Goal: Task Accomplishment & Management: Use online tool/utility

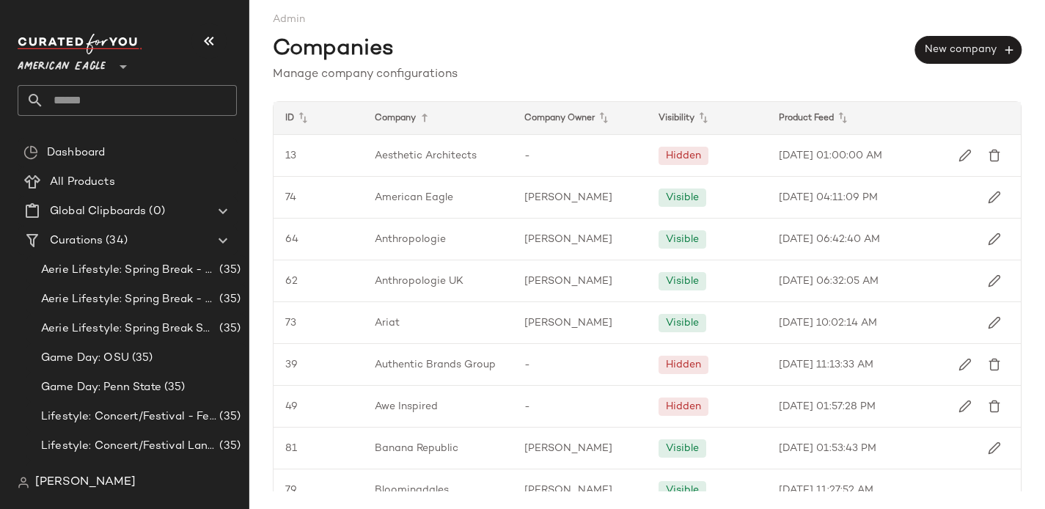
click at [67, 61] on span "American Eagle" at bounding box center [62, 63] width 88 height 26
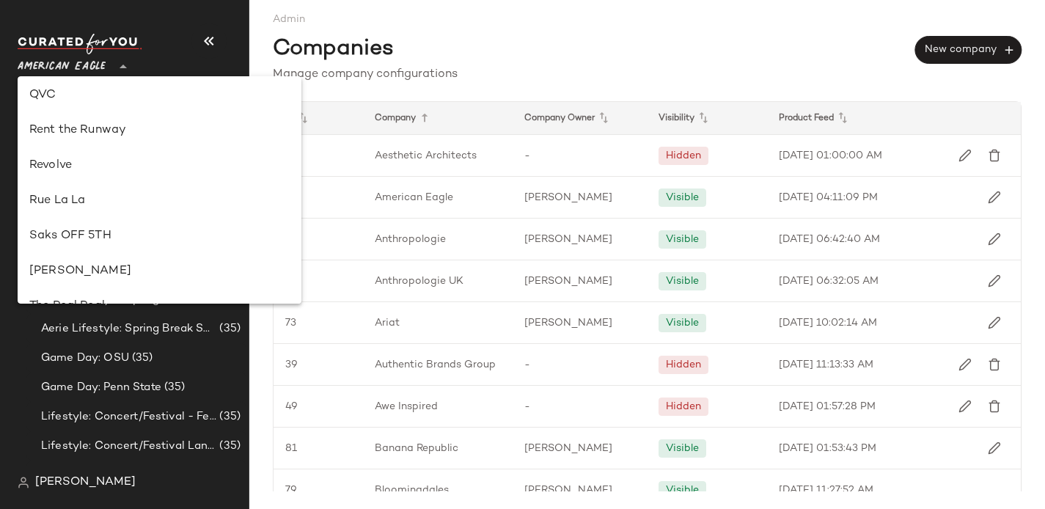
scroll to position [694, 0]
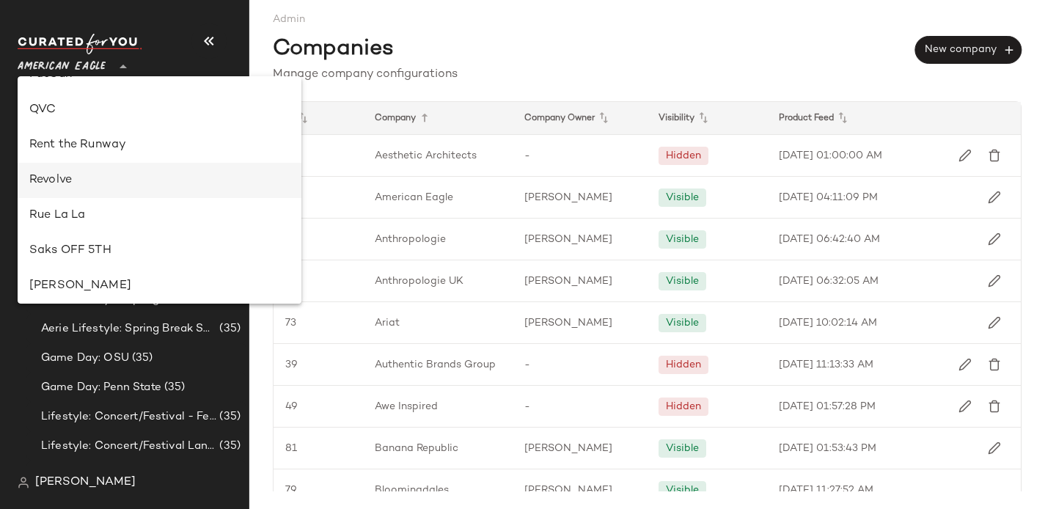
click at [57, 182] on div "Revolve" at bounding box center [159, 181] width 260 height 18
type input "**"
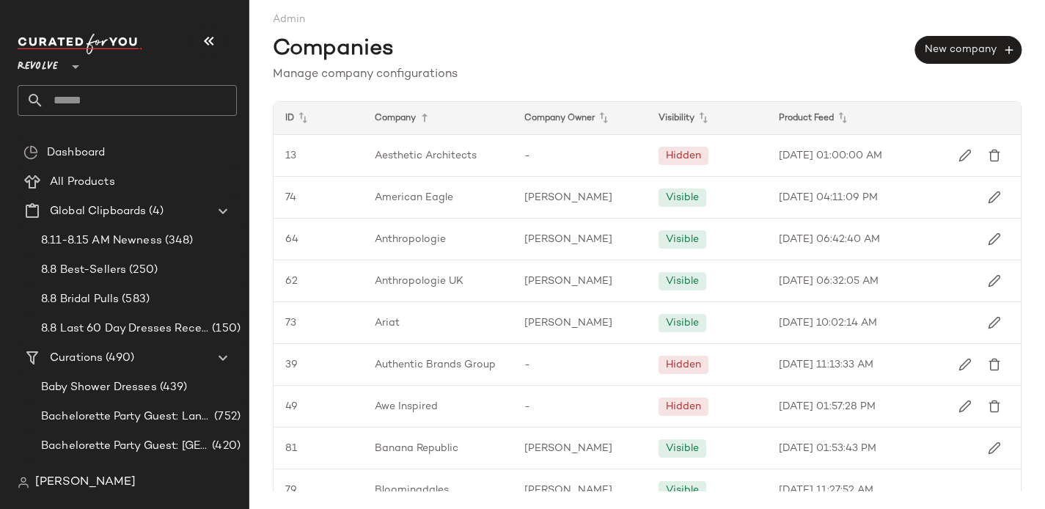
click at [67, 112] on input "text" at bounding box center [140, 100] width 193 height 31
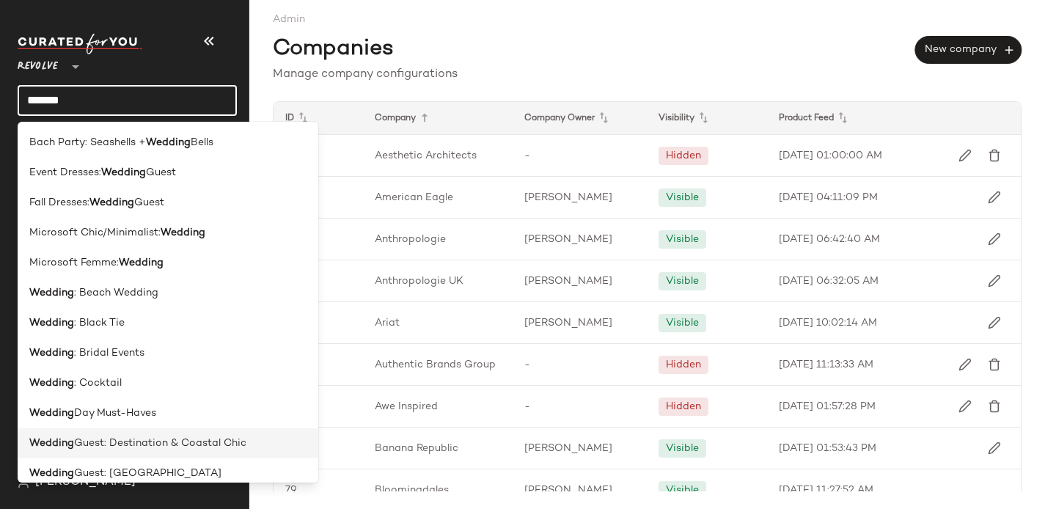
type input "*******"
click at [155, 436] on span "Guest: Destination & Coastal Chic" at bounding box center [160, 443] width 172 height 15
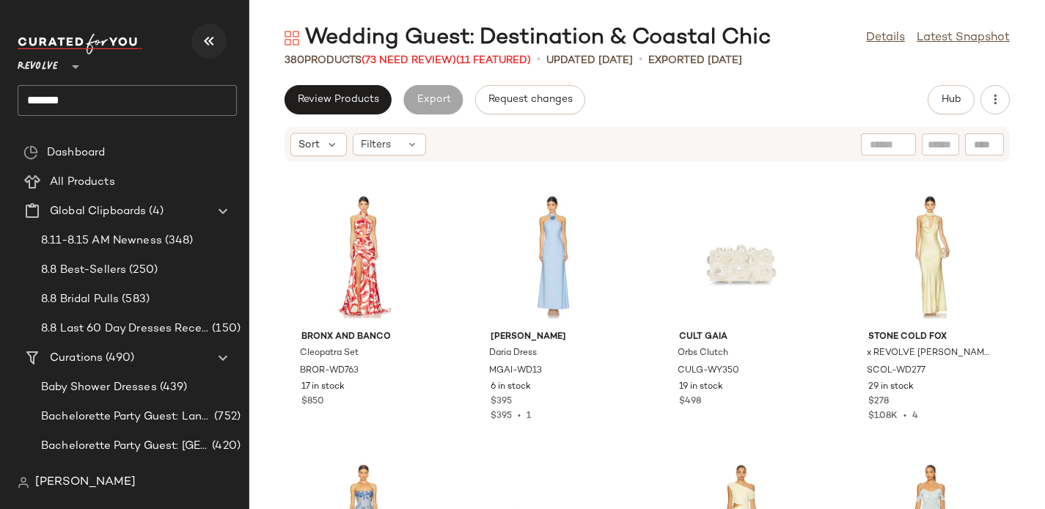
click at [210, 41] on icon "button" at bounding box center [209, 41] width 18 height 18
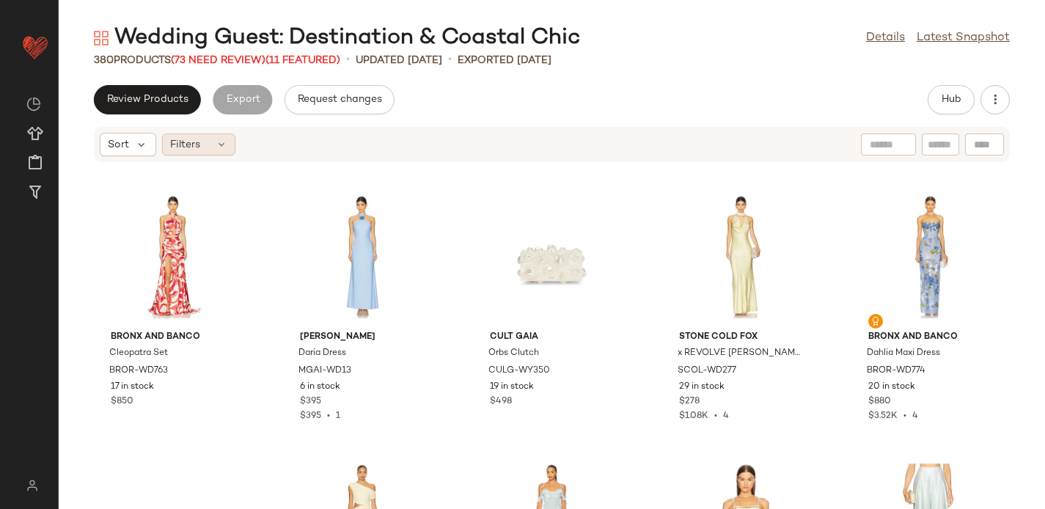
click at [213, 150] on div "Filters" at bounding box center [198, 144] width 73 height 22
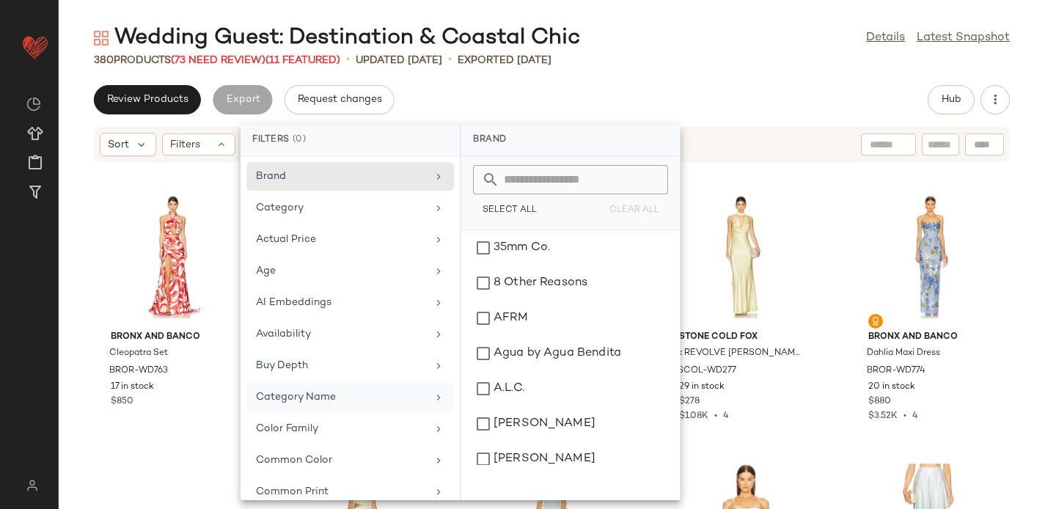
scroll to position [740, 0]
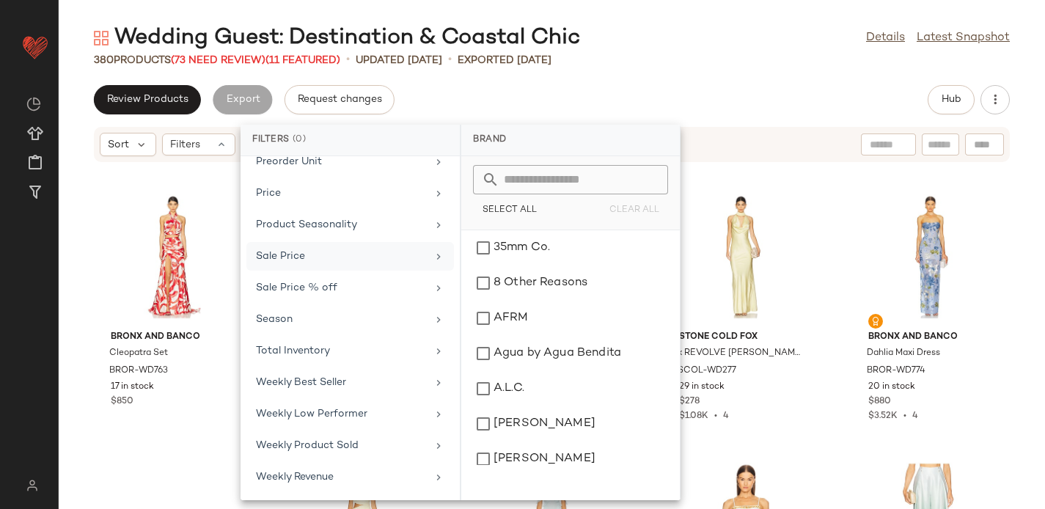
click at [300, 262] on div "Sale Price" at bounding box center [341, 256] width 171 height 15
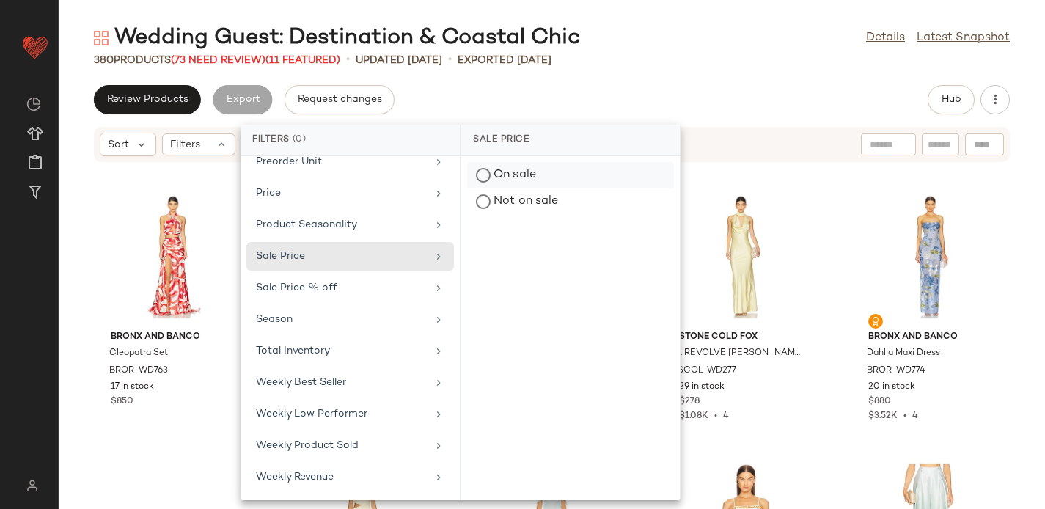
click at [510, 188] on div "On sale" at bounding box center [570, 201] width 207 height 26
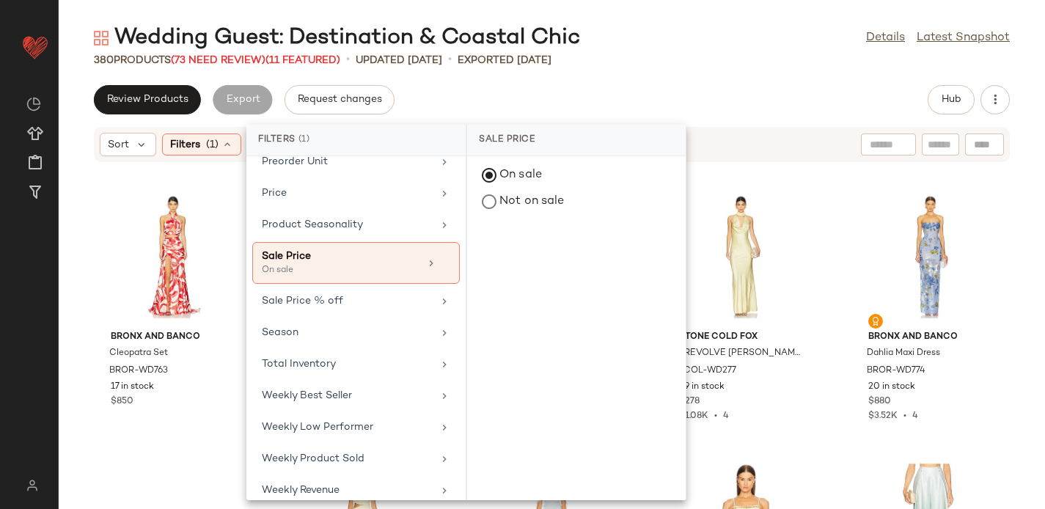
click at [476, 100] on div "Review Products Export Request changes Hub" at bounding box center [552, 99] width 986 height 29
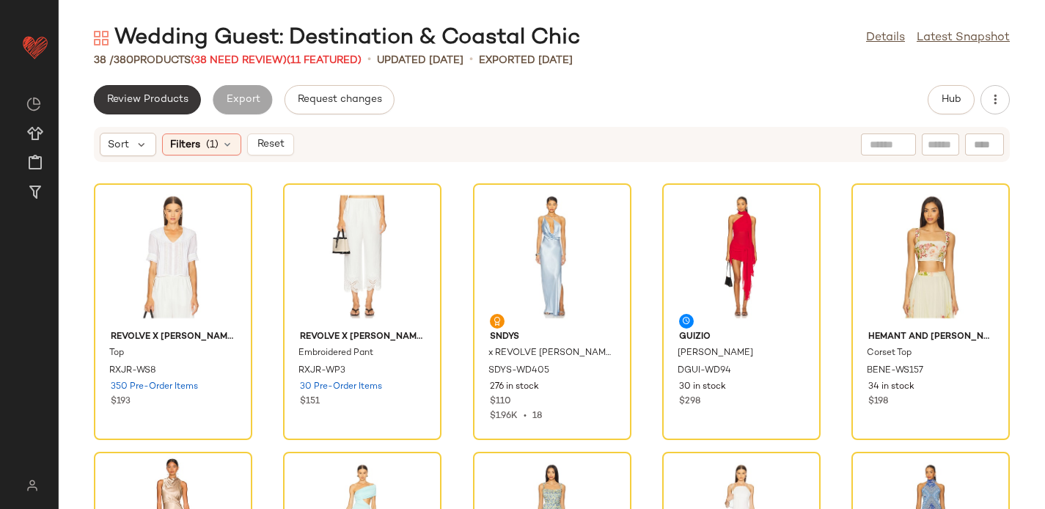
click at [155, 106] on button "Review Products" at bounding box center [147, 99] width 107 height 29
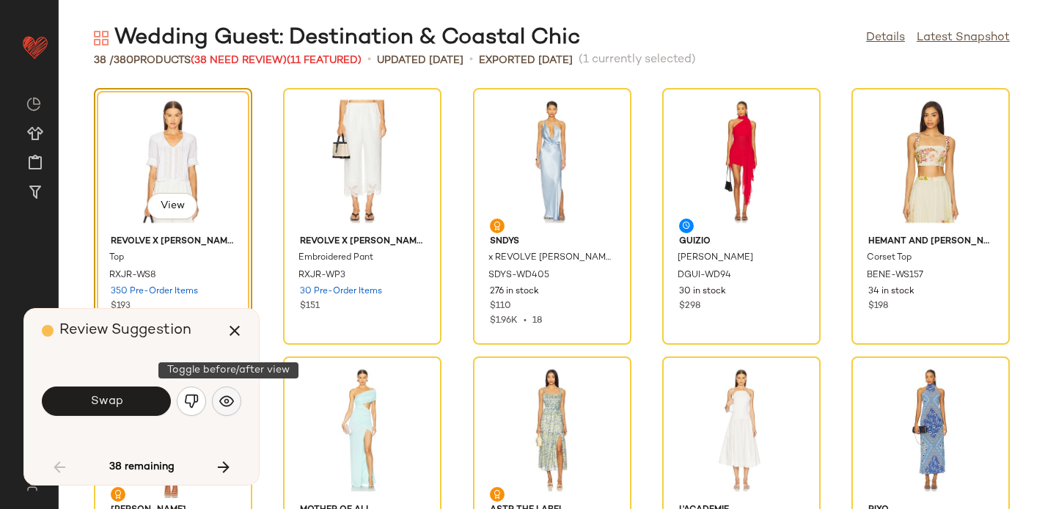
click at [228, 395] on img "button" at bounding box center [226, 401] width 15 height 15
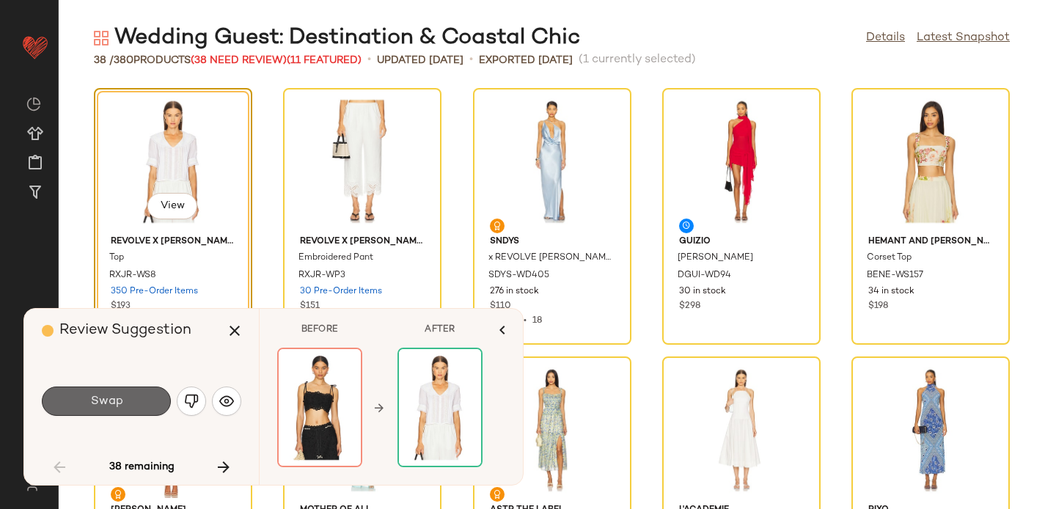
click at [120, 396] on span "Swap" at bounding box center [105, 401] width 33 height 14
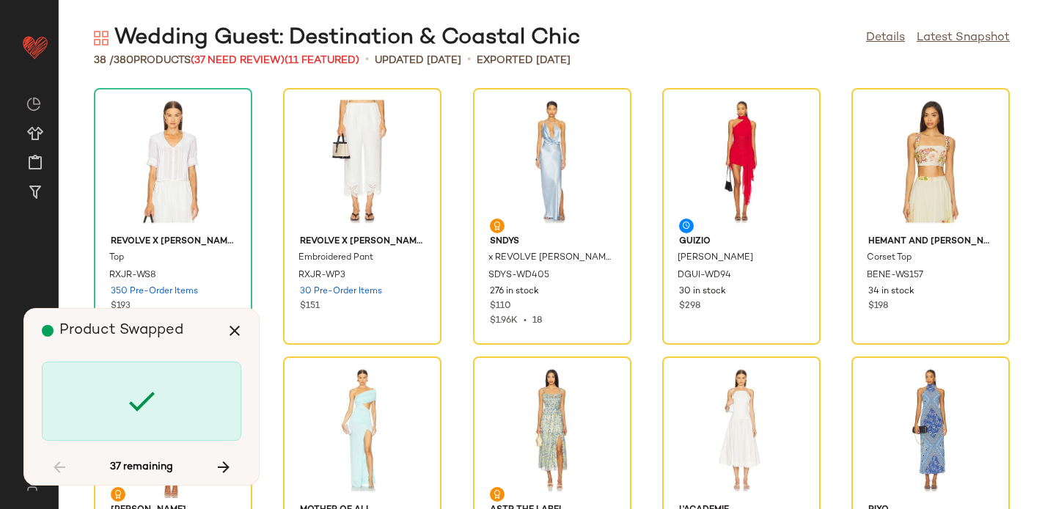
click at [229, 398] on div at bounding box center [141, 400] width 199 height 79
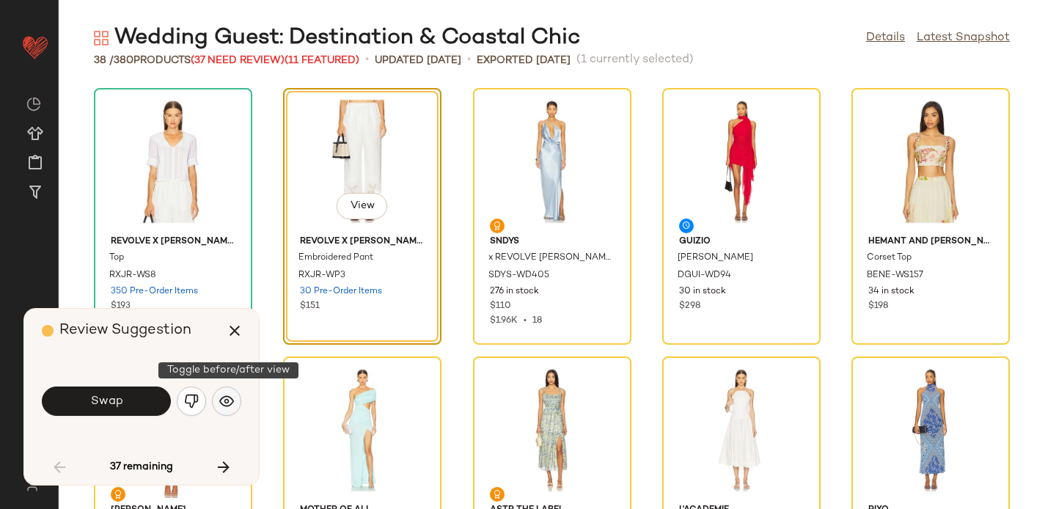
click at [228, 401] on img "button" at bounding box center [226, 401] width 15 height 15
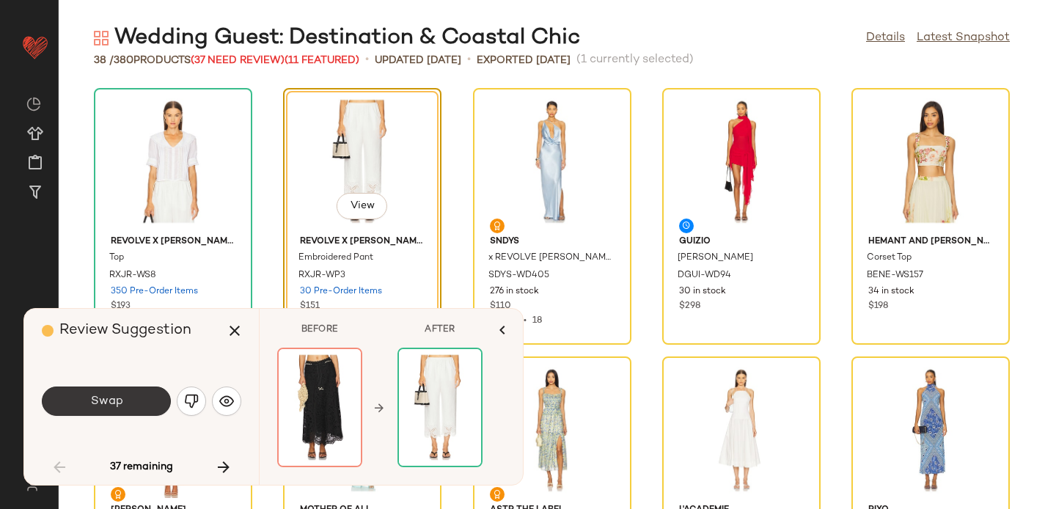
click at [136, 410] on button "Swap" at bounding box center [106, 400] width 129 height 29
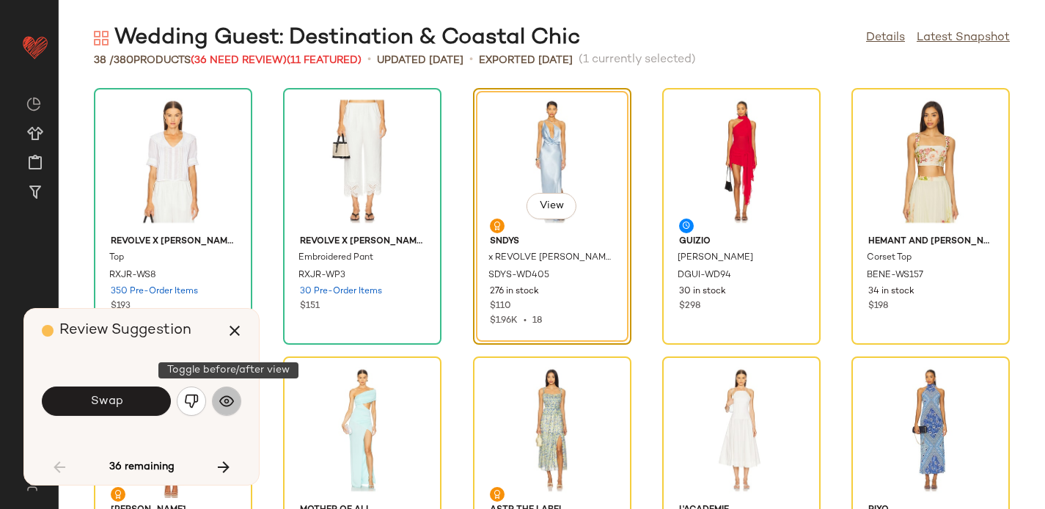
click at [220, 400] on img "button" at bounding box center [226, 401] width 15 height 15
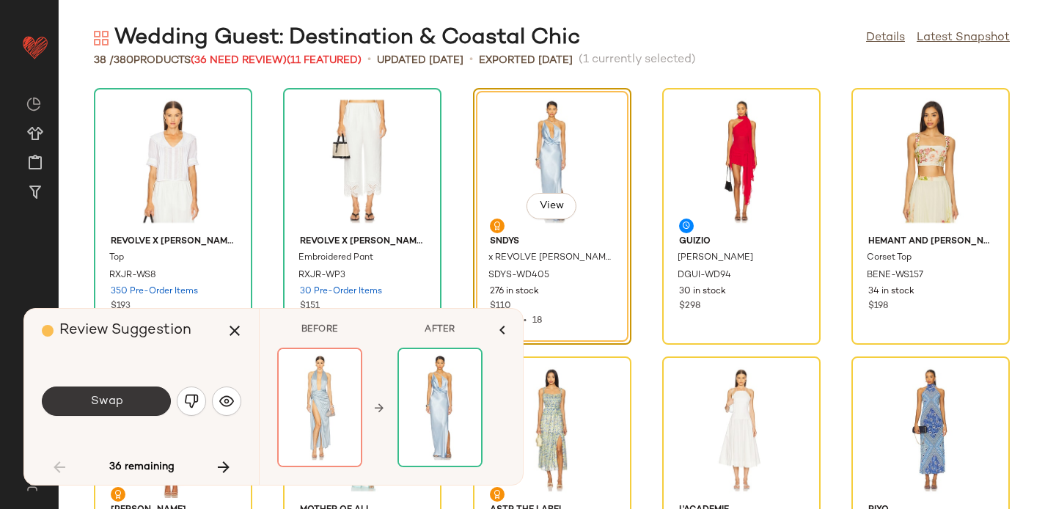
click at [103, 396] on span "Swap" at bounding box center [105, 401] width 33 height 14
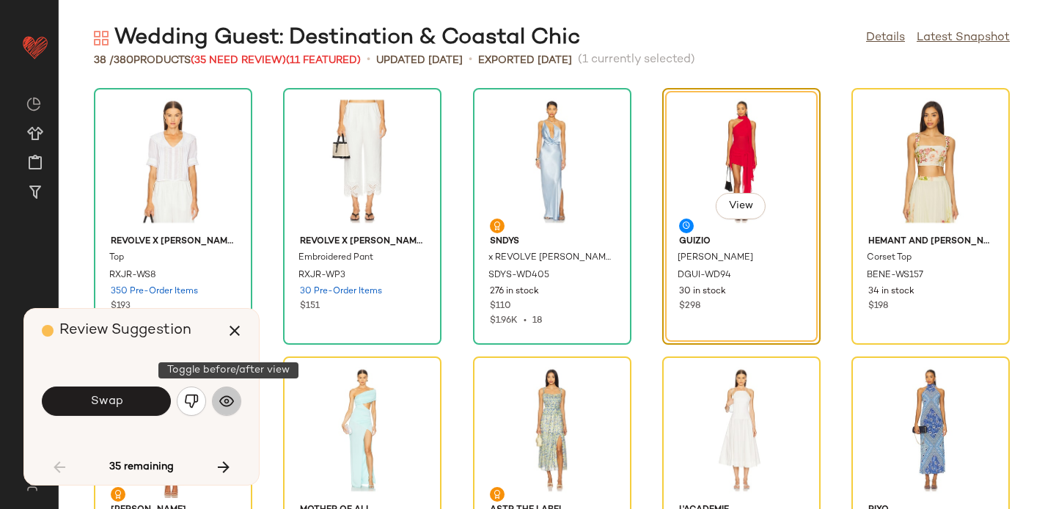
click at [232, 398] on img "button" at bounding box center [226, 401] width 15 height 15
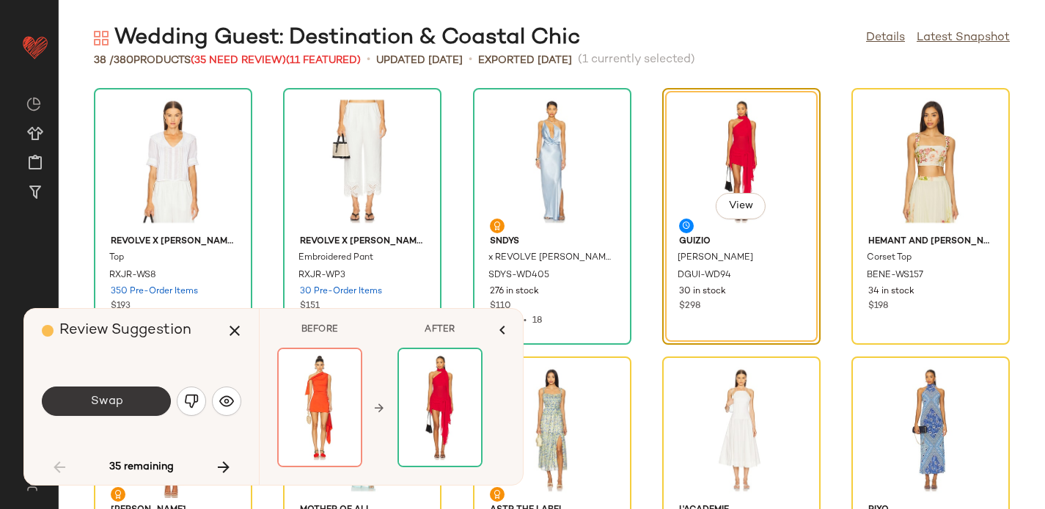
click at [128, 394] on button "Swap" at bounding box center [106, 400] width 129 height 29
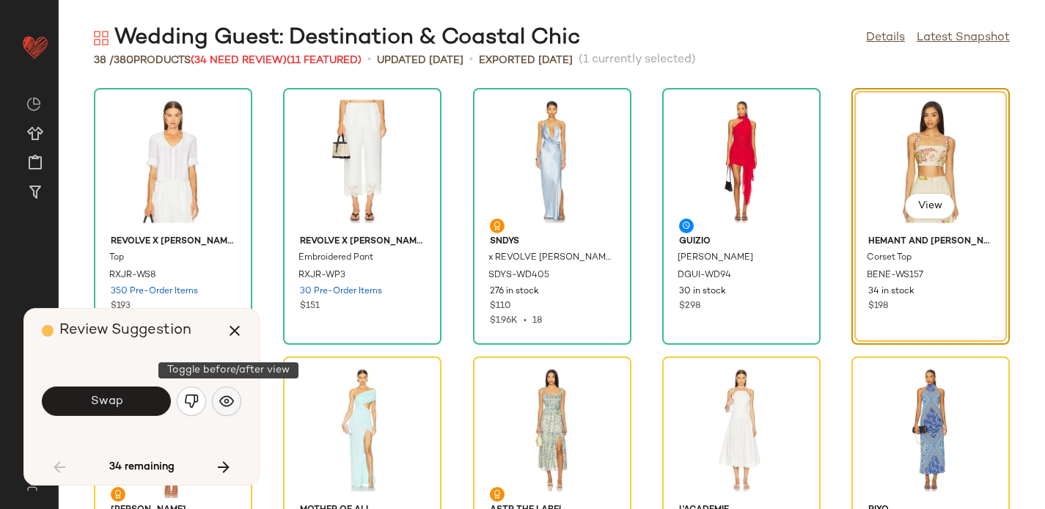
click at [229, 402] on img "button" at bounding box center [226, 401] width 15 height 15
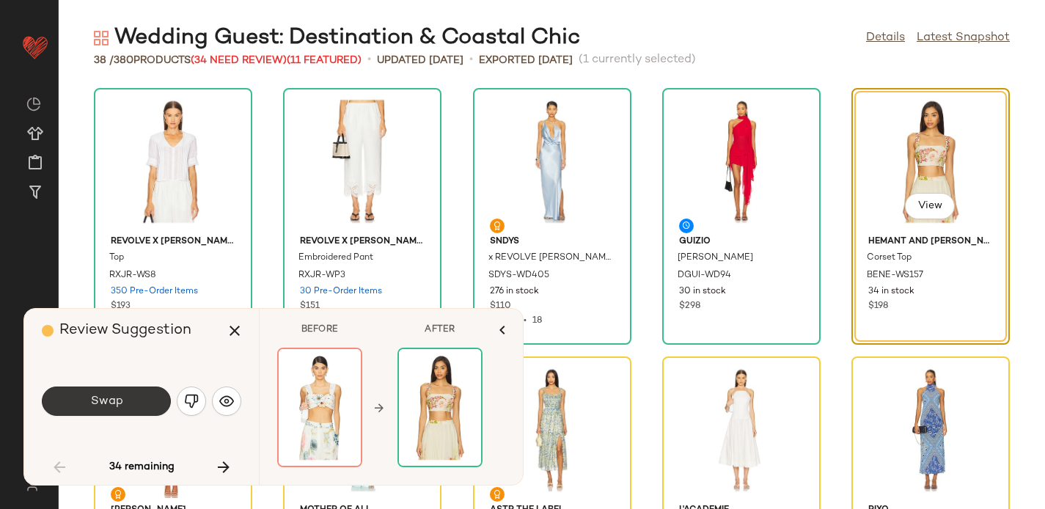
click at [139, 405] on button "Swap" at bounding box center [106, 400] width 129 height 29
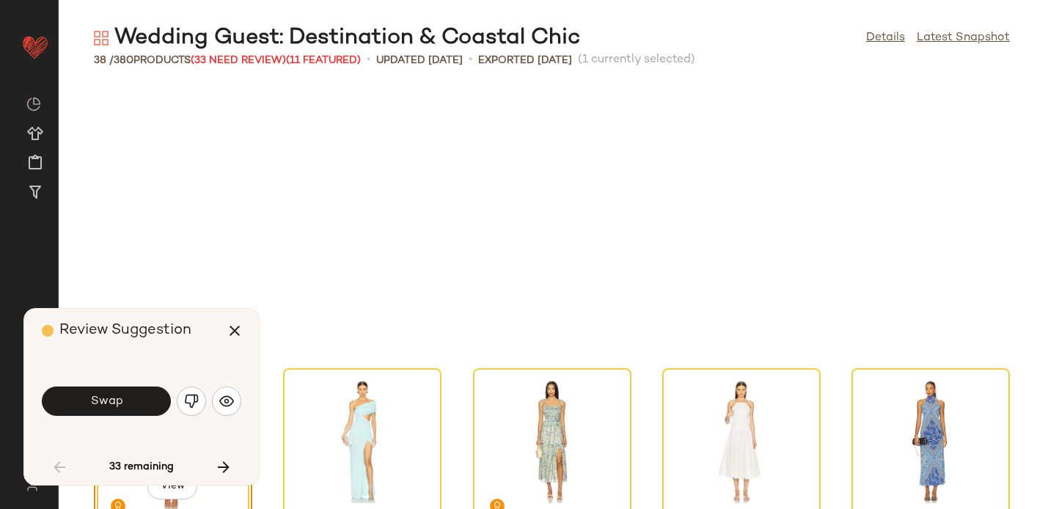
scroll to position [280, 0]
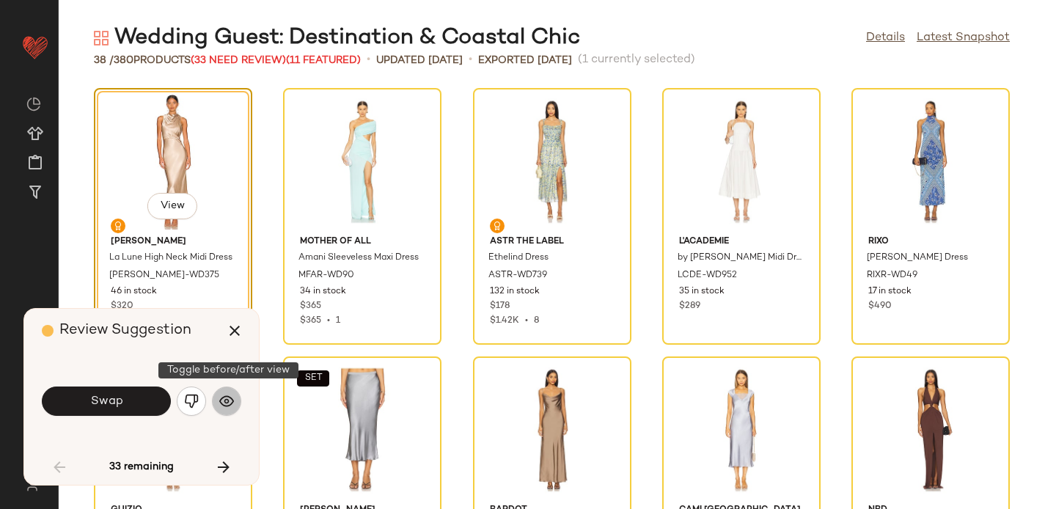
click at [232, 401] on img "button" at bounding box center [226, 401] width 15 height 15
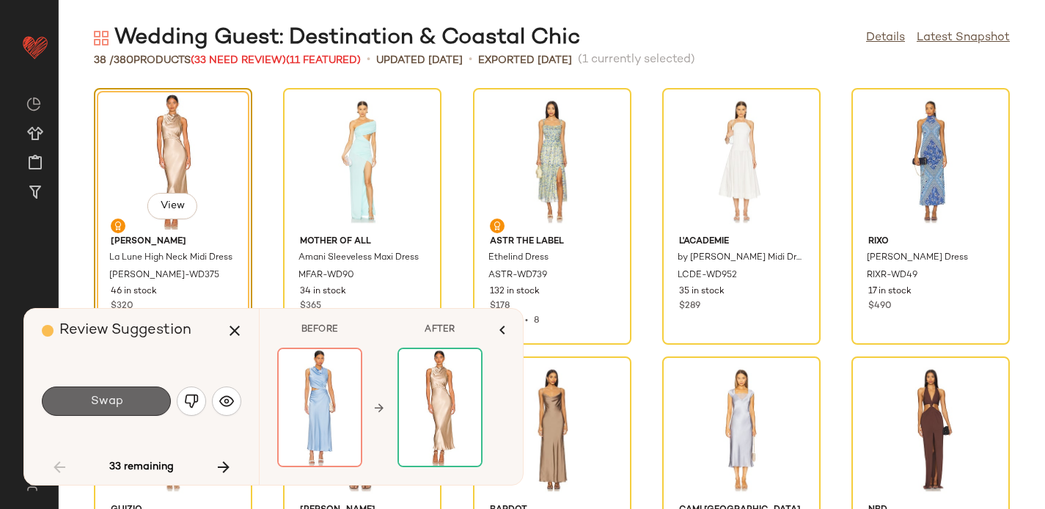
click at [109, 397] on span "Swap" at bounding box center [105, 401] width 33 height 14
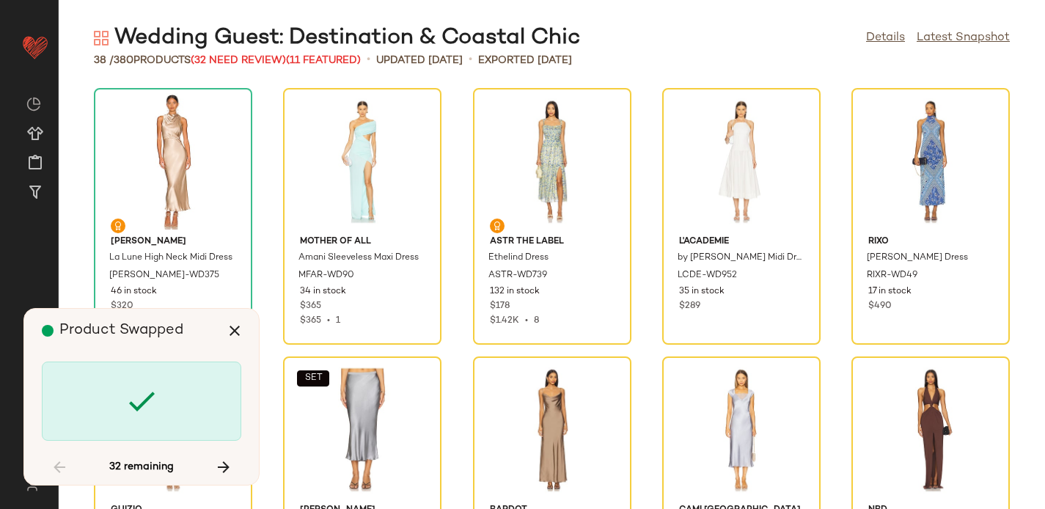
scroll to position [268, 0]
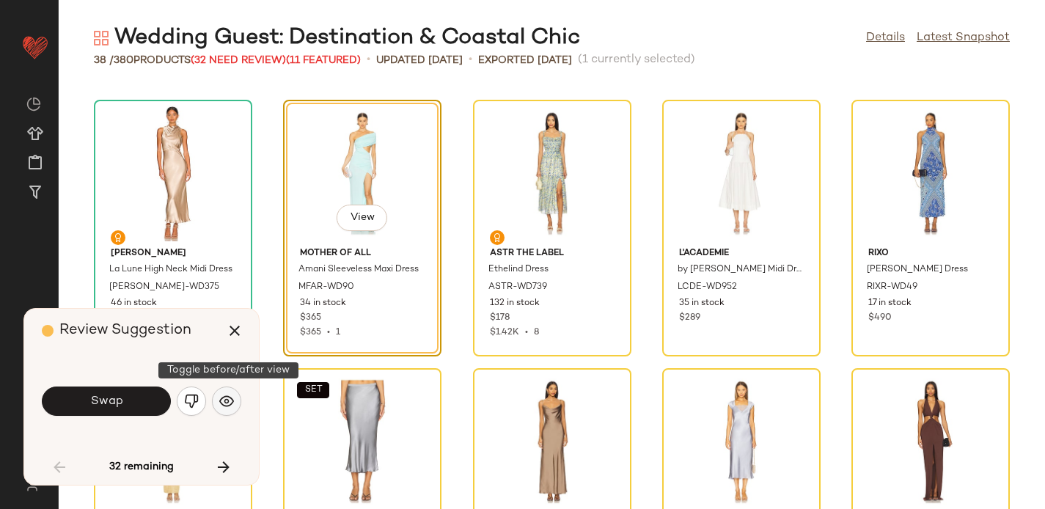
click at [235, 397] on button "button" at bounding box center [226, 400] width 29 height 29
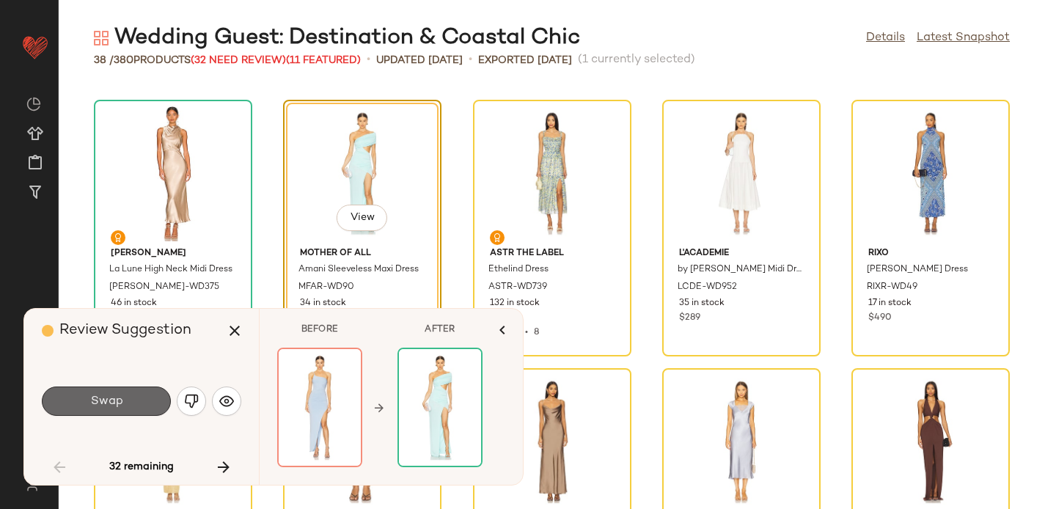
click at [142, 397] on button "Swap" at bounding box center [106, 400] width 129 height 29
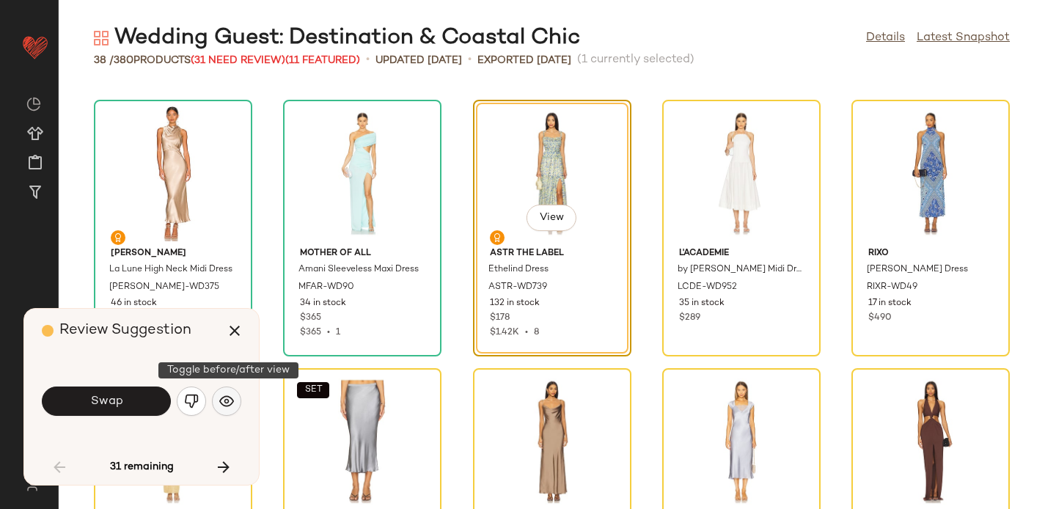
click at [227, 400] on img "button" at bounding box center [226, 401] width 15 height 15
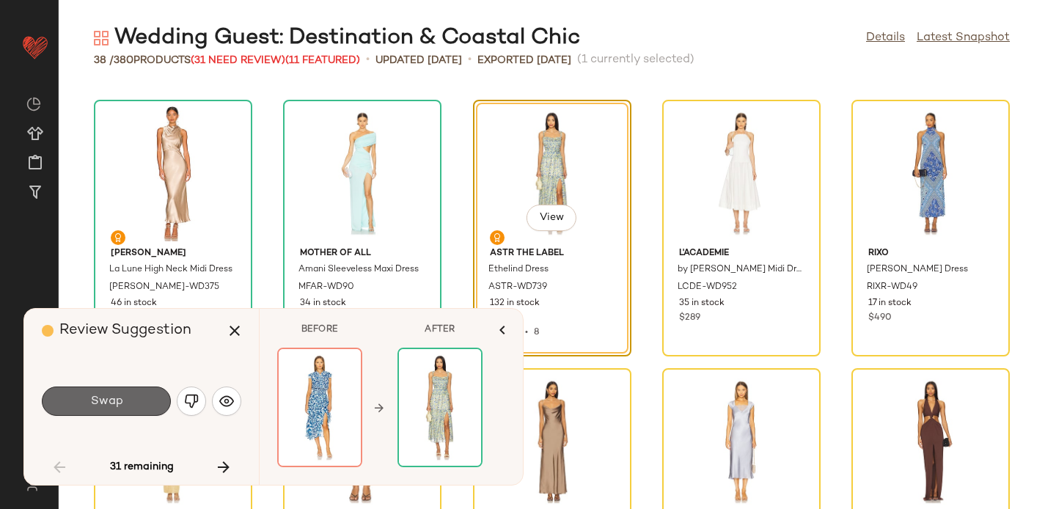
click at [129, 397] on button "Swap" at bounding box center [106, 400] width 129 height 29
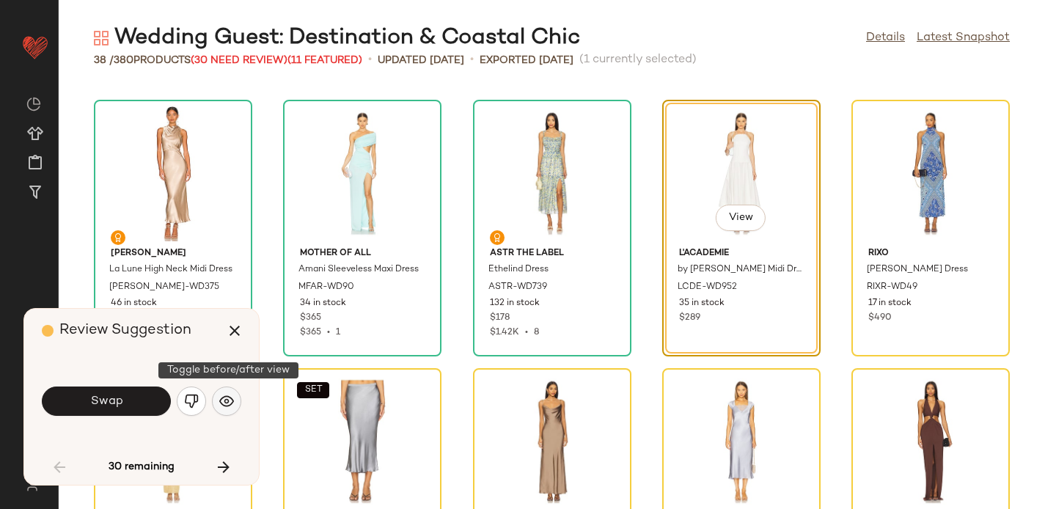
click at [223, 400] on img "button" at bounding box center [226, 401] width 15 height 15
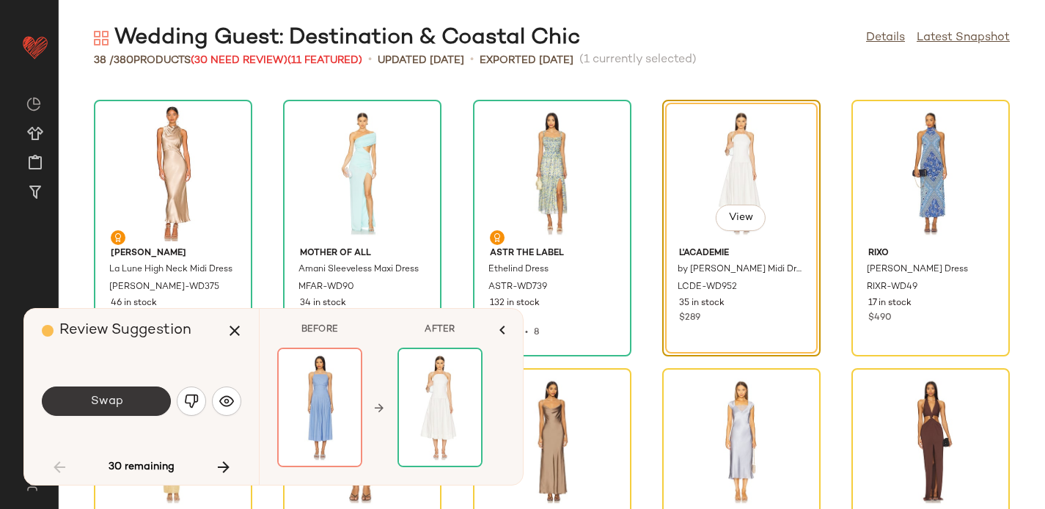
click at [125, 396] on button "Swap" at bounding box center [106, 400] width 129 height 29
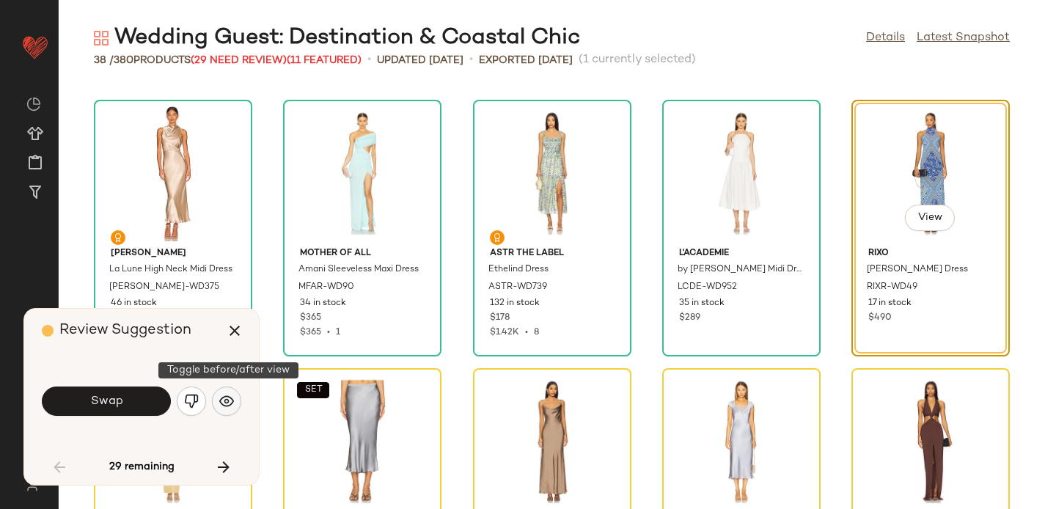
click at [221, 399] on img "button" at bounding box center [226, 401] width 15 height 15
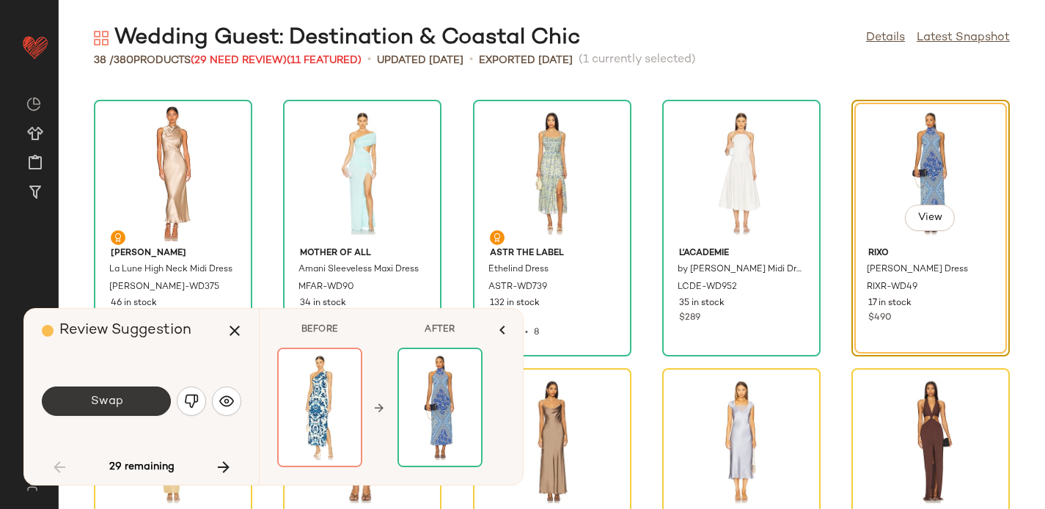
click at [128, 394] on button "Swap" at bounding box center [106, 400] width 129 height 29
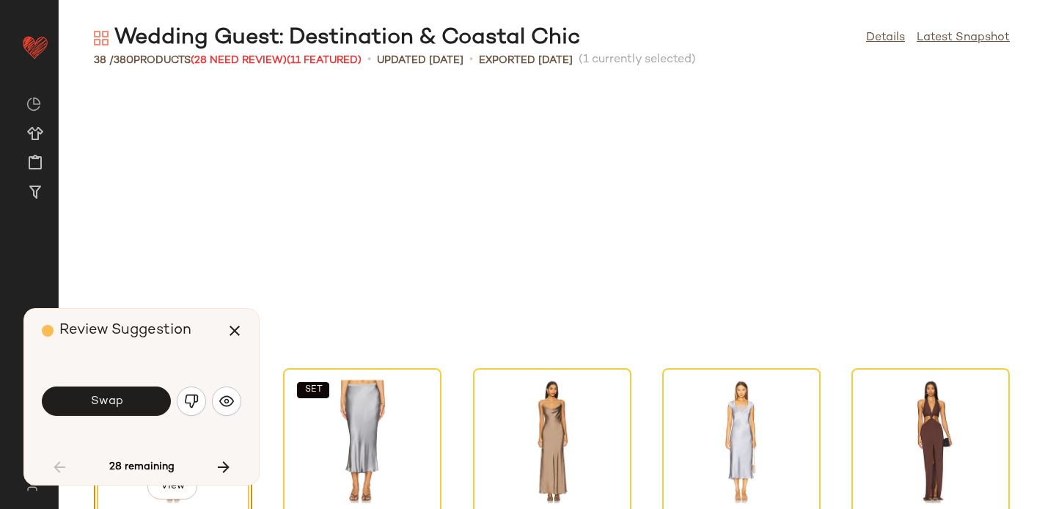
scroll to position [537, 0]
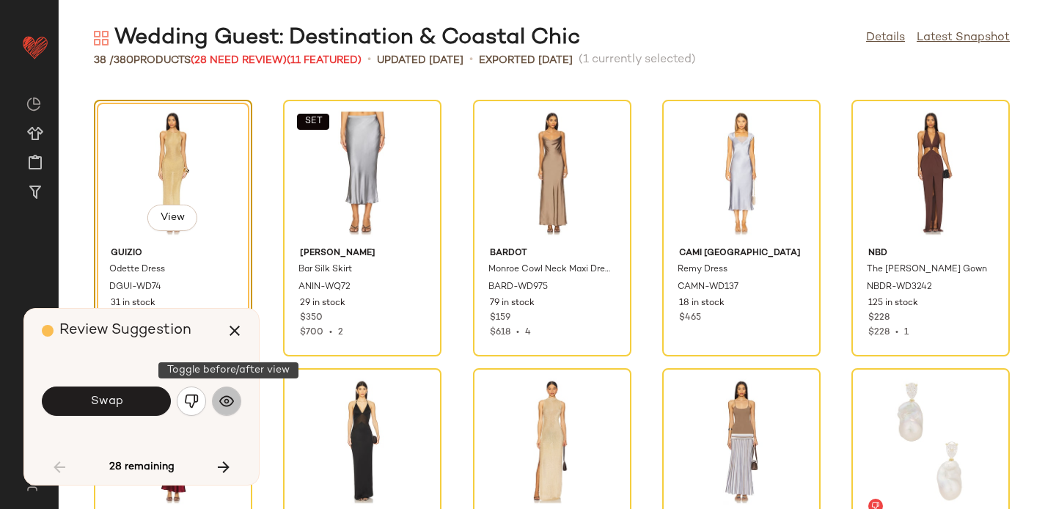
click at [228, 399] on img "button" at bounding box center [226, 401] width 15 height 15
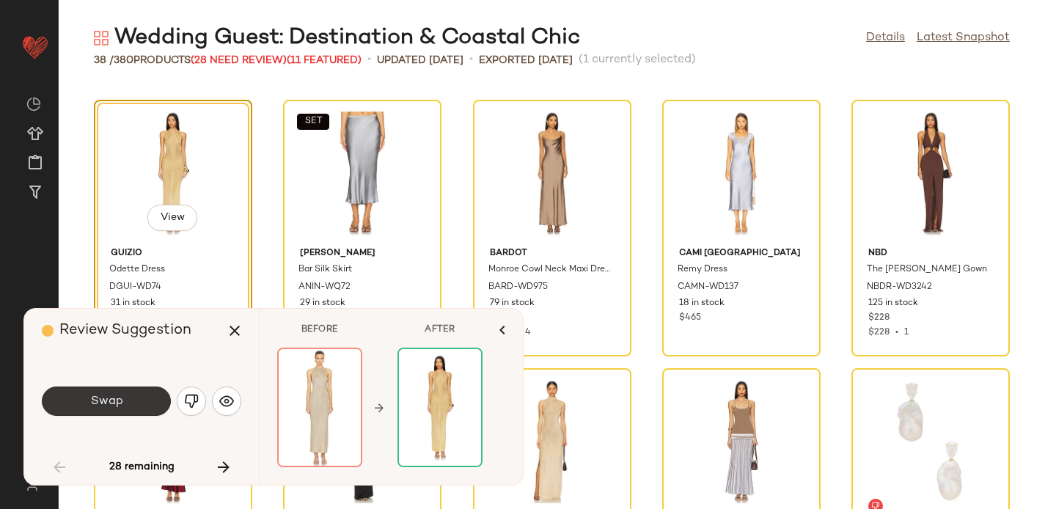
click at [125, 389] on button "Swap" at bounding box center [106, 400] width 129 height 29
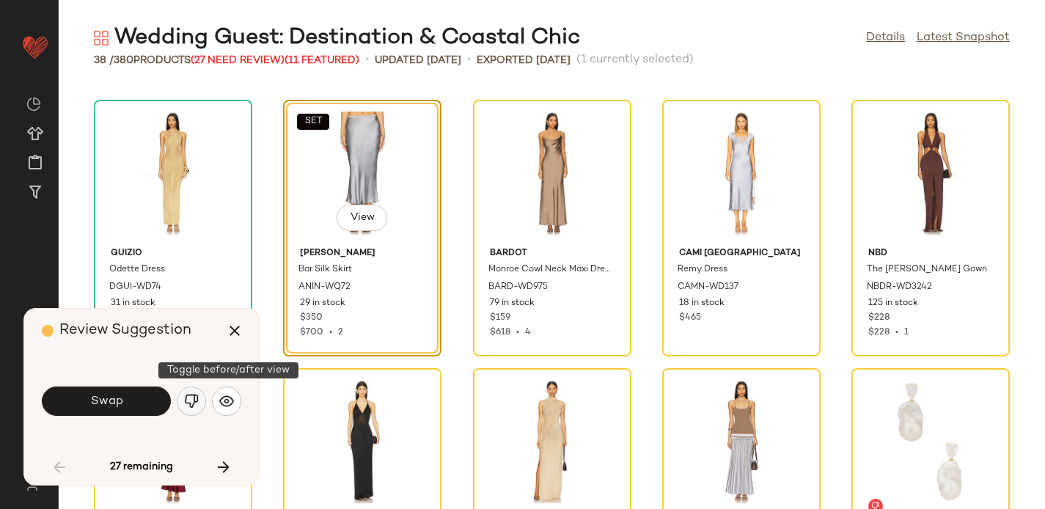
click at [194, 403] on img "button" at bounding box center [191, 401] width 15 height 15
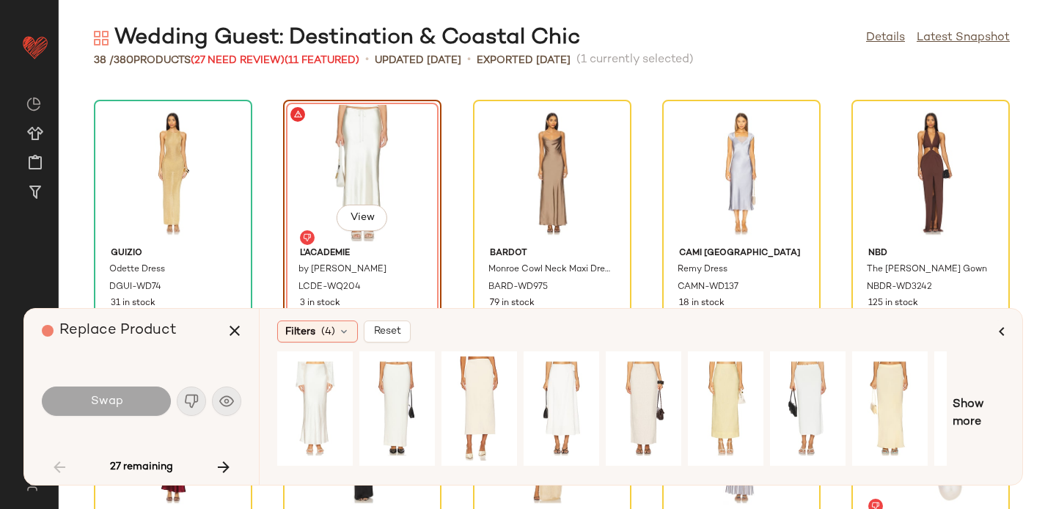
click at [234, 405] on div "Swap" at bounding box center [141, 400] width 199 height 35
click at [218, 462] on icon "button" at bounding box center [224, 467] width 18 height 18
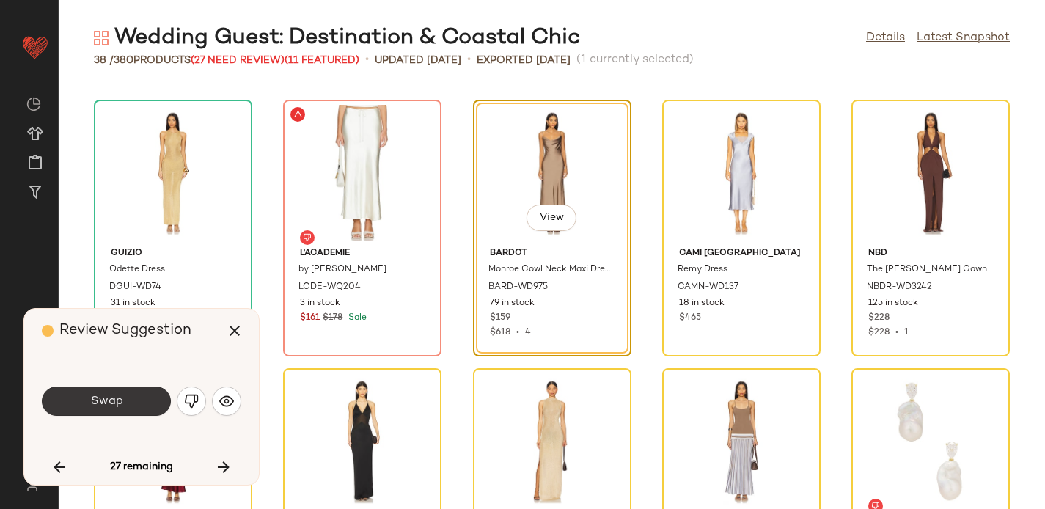
click at [144, 399] on button "Swap" at bounding box center [106, 400] width 129 height 29
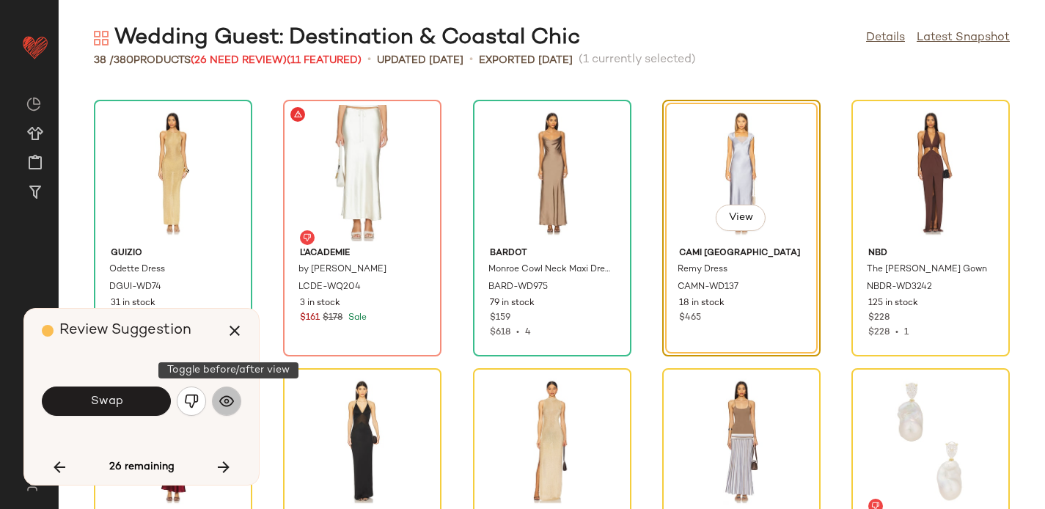
click at [231, 399] on img "button" at bounding box center [226, 401] width 15 height 15
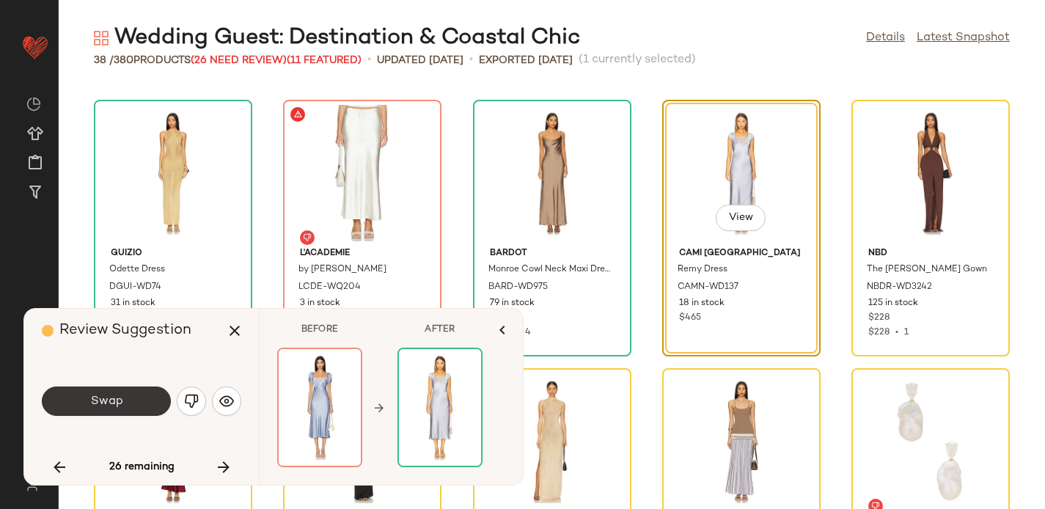
click at [125, 396] on button "Swap" at bounding box center [106, 400] width 129 height 29
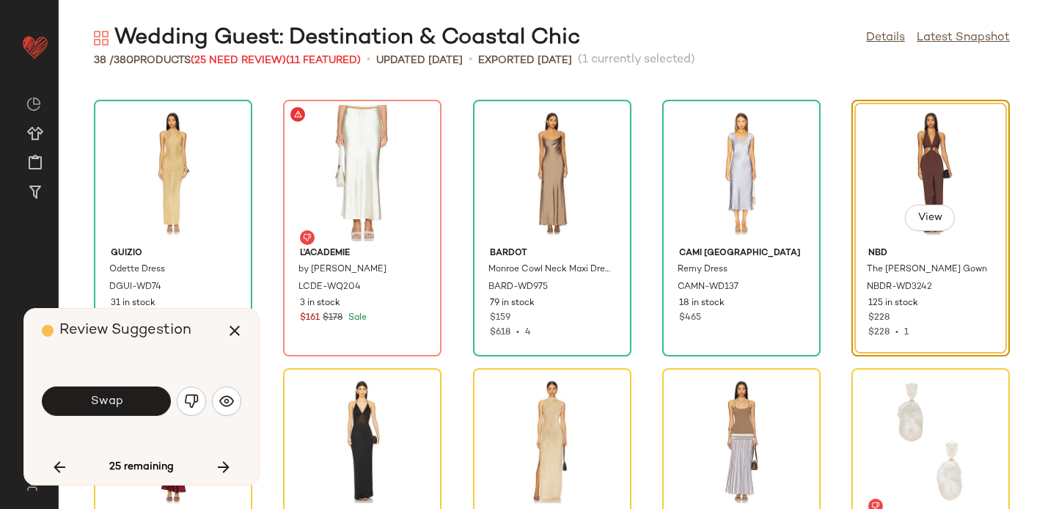
click at [125, 396] on button "Swap" at bounding box center [106, 400] width 129 height 29
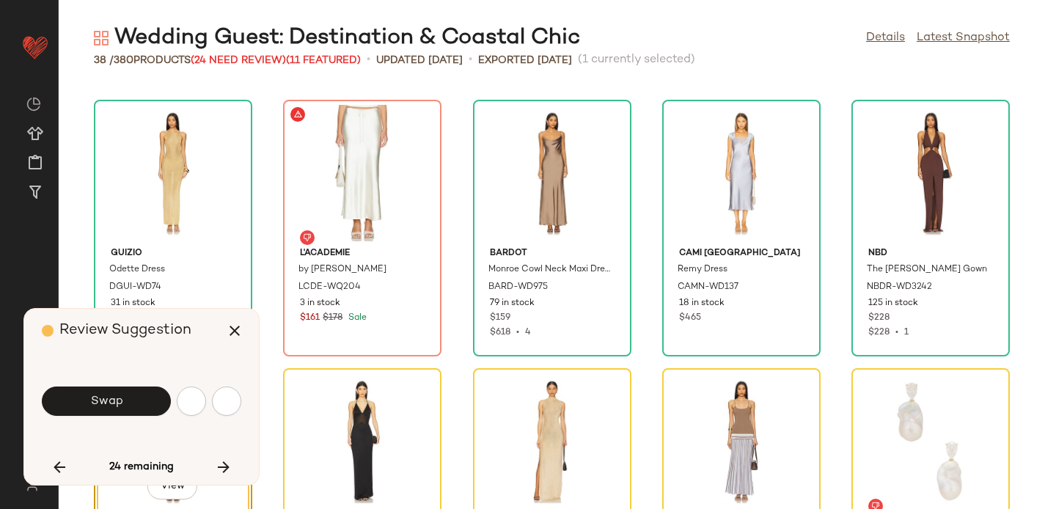
scroll to position [805, 0]
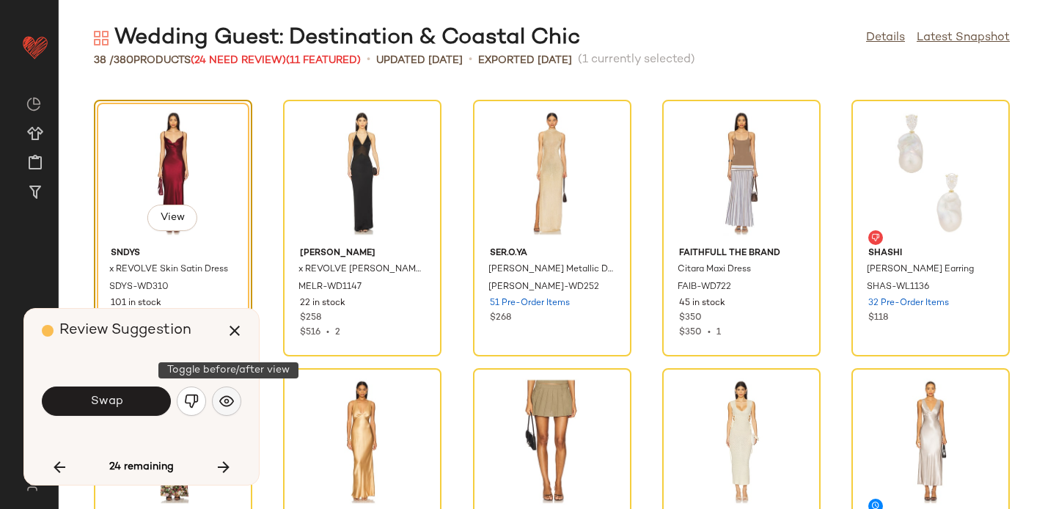
click at [225, 391] on button "button" at bounding box center [226, 400] width 29 height 29
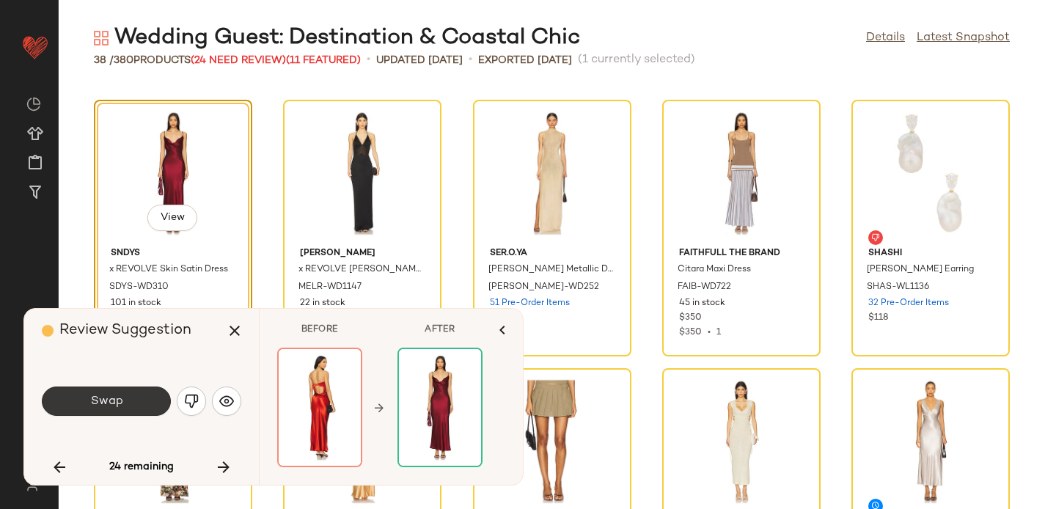
click at [117, 399] on span "Swap" at bounding box center [105, 401] width 33 height 14
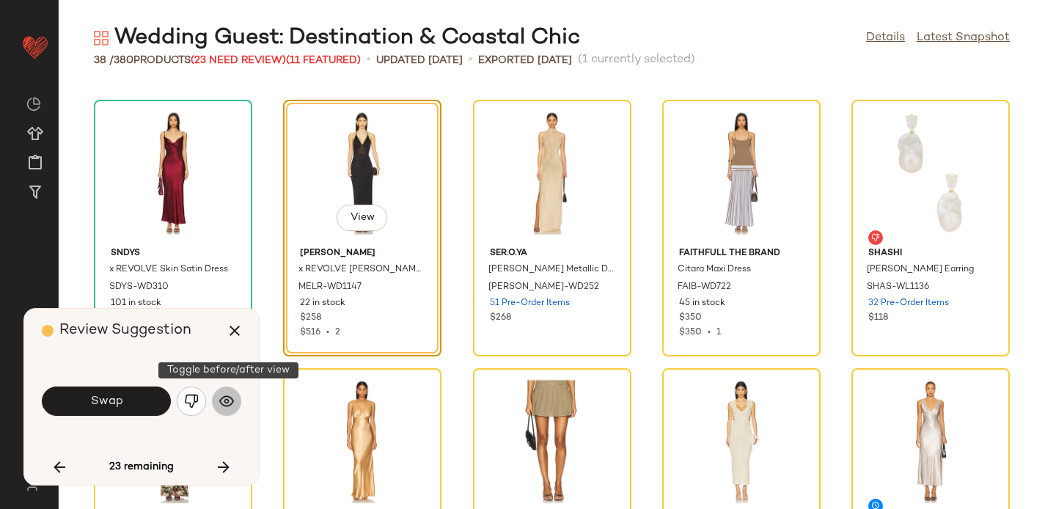
click at [227, 405] on img "button" at bounding box center [226, 401] width 15 height 15
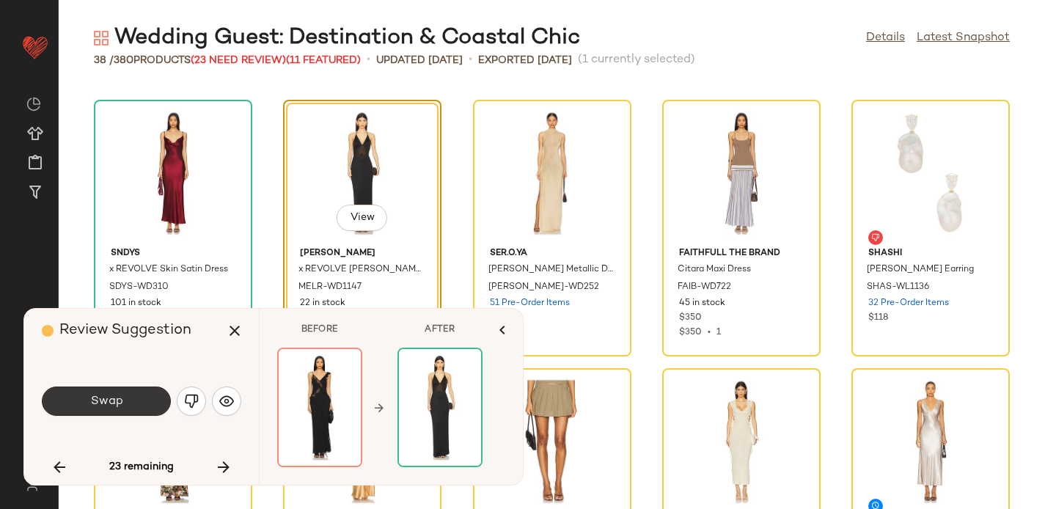
click at [142, 402] on button "Swap" at bounding box center [106, 400] width 129 height 29
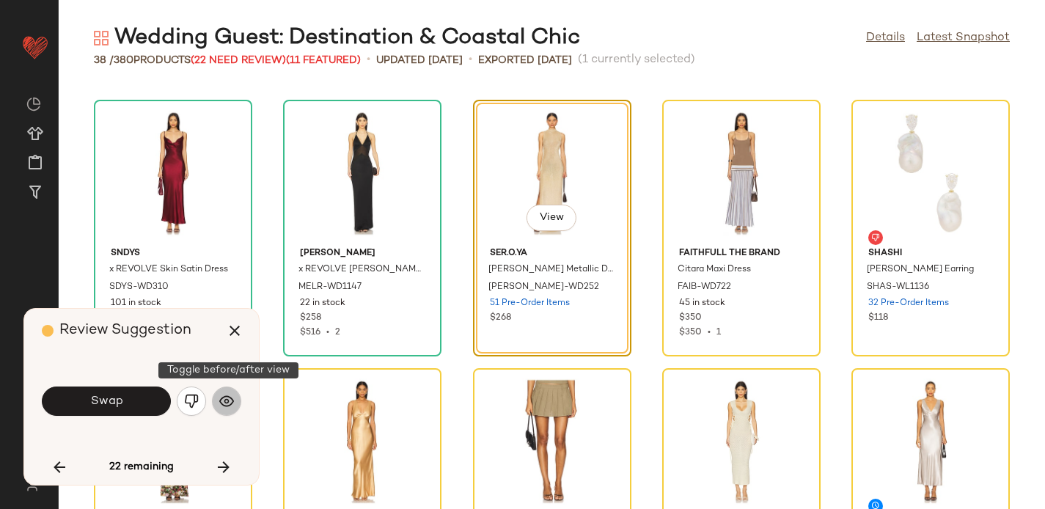
click at [229, 400] on img "button" at bounding box center [226, 401] width 15 height 15
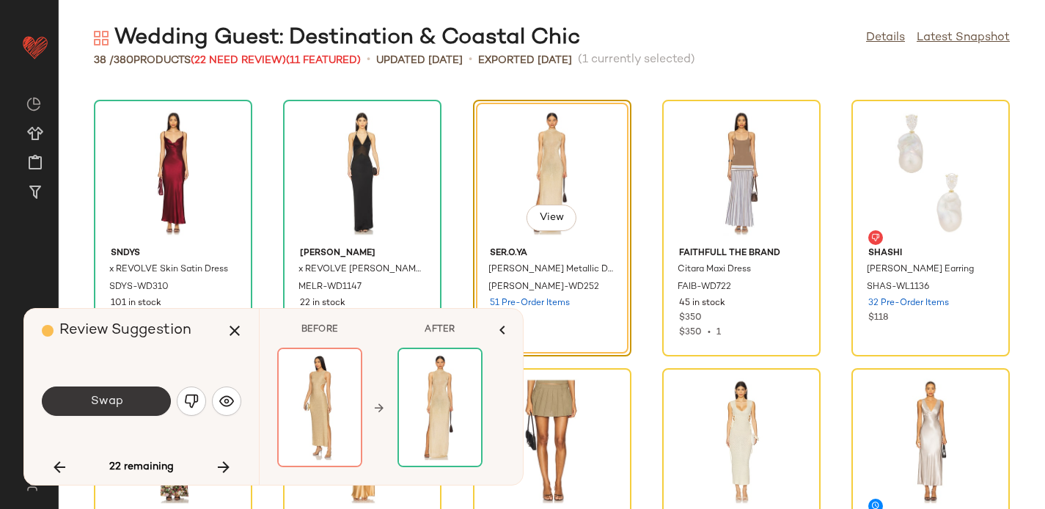
click at [117, 392] on button "Swap" at bounding box center [106, 400] width 129 height 29
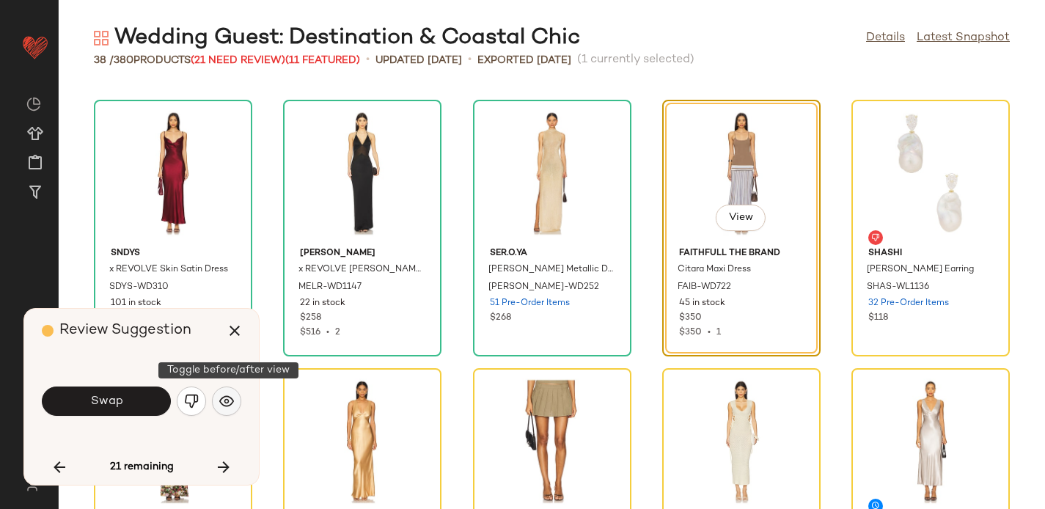
click at [226, 397] on img "button" at bounding box center [226, 401] width 15 height 15
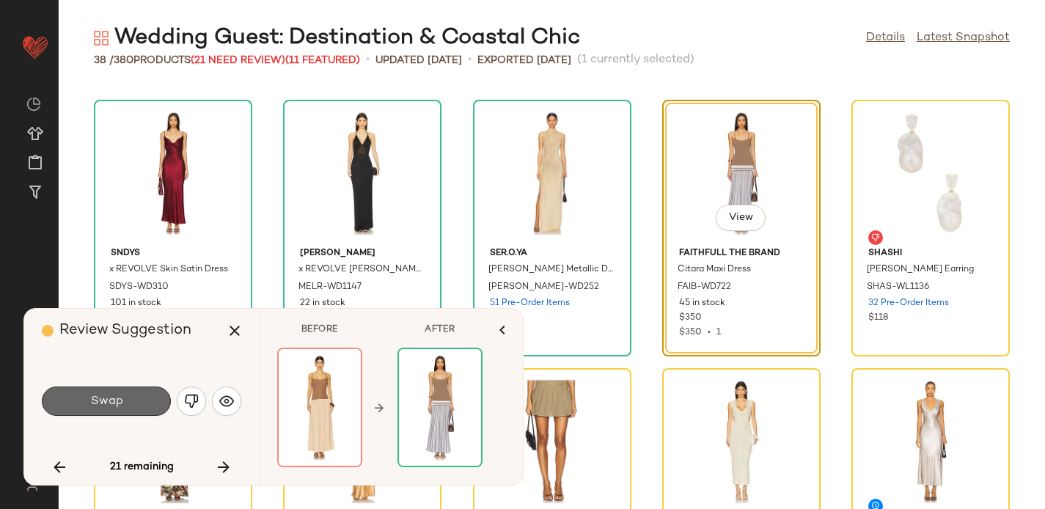
click at [122, 404] on button "Swap" at bounding box center [106, 400] width 129 height 29
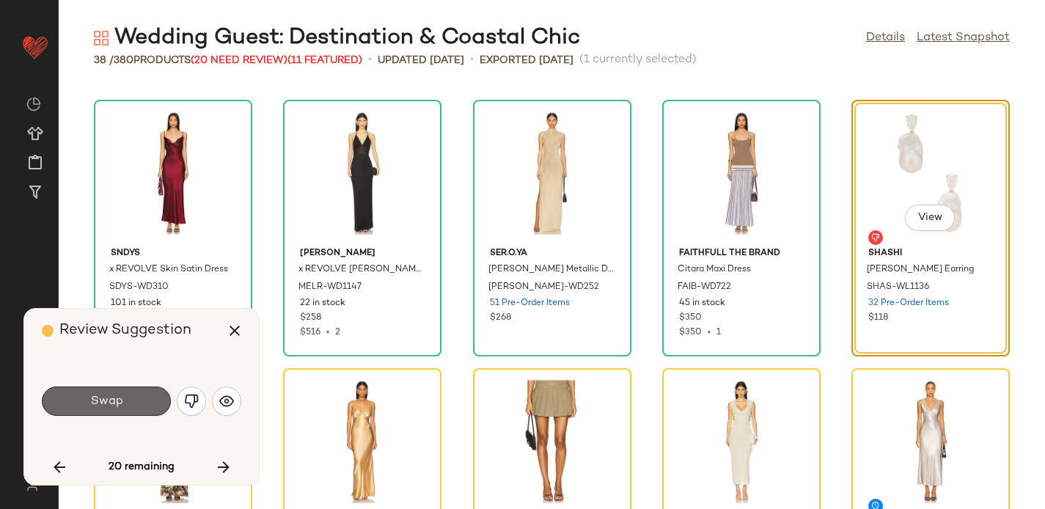
click at [139, 400] on button "Swap" at bounding box center [106, 400] width 129 height 29
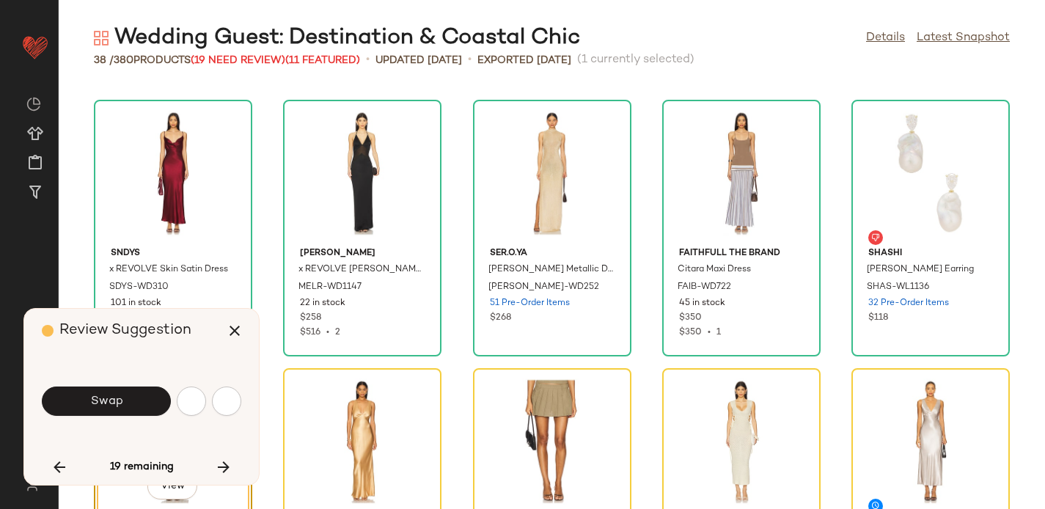
scroll to position [1073, 0]
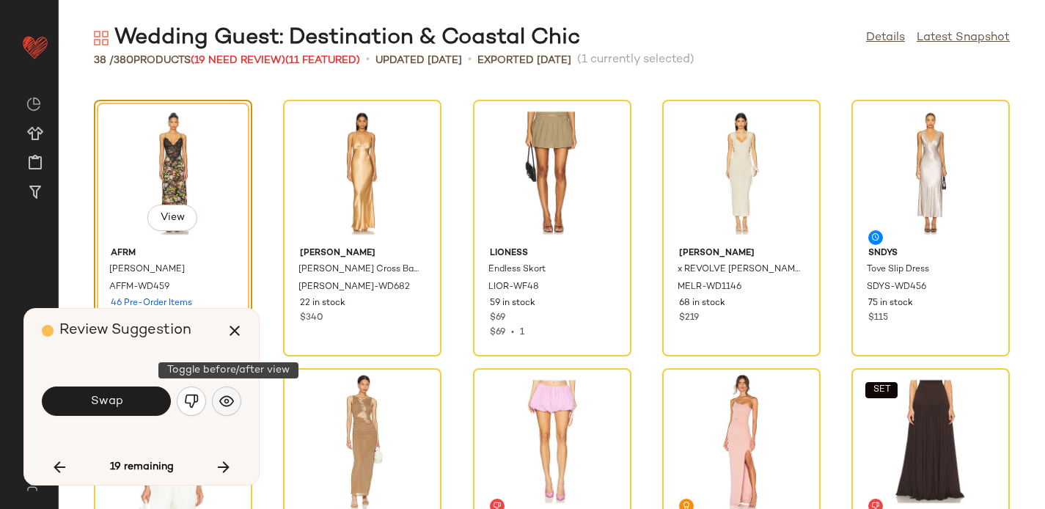
click at [224, 413] on button "button" at bounding box center [226, 400] width 29 height 29
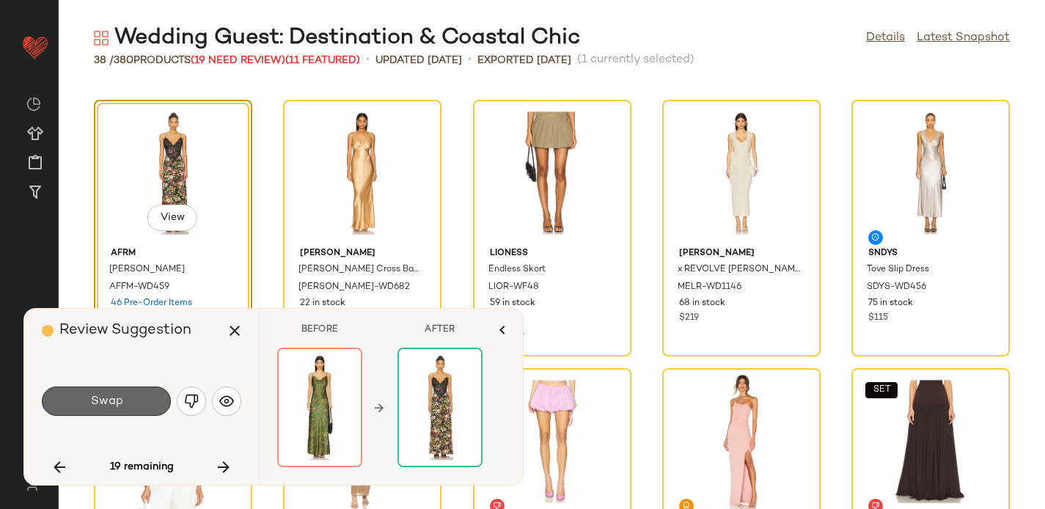
click at [139, 389] on button "Swap" at bounding box center [106, 400] width 129 height 29
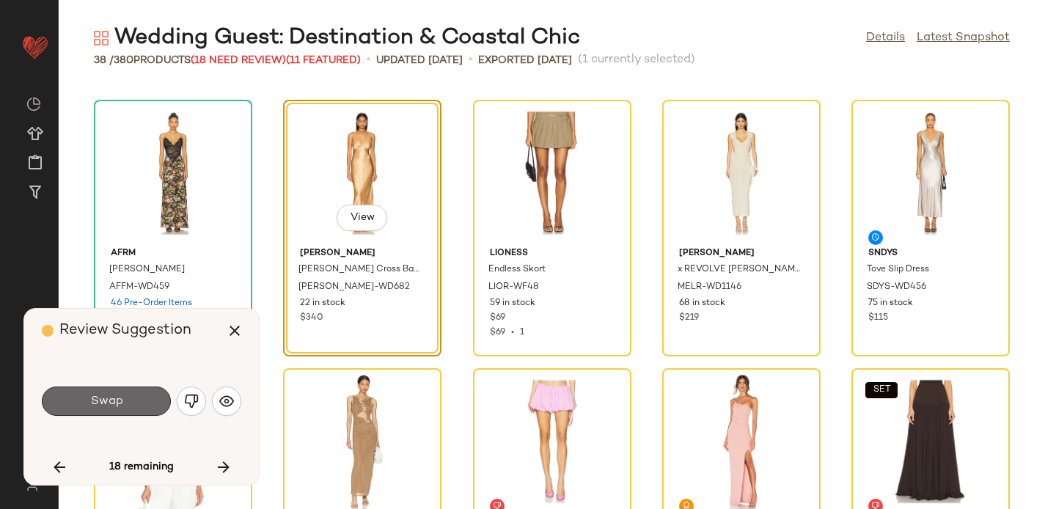
click at [142, 389] on button "Swap" at bounding box center [106, 400] width 129 height 29
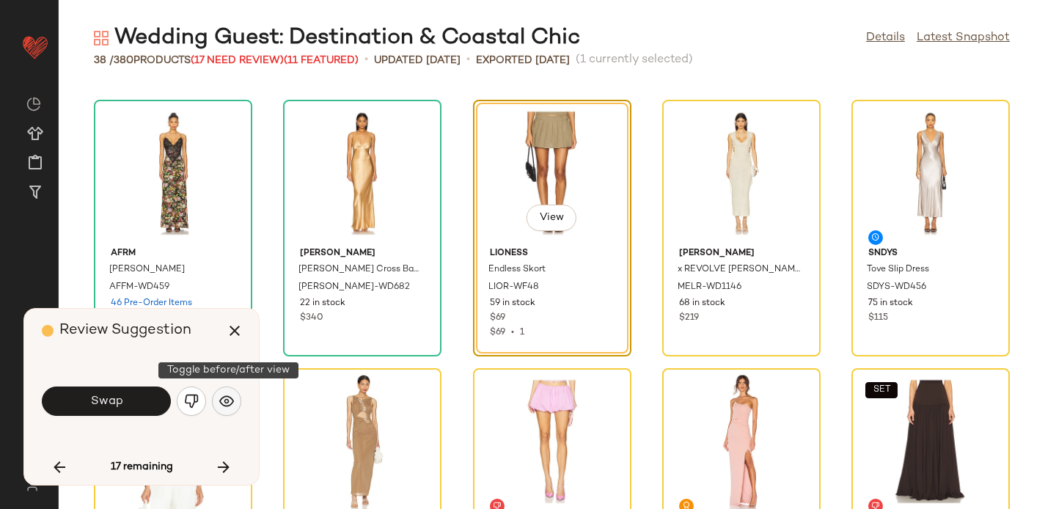
click at [225, 400] on img "button" at bounding box center [226, 401] width 15 height 15
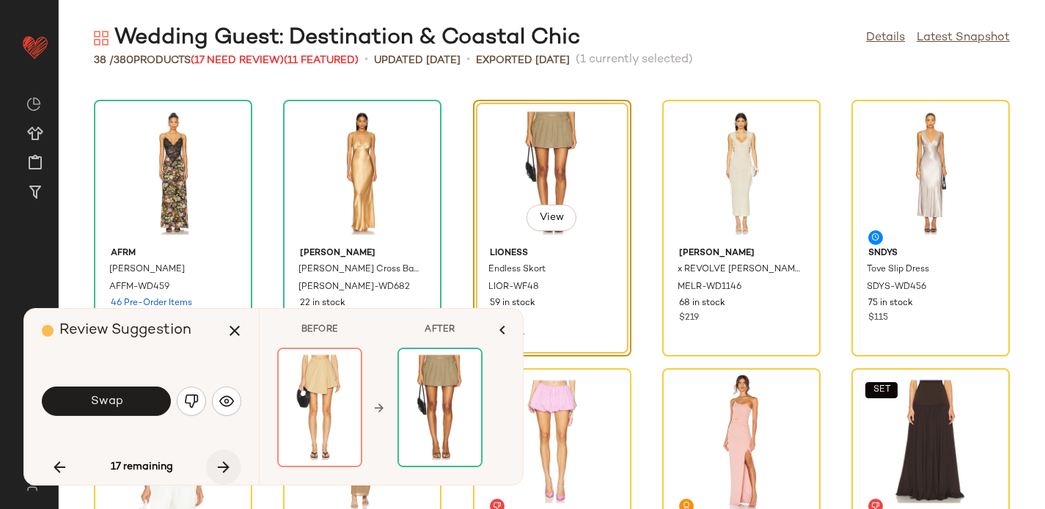
click at [224, 460] on icon "button" at bounding box center [224, 467] width 18 height 18
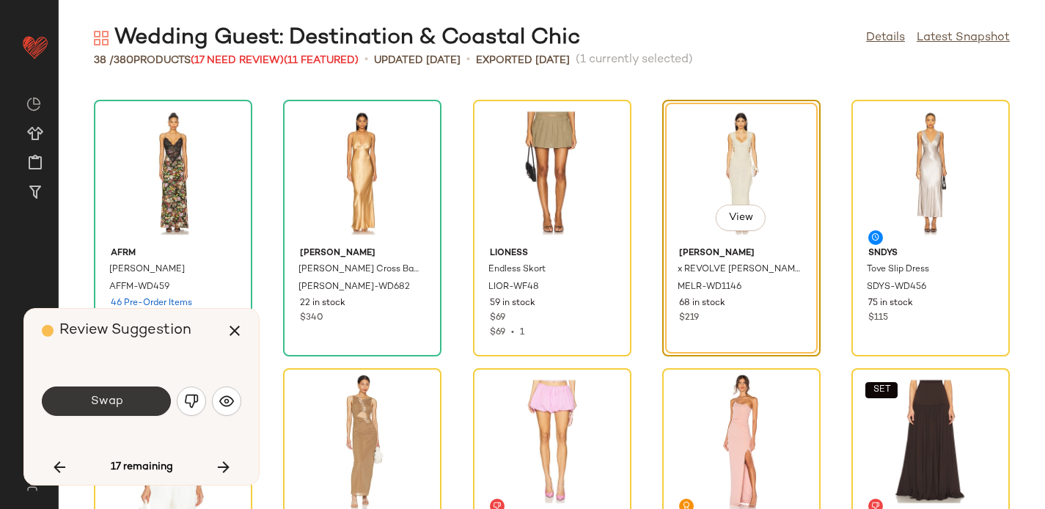
click at [110, 405] on span "Swap" at bounding box center [105, 401] width 33 height 14
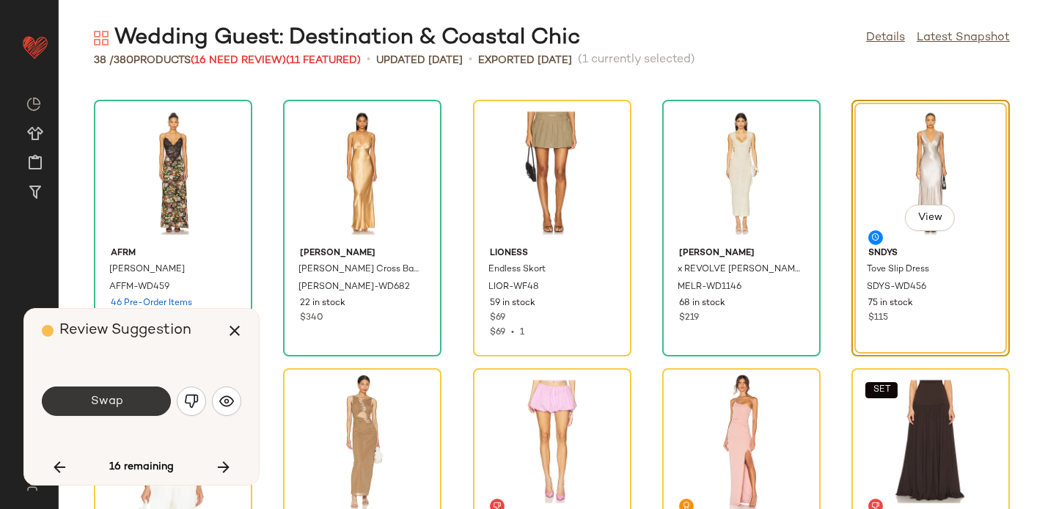
click at [123, 408] on button "Swap" at bounding box center [106, 400] width 129 height 29
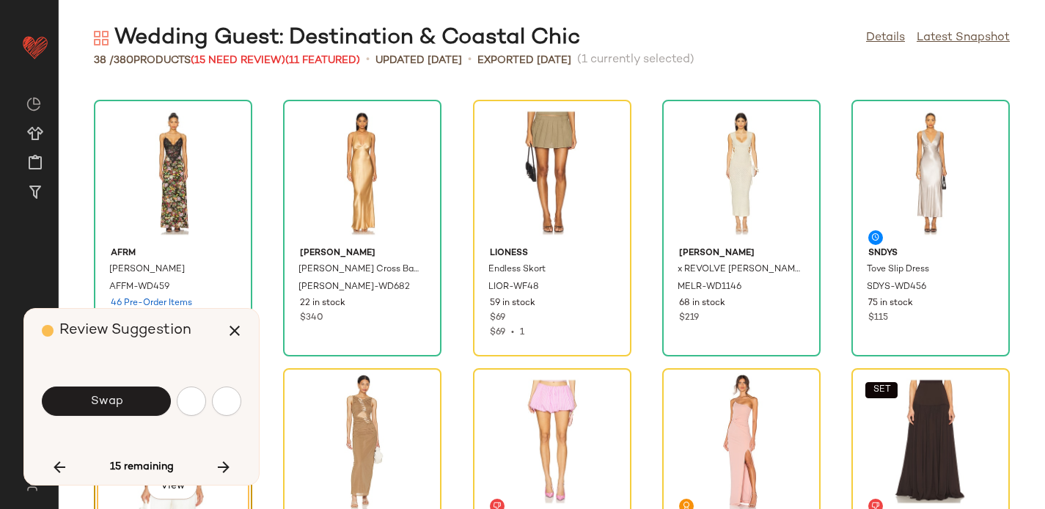
scroll to position [1342, 0]
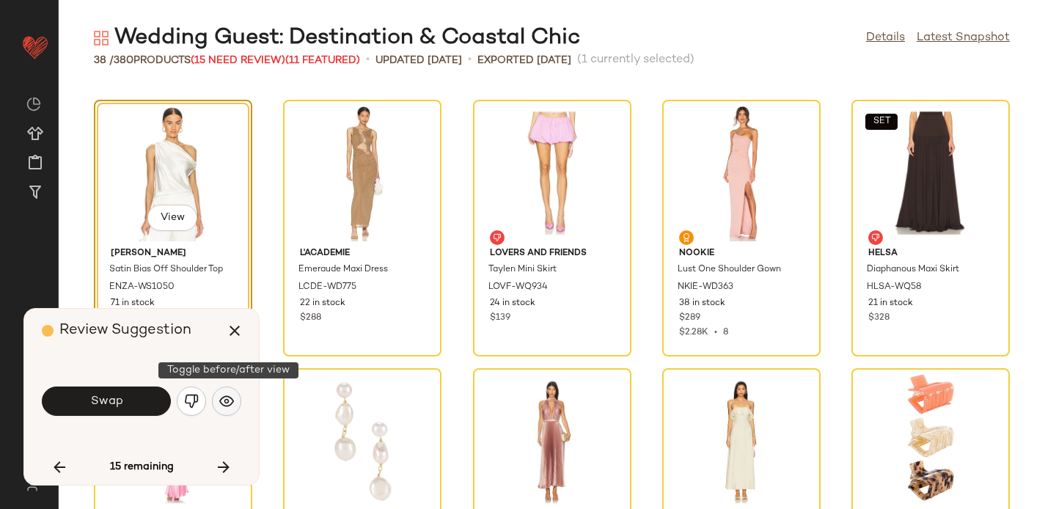
click at [227, 398] on img "button" at bounding box center [226, 401] width 15 height 15
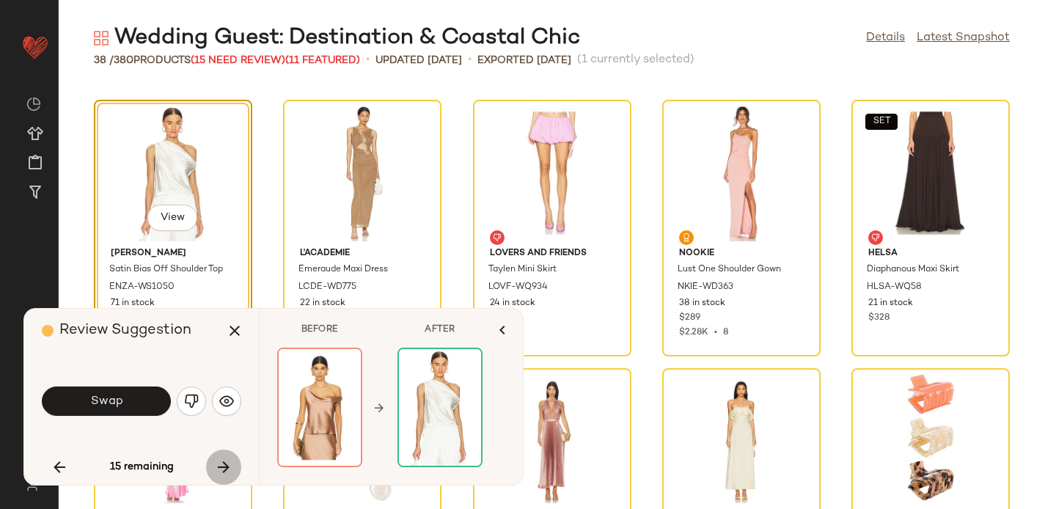
click at [220, 459] on icon "button" at bounding box center [224, 467] width 18 height 18
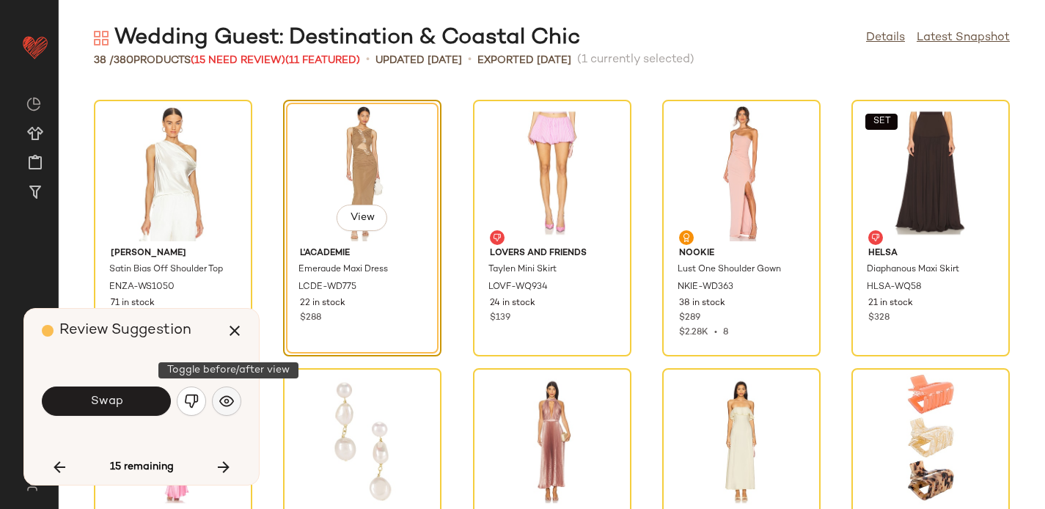
click at [222, 394] on img "button" at bounding box center [226, 401] width 15 height 15
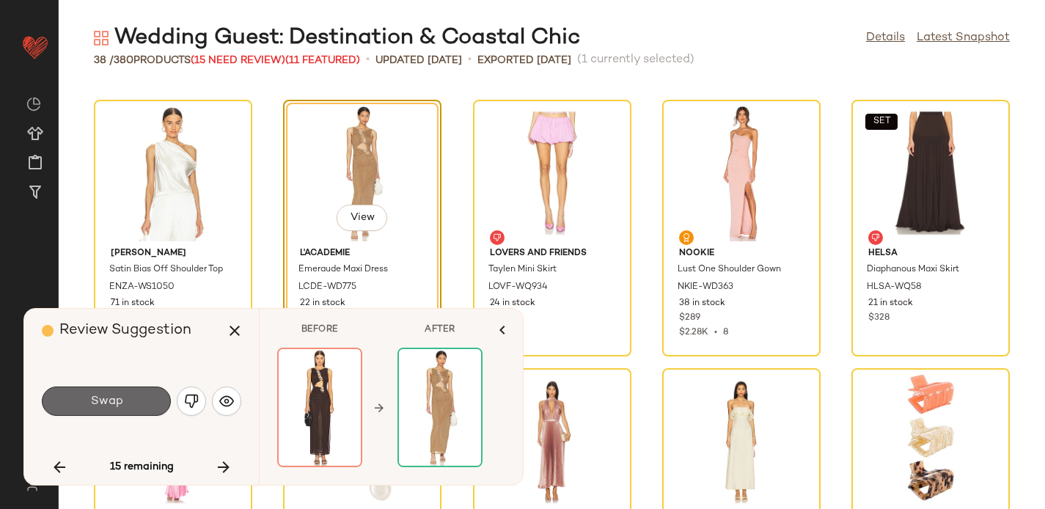
click at [111, 403] on span "Swap" at bounding box center [105, 401] width 33 height 14
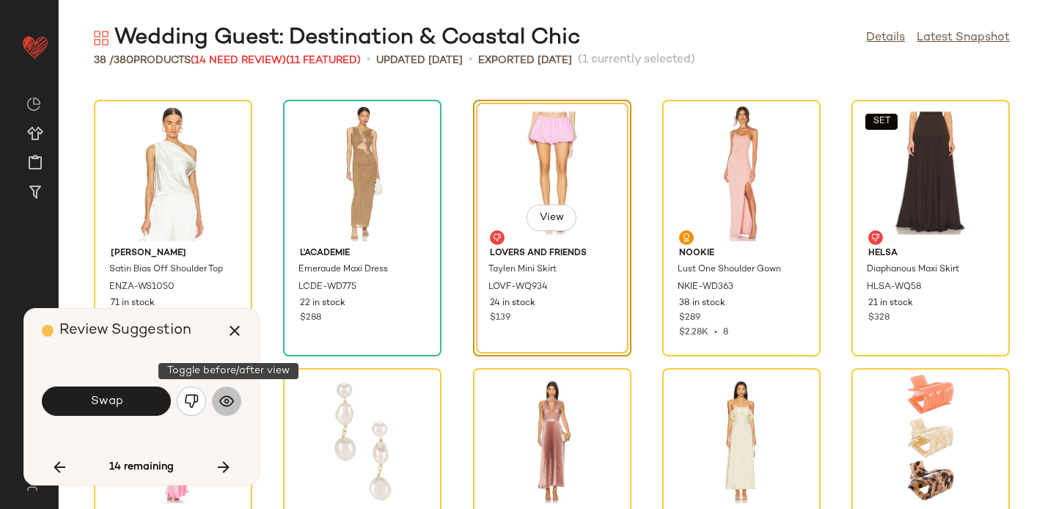
click at [229, 397] on img "button" at bounding box center [226, 401] width 15 height 15
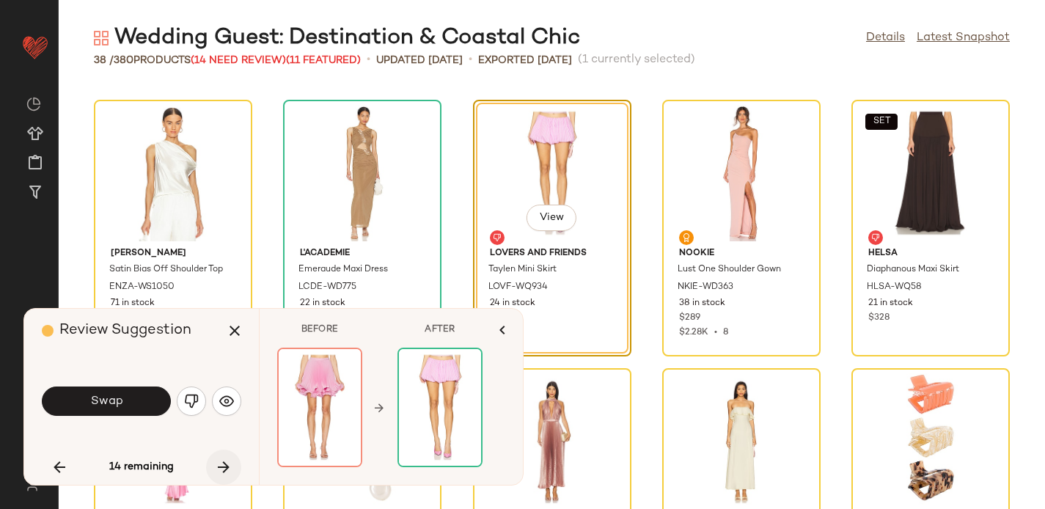
click at [225, 472] on icon "button" at bounding box center [224, 467] width 18 height 18
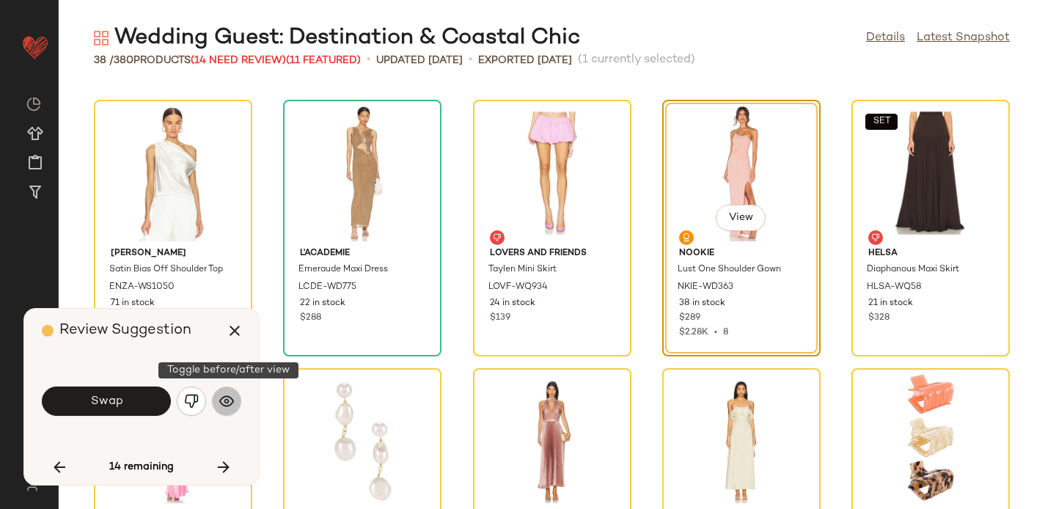
click at [218, 398] on button "button" at bounding box center [226, 400] width 29 height 29
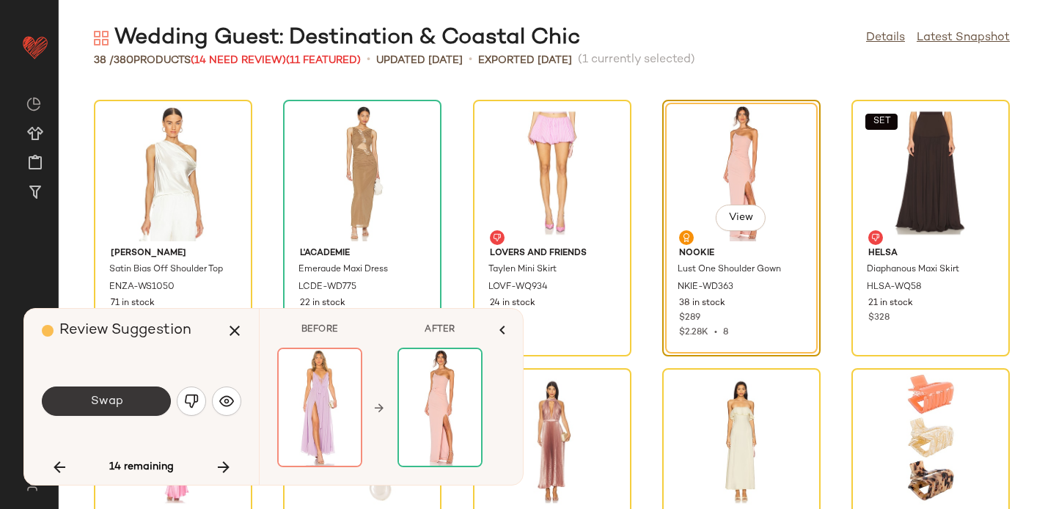
click at [95, 390] on button "Swap" at bounding box center [106, 400] width 129 height 29
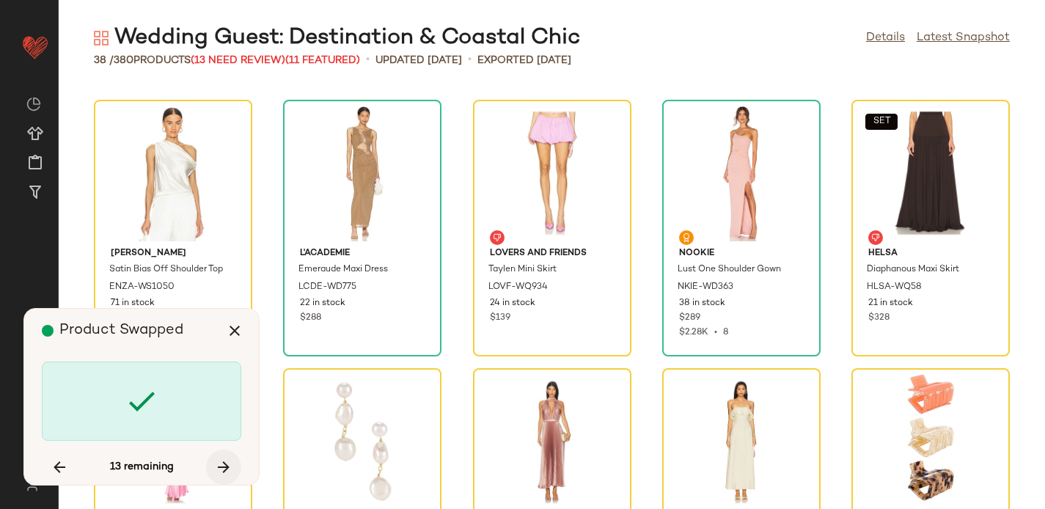
click at [225, 461] on icon "button" at bounding box center [224, 467] width 18 height 18
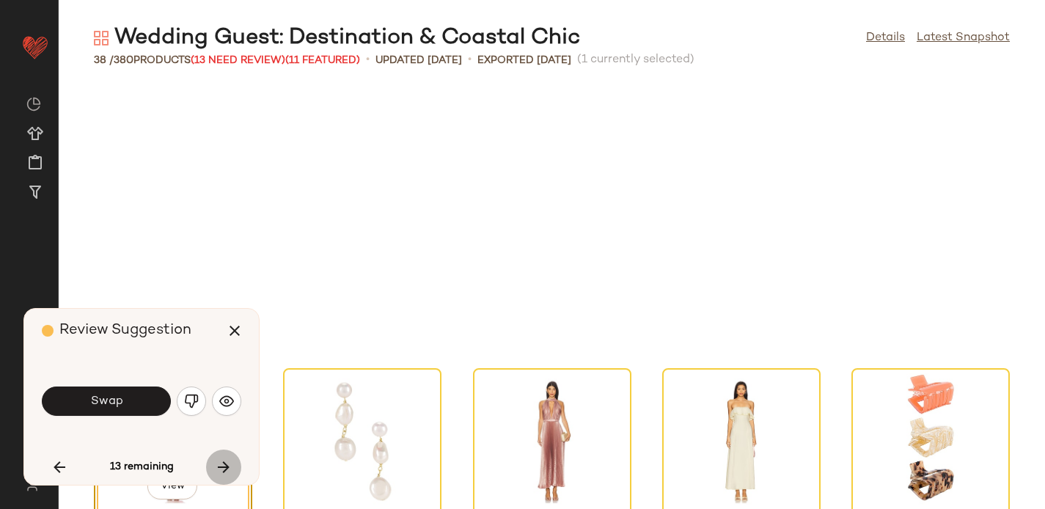
scroll to position [1610, 0]
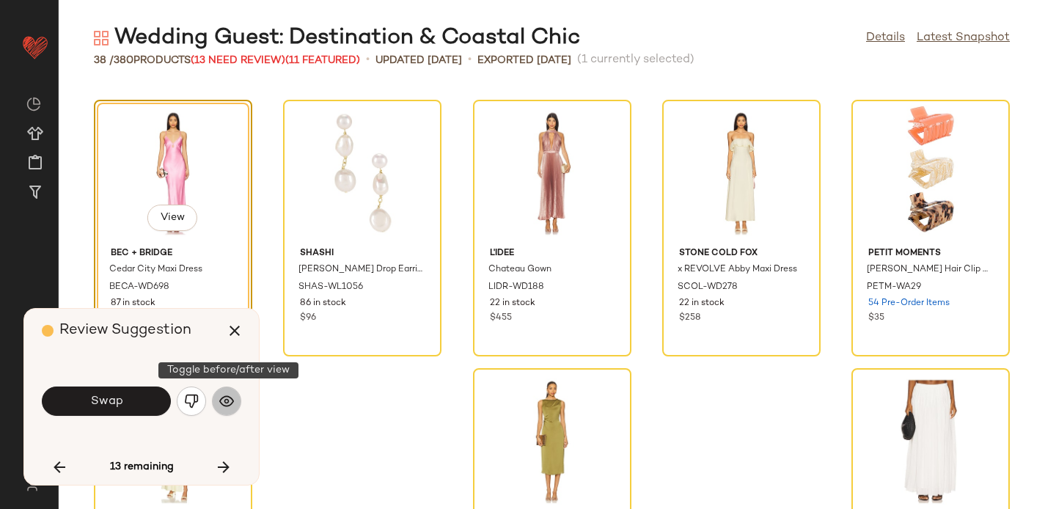
click at [231, 388] on button "button" at bounding box center [226, 400] width 29 height 29
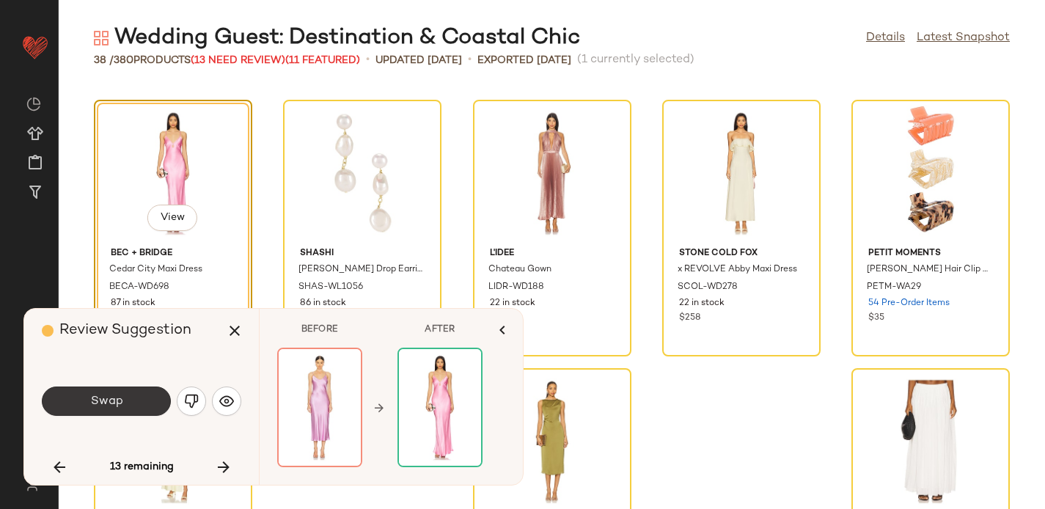
click at [120, 394] on span "Swap" at bounding box center [105, 401] width 33 height 14
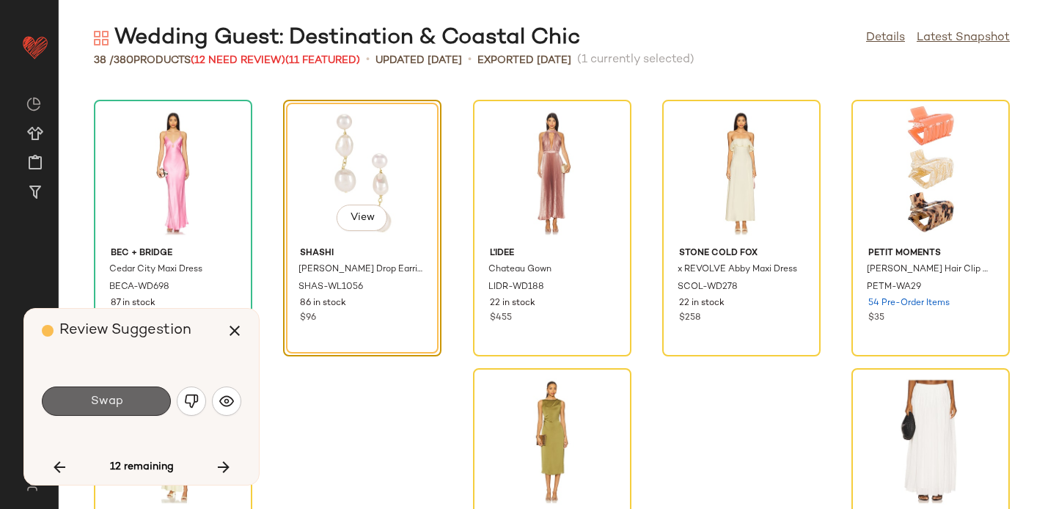
click at [99, 406] on span "Swap" at bounding box center [105, 401] width 33 height 14
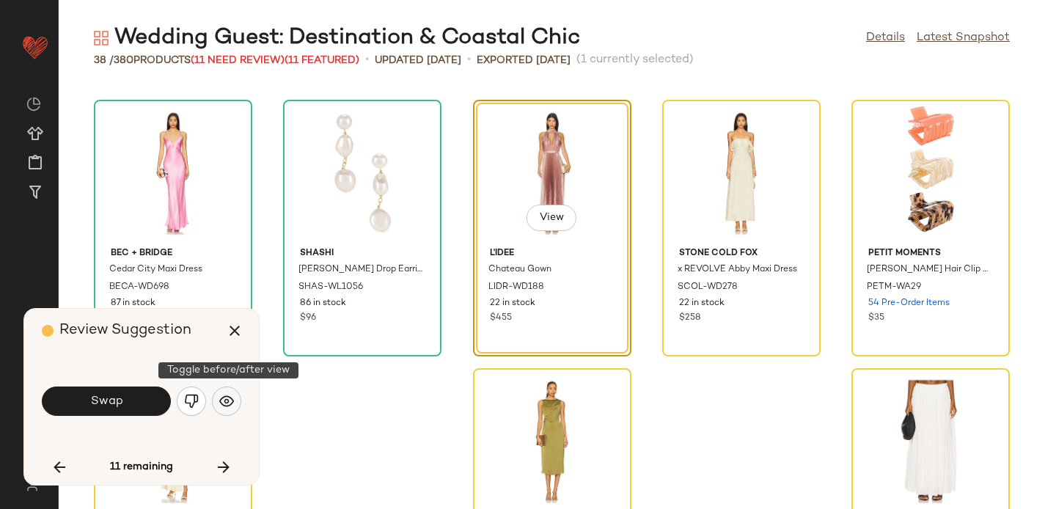
click at [235, 403] on button "button" at bounding box center [226, 400] width 29 height 29
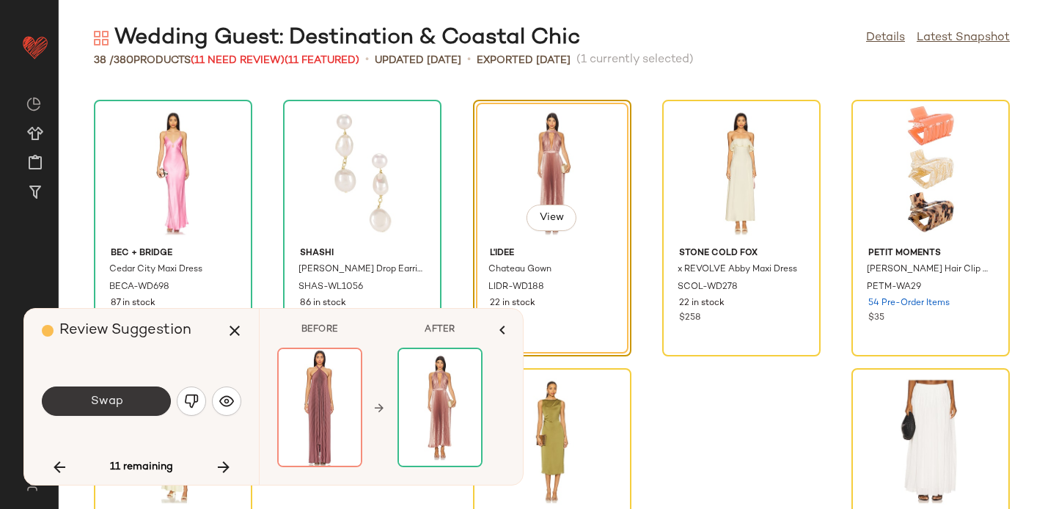
click at [130, 395] on button "Swap" at bounding box center [106, 400] width 129 height 29
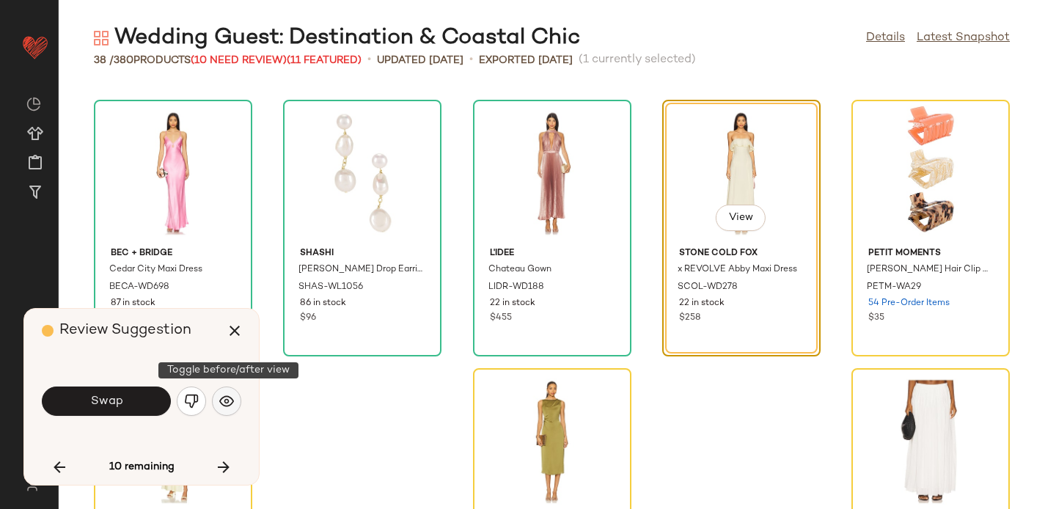
click at [227, 401] on img "button" at bounding box center [226, 401] width 15 height 15
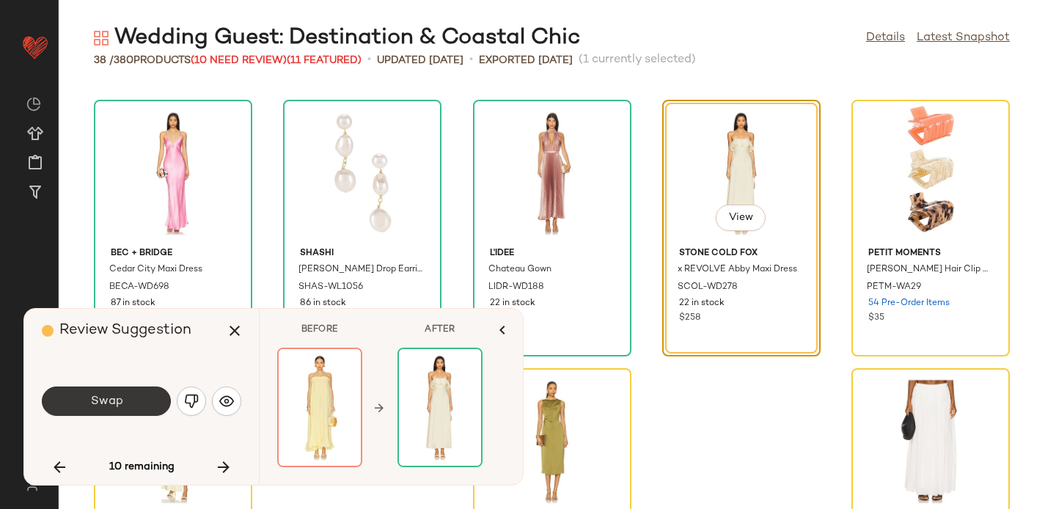
click at [112, 399] on span "Swap" at bounding box center [105, 401] width 33 height 14
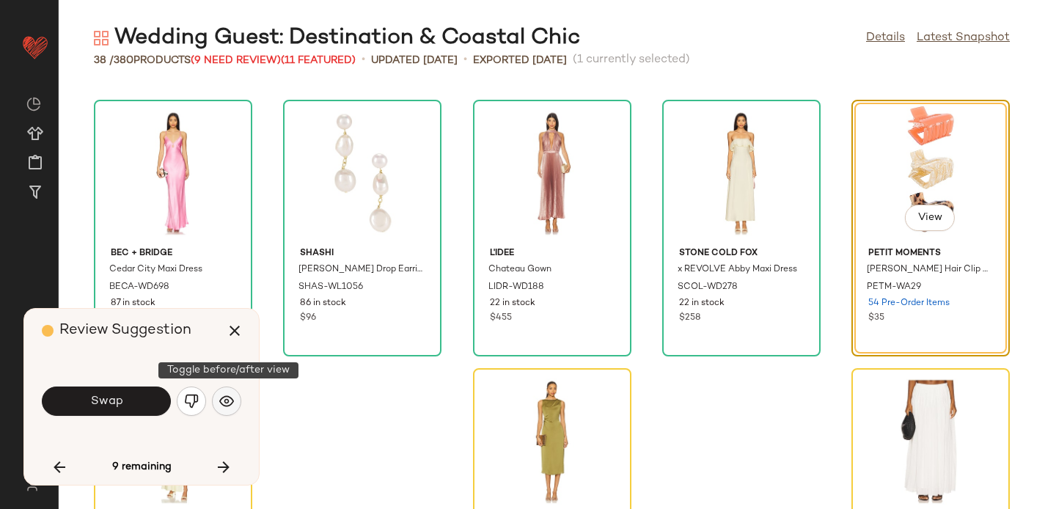
click at [226, 401] on img "button" at bounding box center [226, 401] width 15 height 15
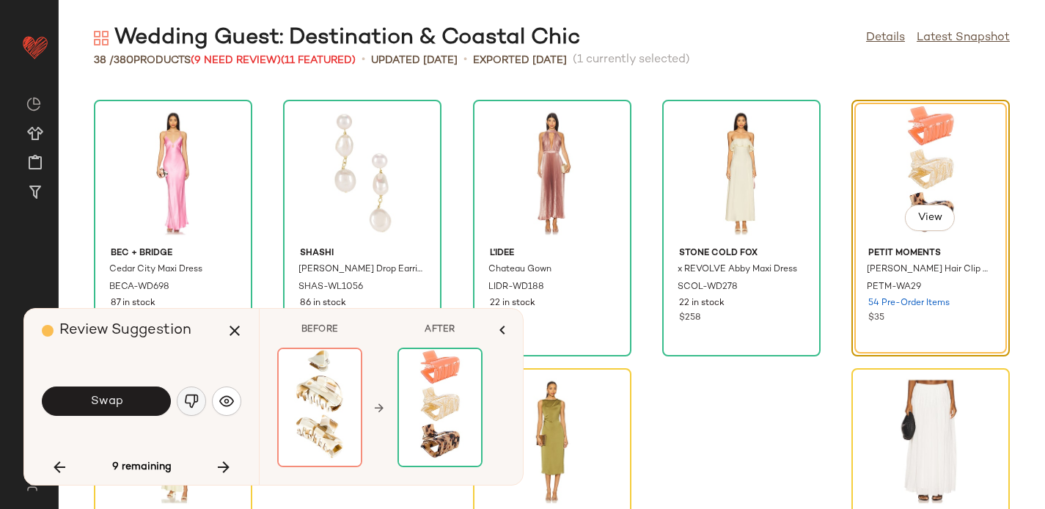
click at [187, 397] on img "button" at bounding box center [191, 401] width 15 height 15
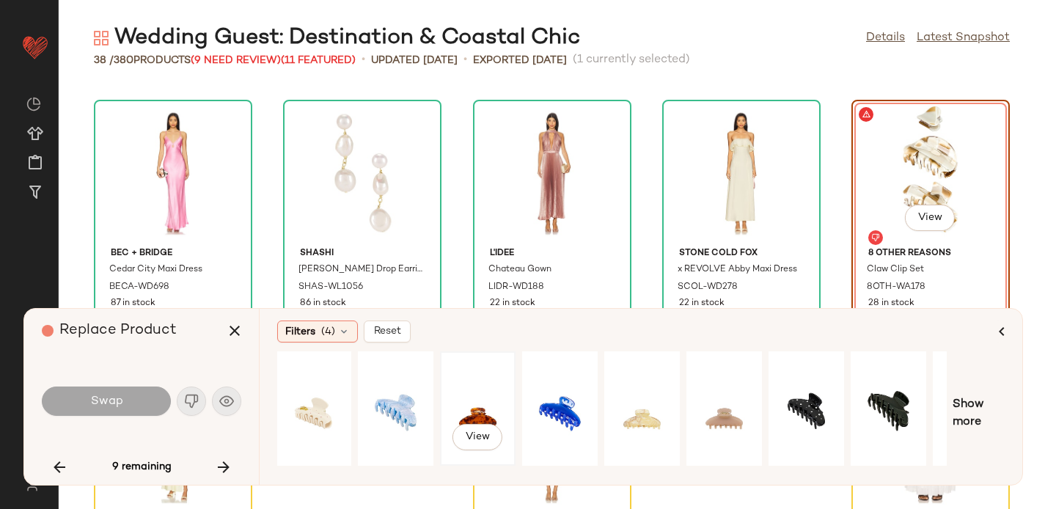
scroll to position [0, 144]
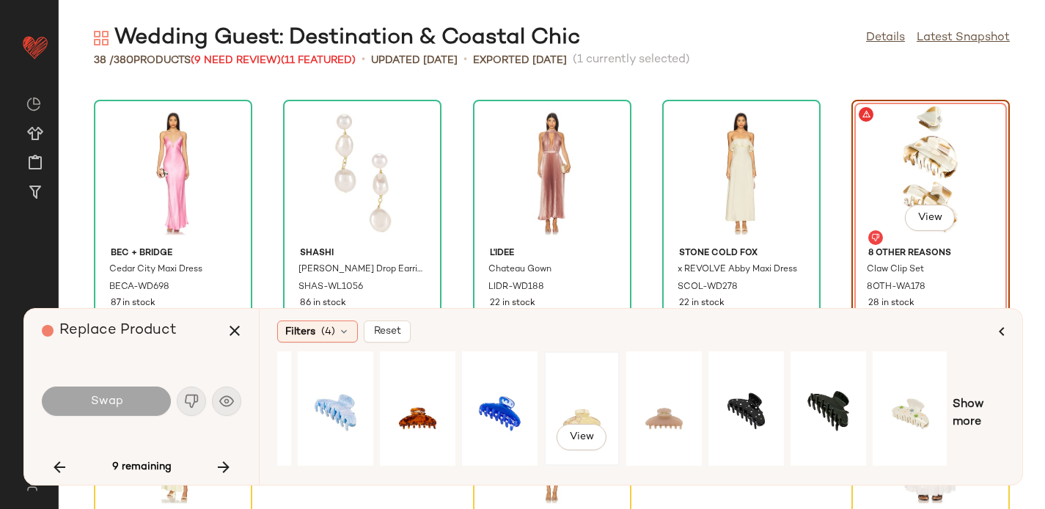
click at [574, 381] on div "View" at bounding box center [581, 408] width 65 height 104
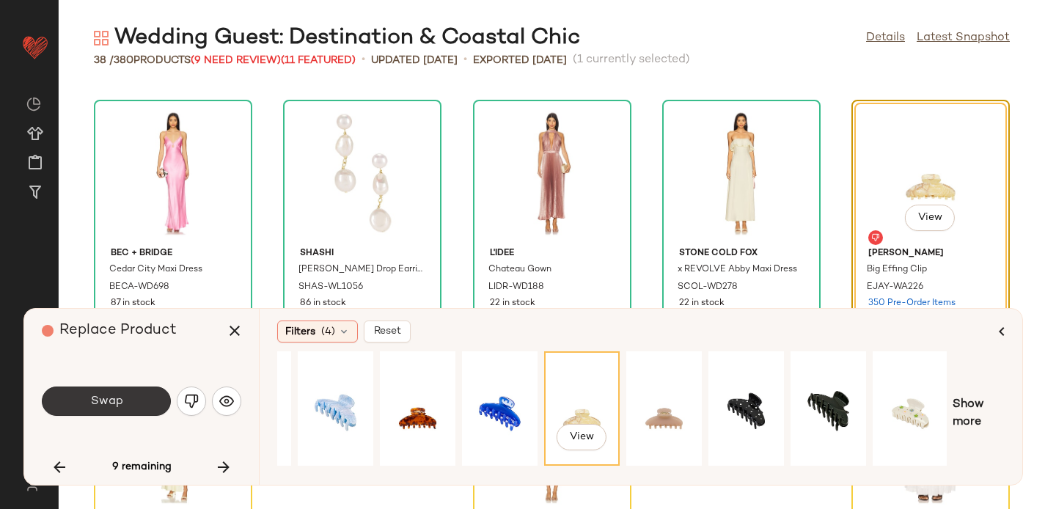
click at [132, 398] on button "Swap" at bounding box center [106, 400] width 129 height 29
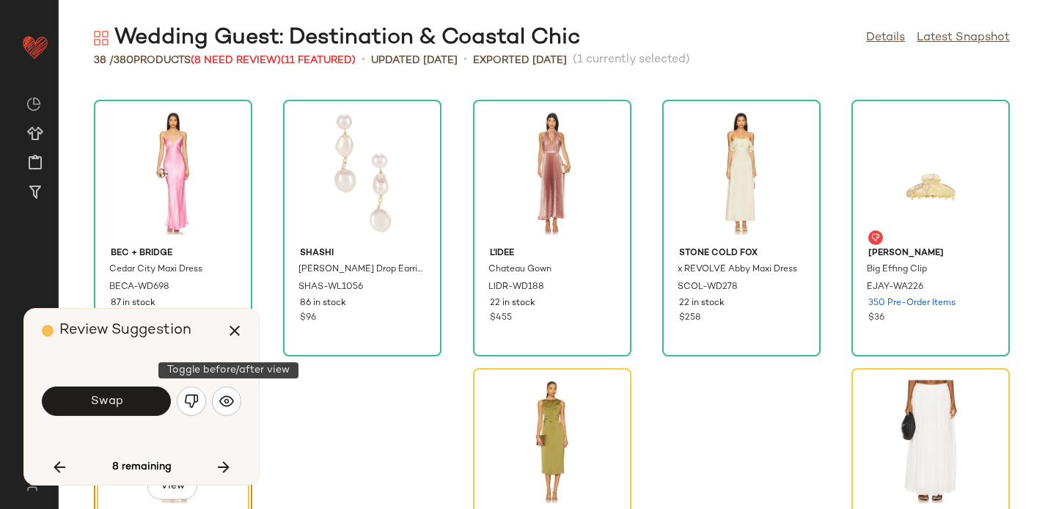
scroll to position [1726, 0]
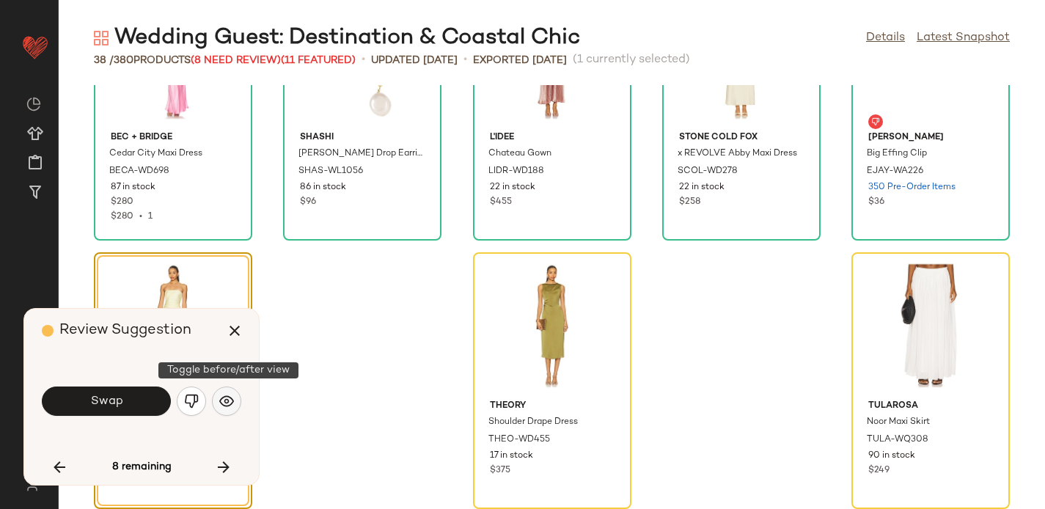
click at [232, 392] on button "button" at bounding box center [226, 400] width 29 height 29
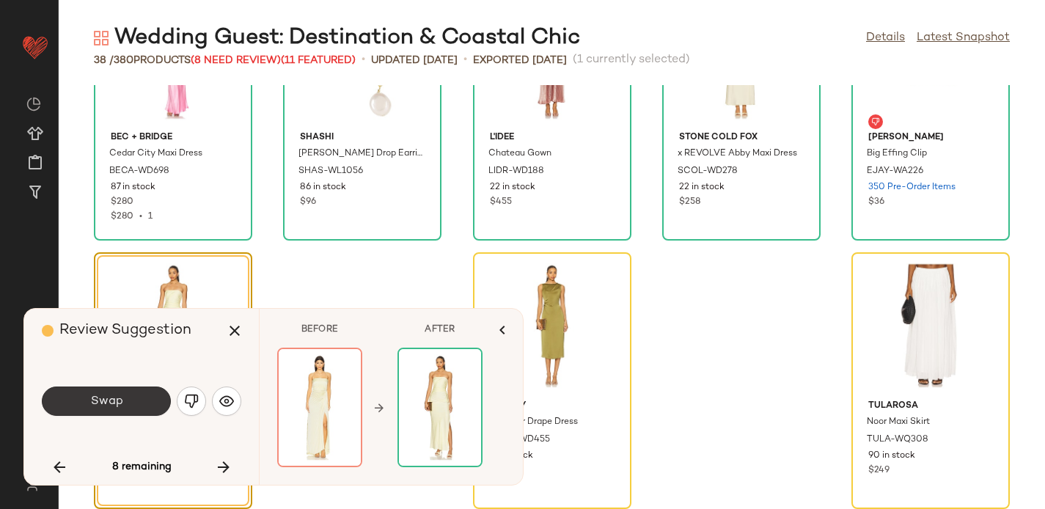
click at [95, 402] on span "Swap" at bounding box center [105, 401] width 33 height 14
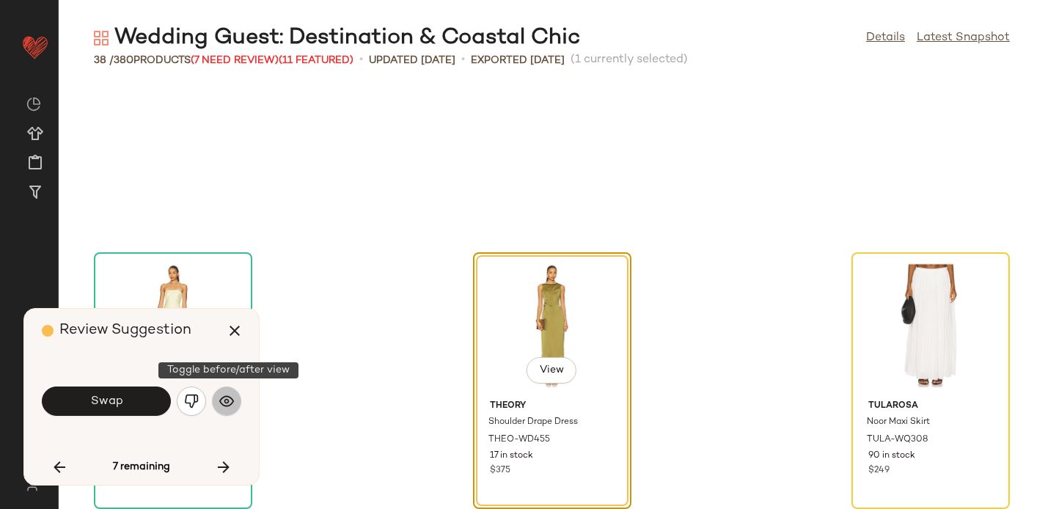
click at [235, 403] on button "button" at bounding box center [226, 400] width 29 height 29
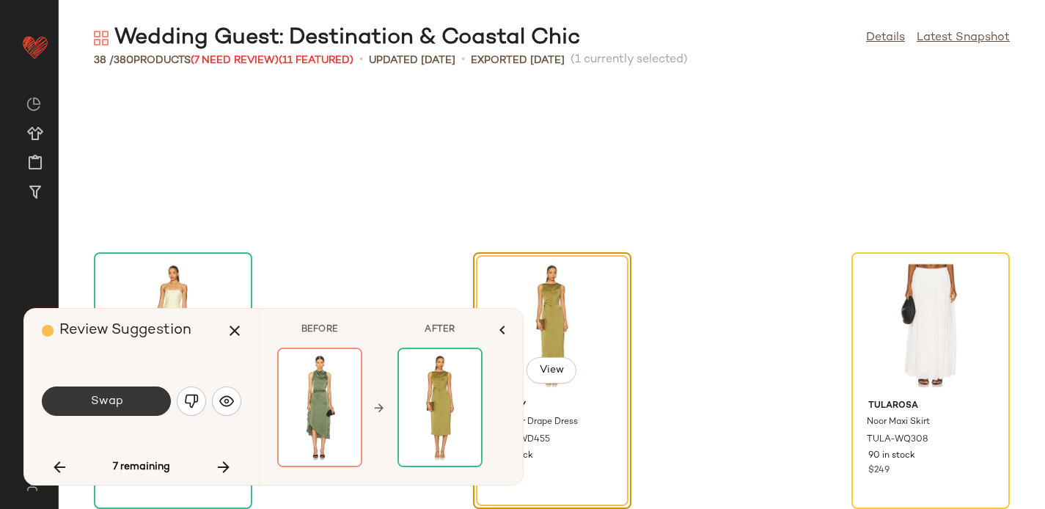
click at [108, 394] on span "Swap" at bounding box center [105, 401] width 33 height 14
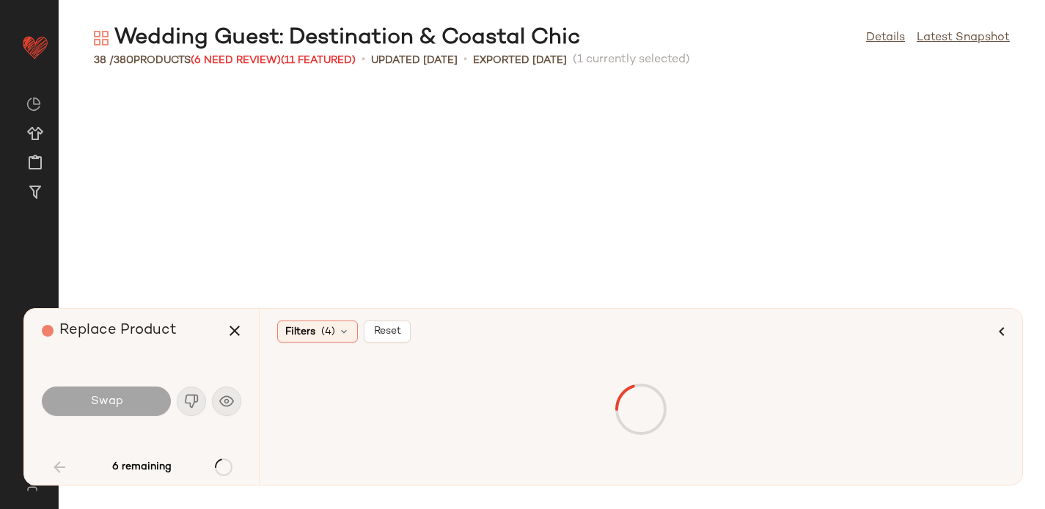
scroll to position [537, 0]
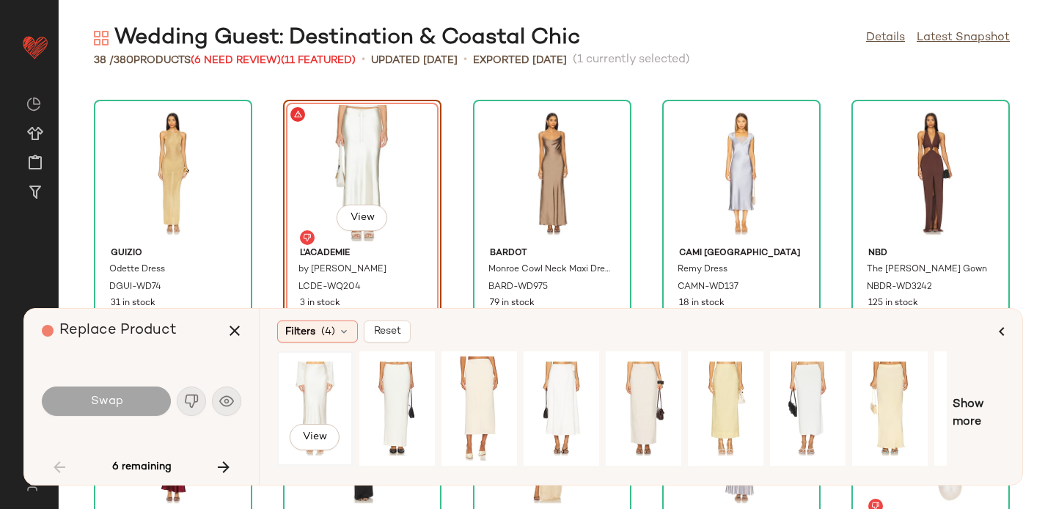
click at [316, 394] on div "View" at bounding box center [314, 408] width 65 height 104
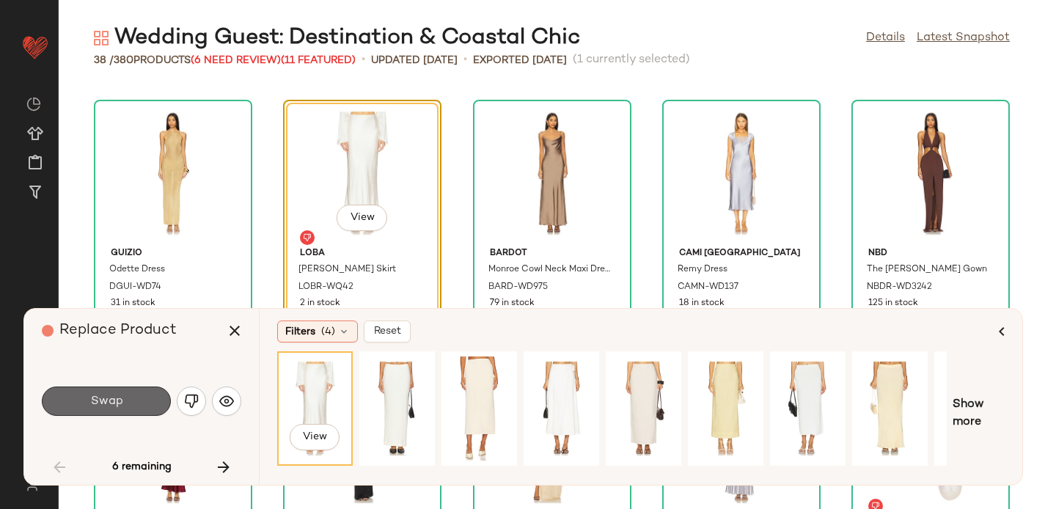
click at [122, 406] on button "Swap" at bounding box center [106, 400] width 129 height 29
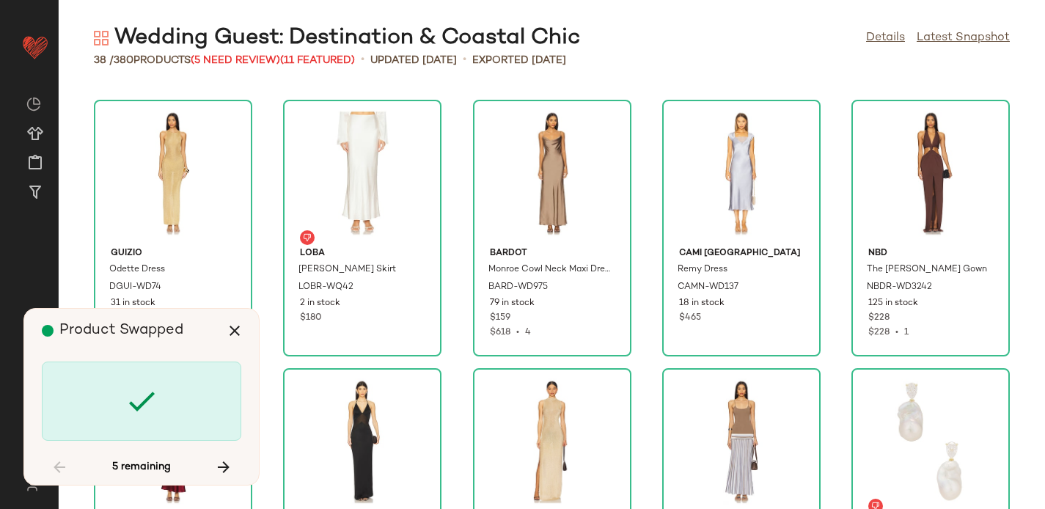
scroll to position [1073, 0]
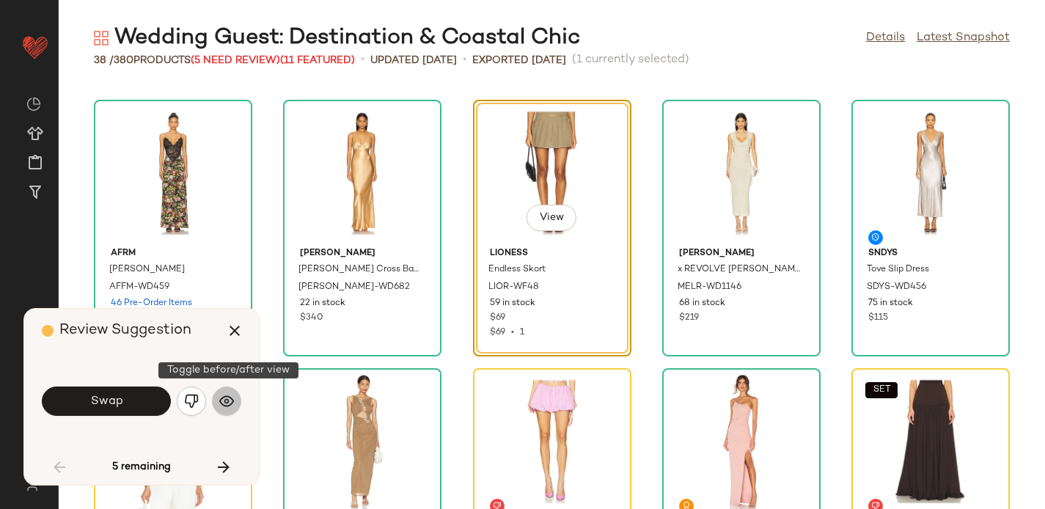
click at [237, 405] on button "button" at bounding box center [226, 400] width 29 height 29
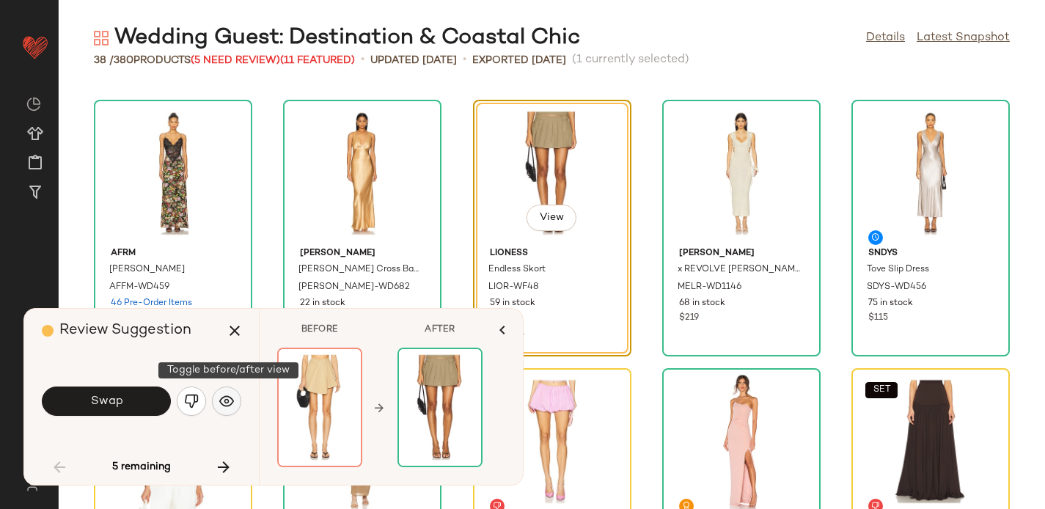
click at [227, 400] on img "button" at bounding box center [226, 401] width 15 height 15
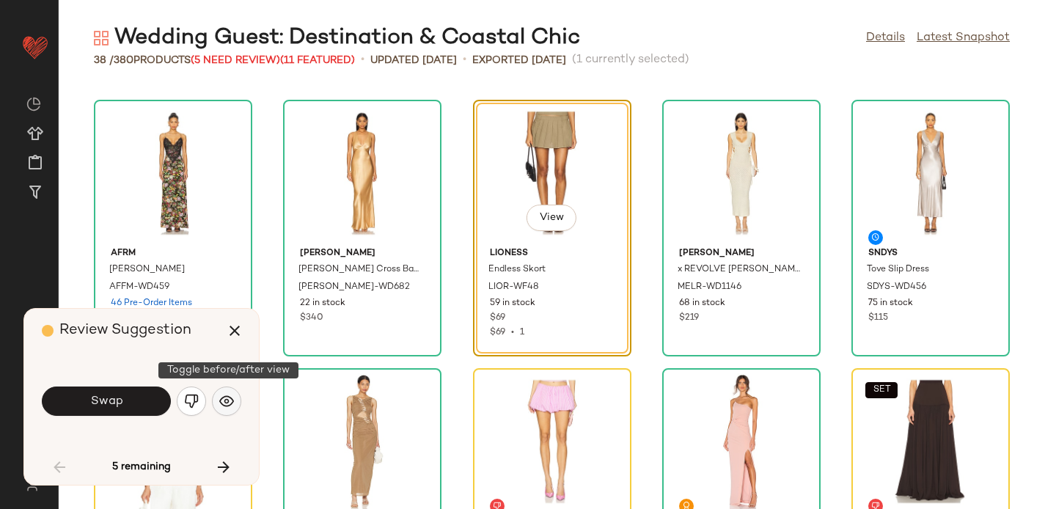
click at [220, 403] on img "button" at bounding box center [226, 401] width 15 height 15
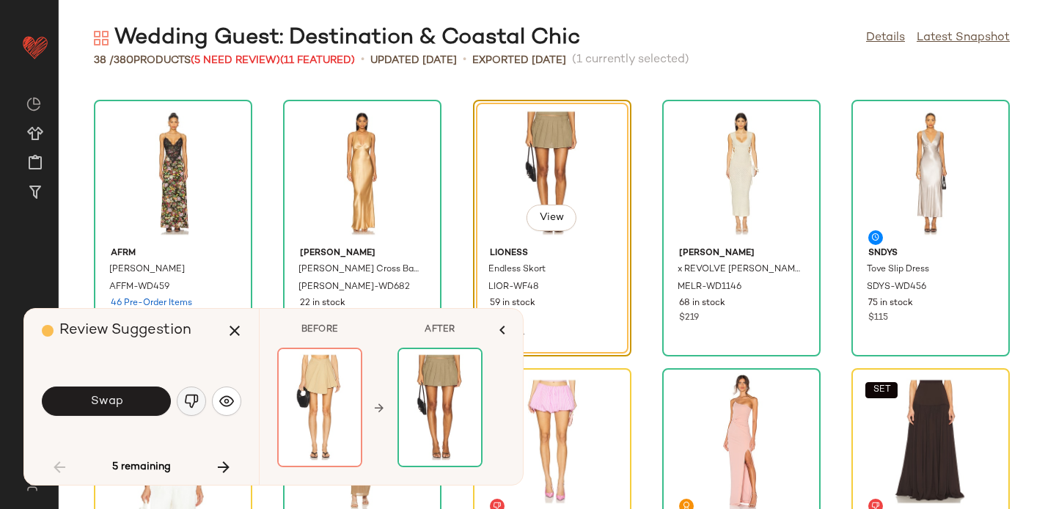
click at [192, 388] on button "button" at bounding box center [191, 400] width 29 height 29
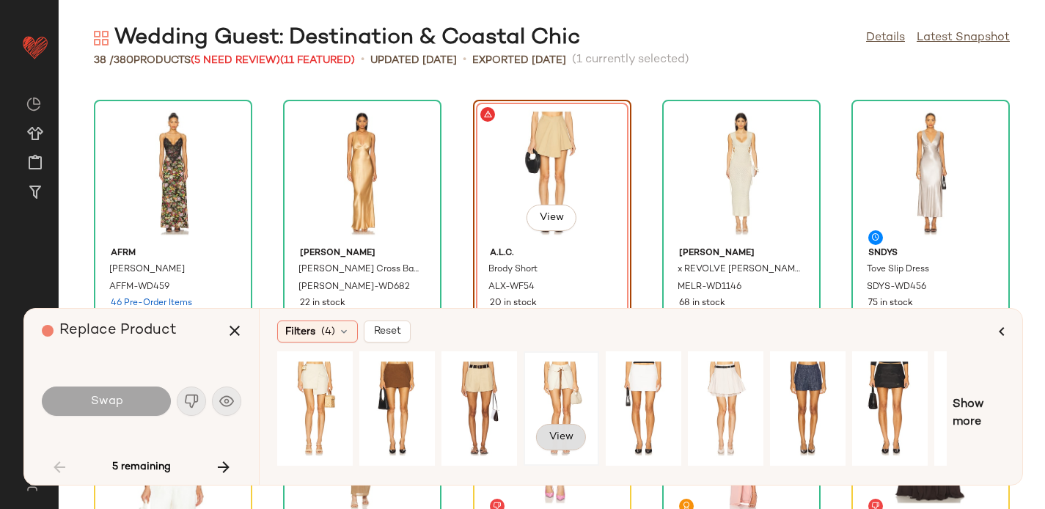
click at [555, 429] on button "View" at bounding box center [561, 437] width 50 height 26
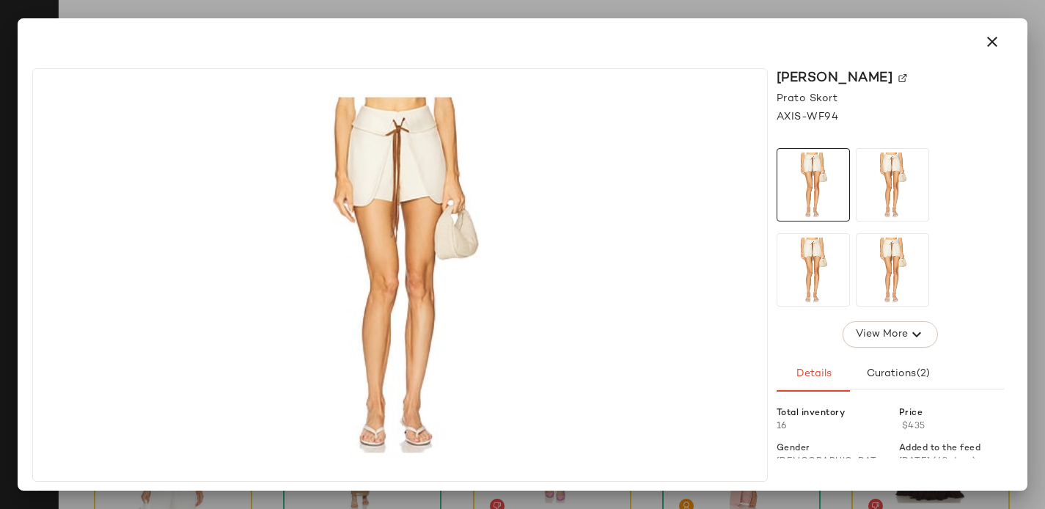
click at [898, 78] on img at bounding box center [902, 78] width 9 height 9
click at [994, 35] on icon "button" at bounding box center [992, 42] width 18 height 18
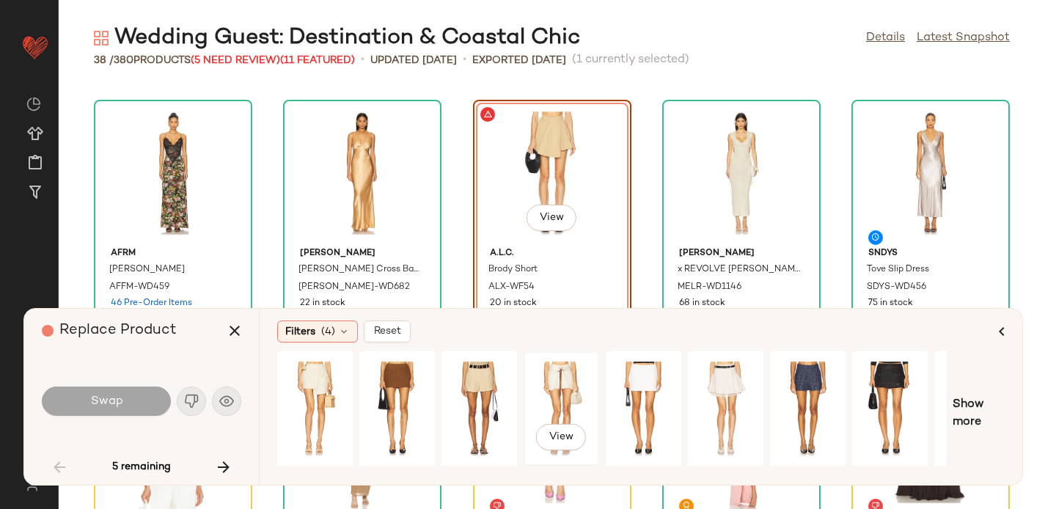
click at [563, 383] on div "View" at bounding box center [561, 408] width 65 height 104
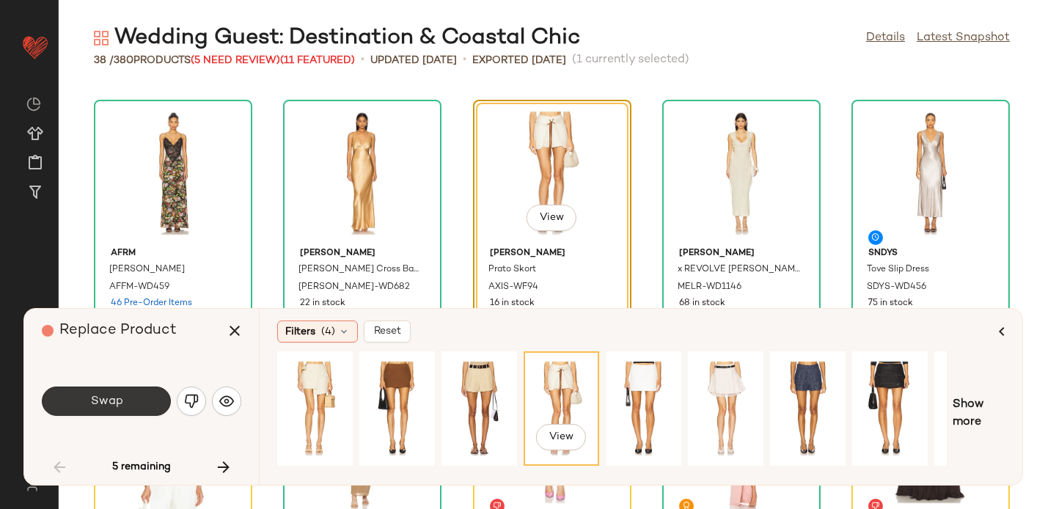
click at [113, 394] on button "Swap" at bounding box center [106, 400] width 129 height 29
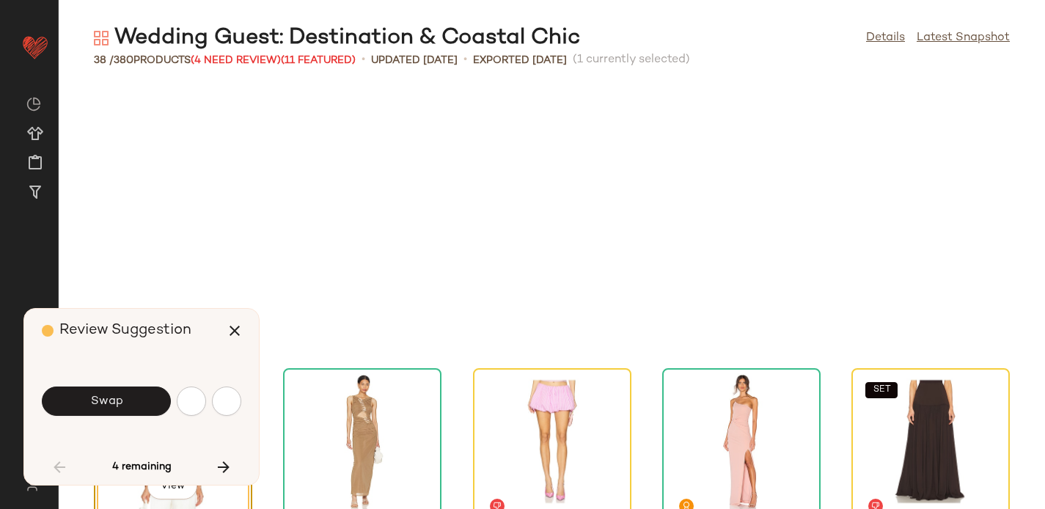
scroll to position [1342, 0]
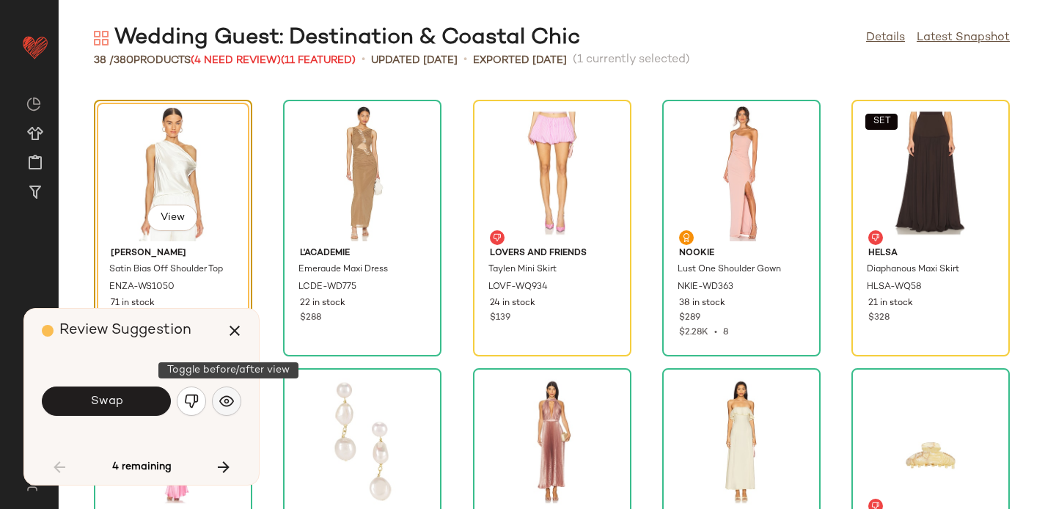
click at [229, 403] on img "button" at bounding box center [226, 401] width 15 height 15
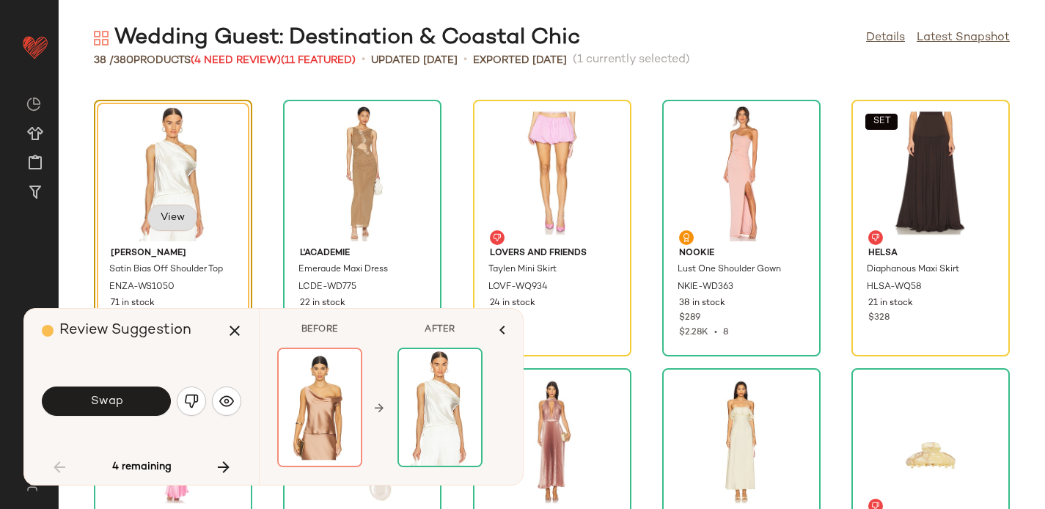
click at [183, 215] on span "View" at bounding box center [172, 218] width 25 height 12
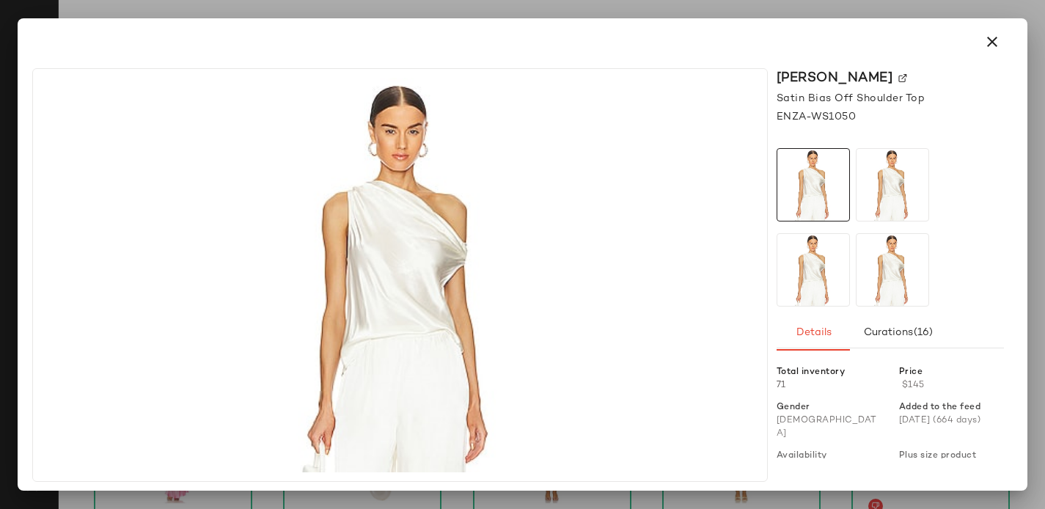
click at [881, 78] on div "[PERSON_NAME]" at bounding box center [889, 78] width 227 height 20
click at [898, 78] on img at bounding box center [902, 78] width 9 height 9
click at [986, 43] on icon "button" at bounding box center [992, 42] width 18 height 18
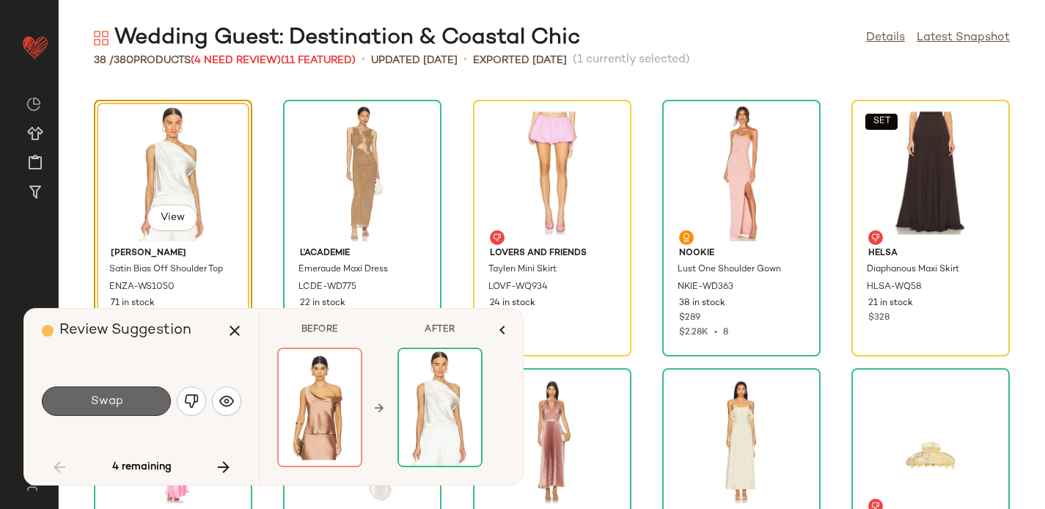
click at [139, 403] on button "Swap" at bounding box center [106, 400] width 129 height 29
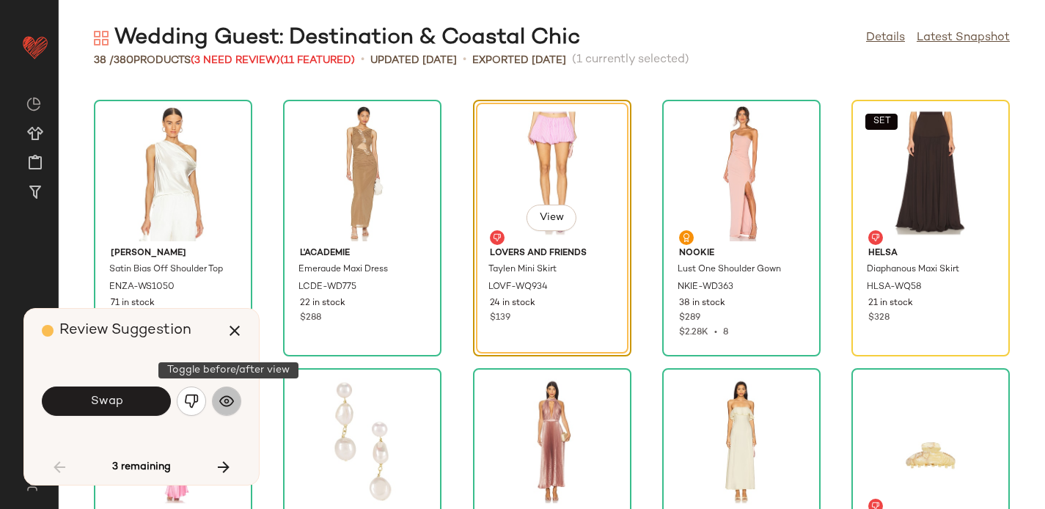
click at [232, 403] on img "button" at bounding box center [226, 401] width 15 height 15
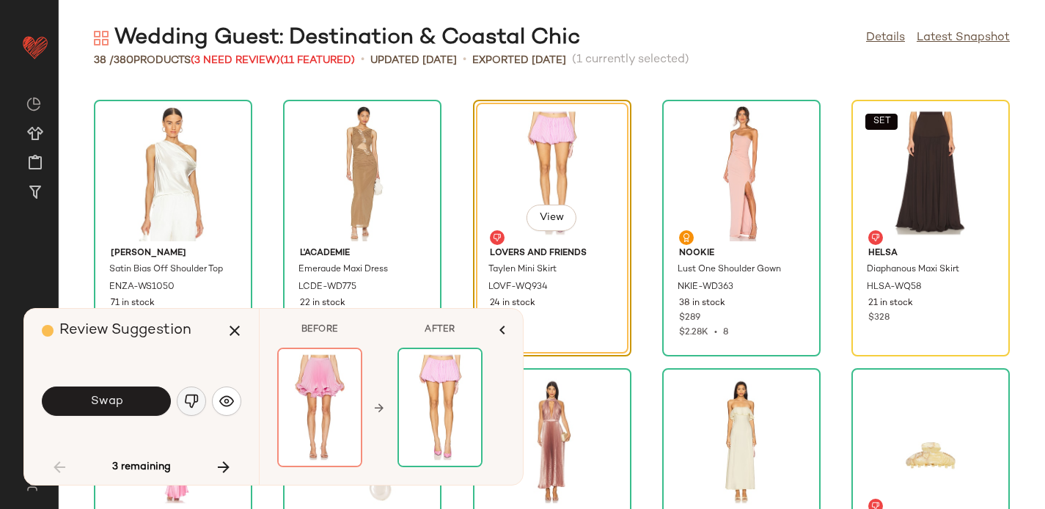
click at [192, 403] on img "button" at bounding box center [191, 401] width 15 height 15
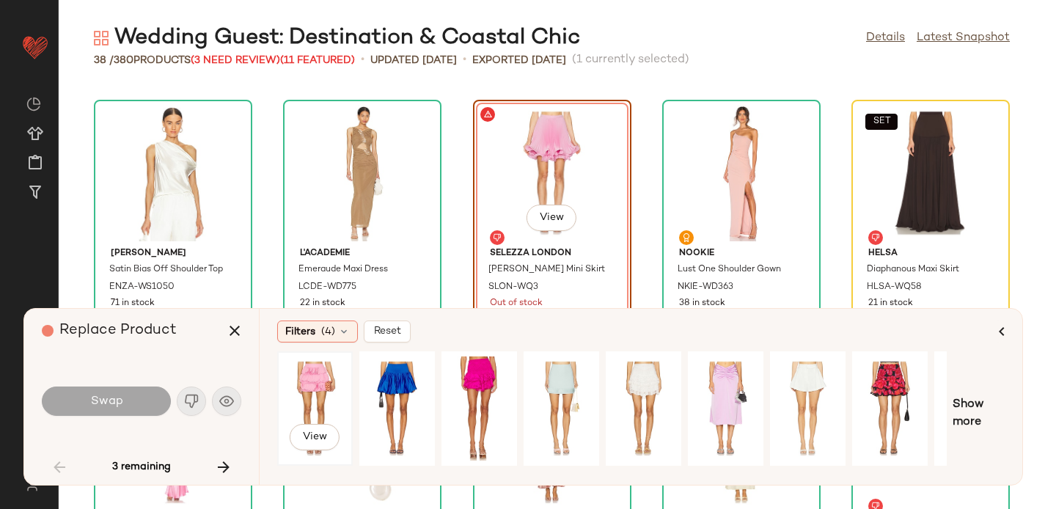
click at [314, 388] on div "View" at bounding box center [314, 408] width 65 height 104
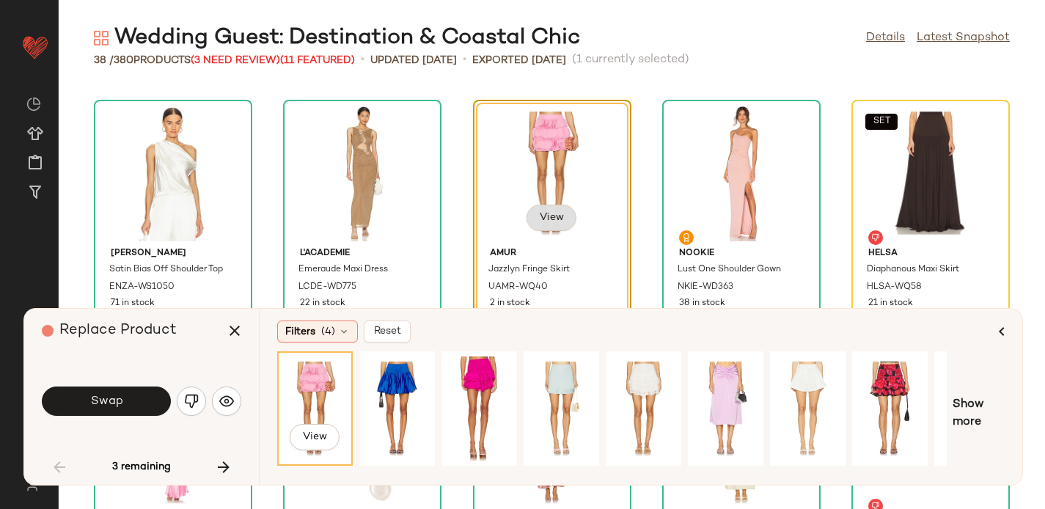
click at [554, 212] on span "View" at bounding box center [551, 218] width 25 height 12
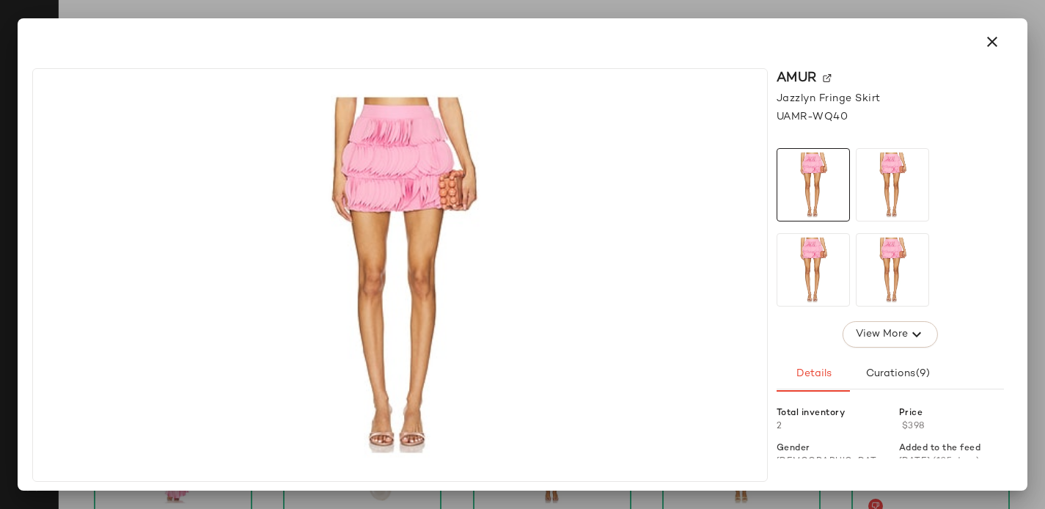
click at [829, 76] on img at bounding box center [827, 78] width 9 height 9
click at [989, 40] on icon "button" at bounding box center [992, 42] width 18 height 18
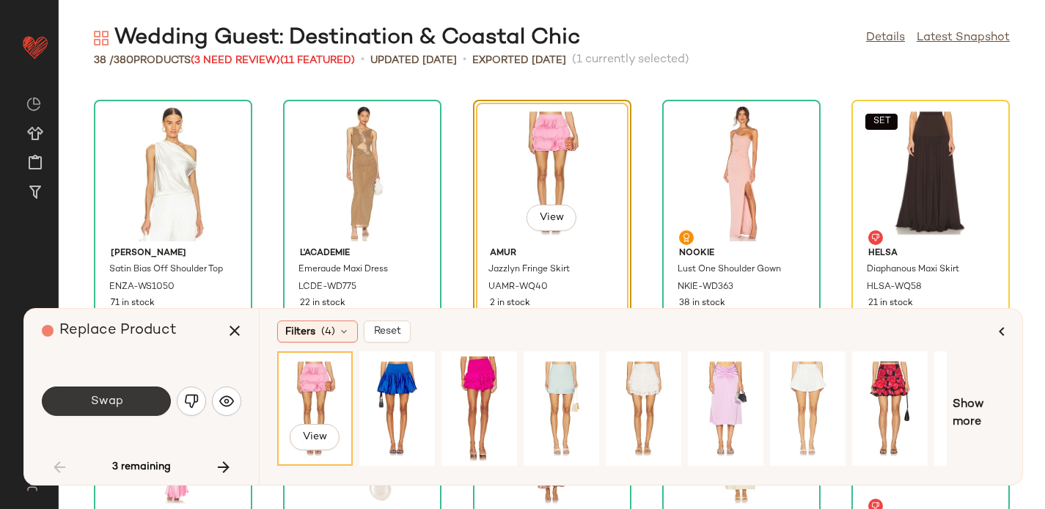
click at [122, 400] on button "Swap" at bounding box center [106, 400] width 129 height 29
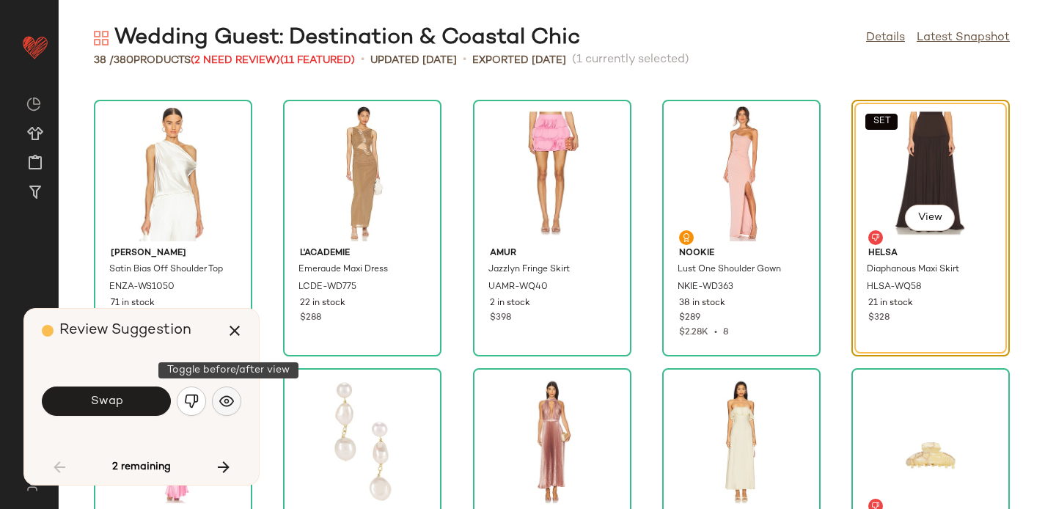
click at [227, 400] on img "button" at bounding box center [226, 401] width 15 height 15
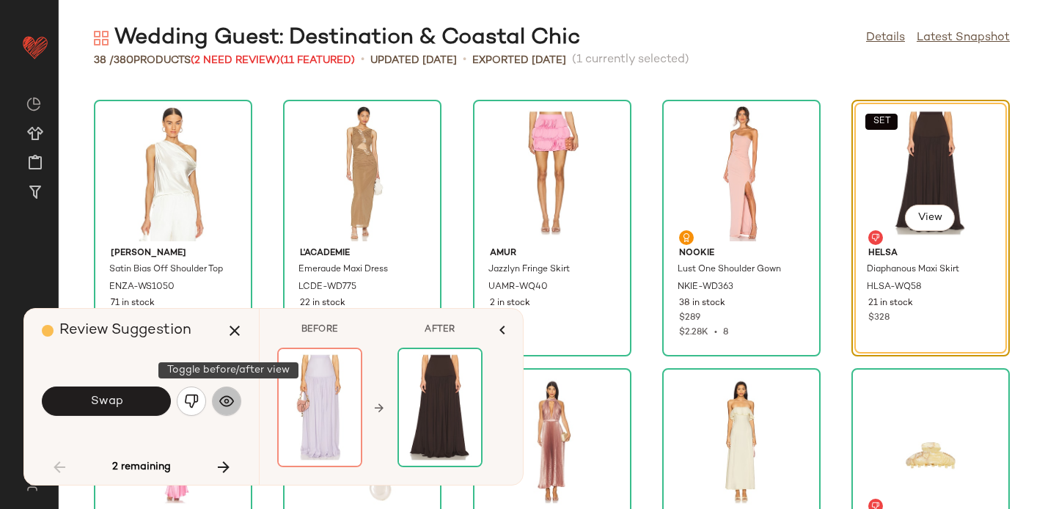
click at [227, 400] on img "button" at bounding box center [226, 401] width 15 height 15
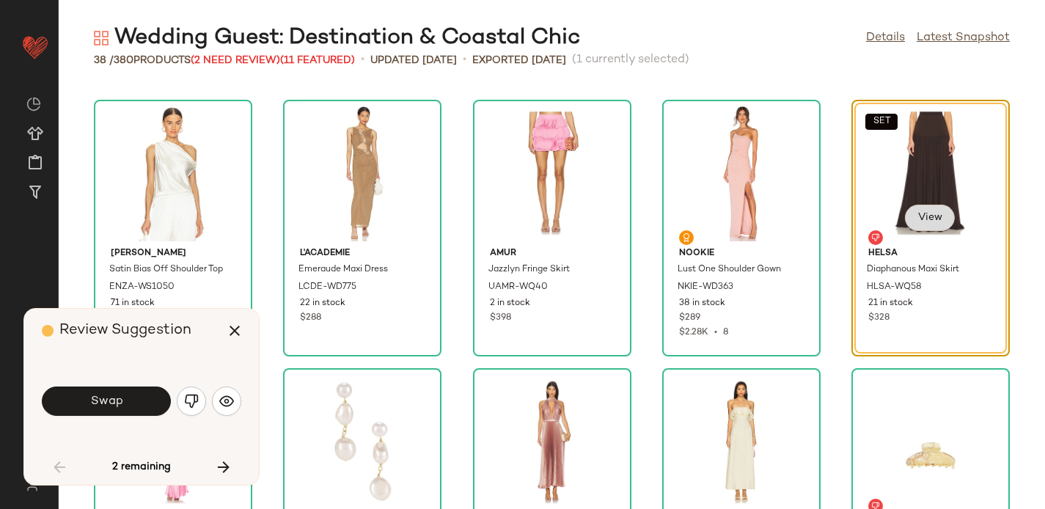
click at [935, 221] on button "View" at bounding box center [930, 218] width 50 height 26
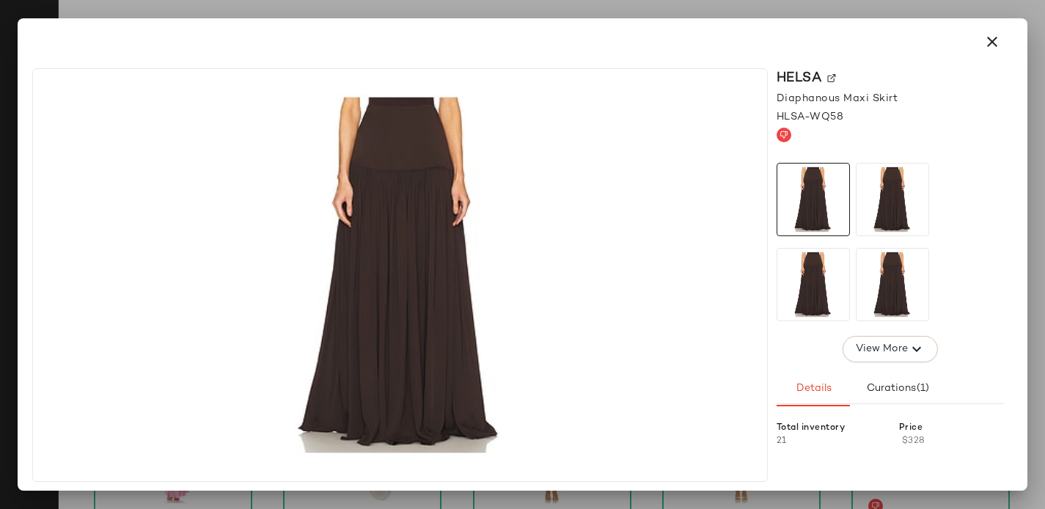
click at [830, 78] on img at bounding box center [831, 78] width 9 height 9
click at [996, 34] on icon "button" at bounding box center [992, 42] width 18 height 18
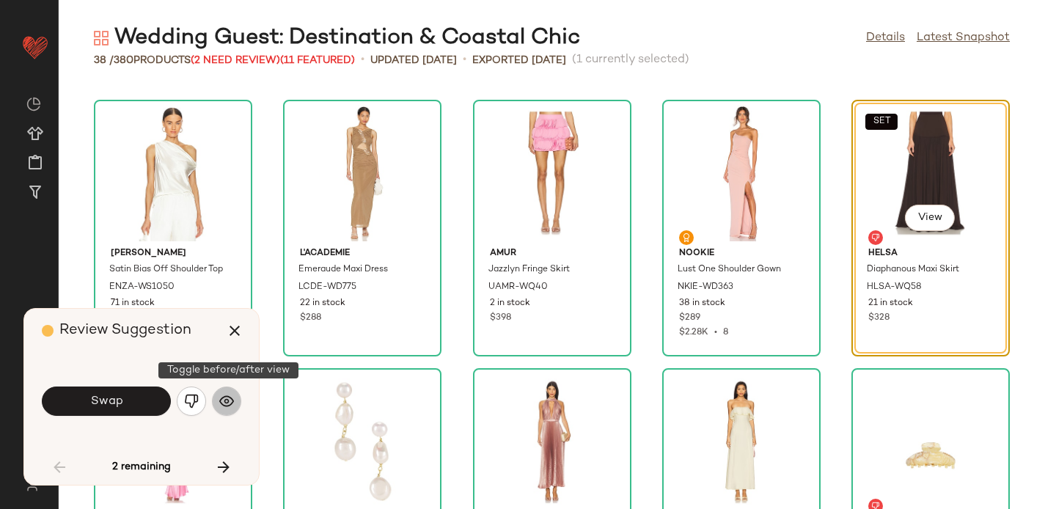
click at [222, 394] on img "button" at bounding box center [226, 401] width 15 height 15
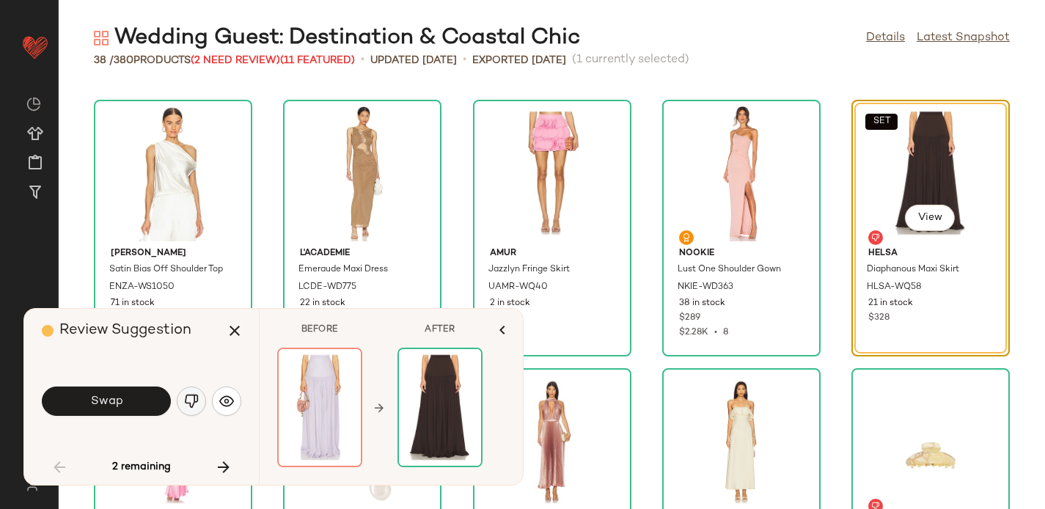
click at [194, 400] on img "button" at bounding box center [191, 401] width 15 height 15
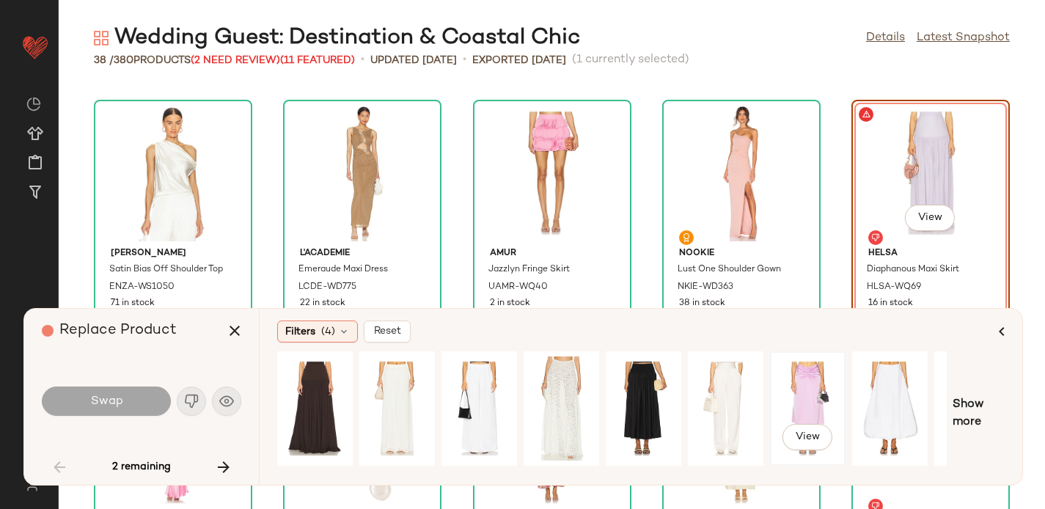
click at [801, 387] on div "View" at bounding box center [807, 408] width 65 height 104
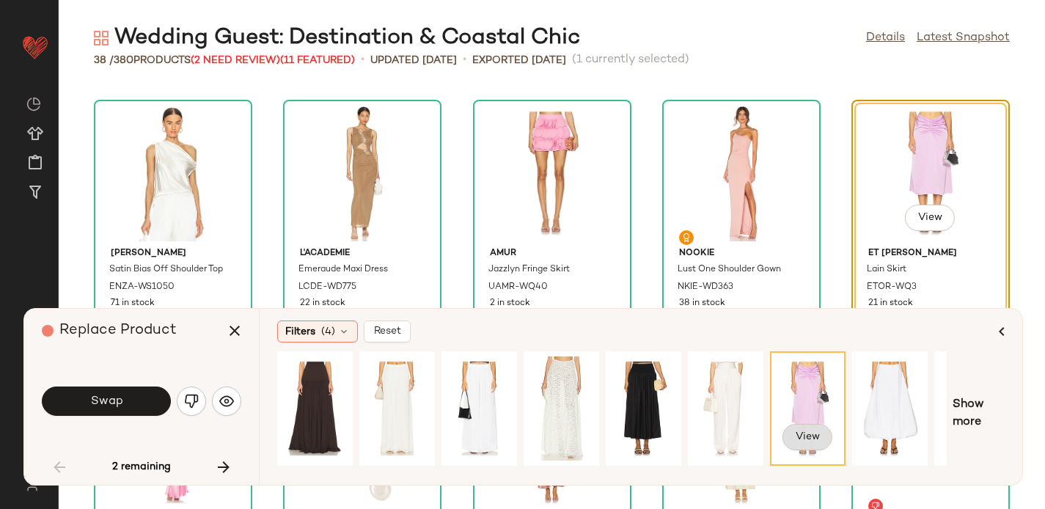
click at [815, 431] on span "View" at bounding box center [807, 437] width 25 height 12
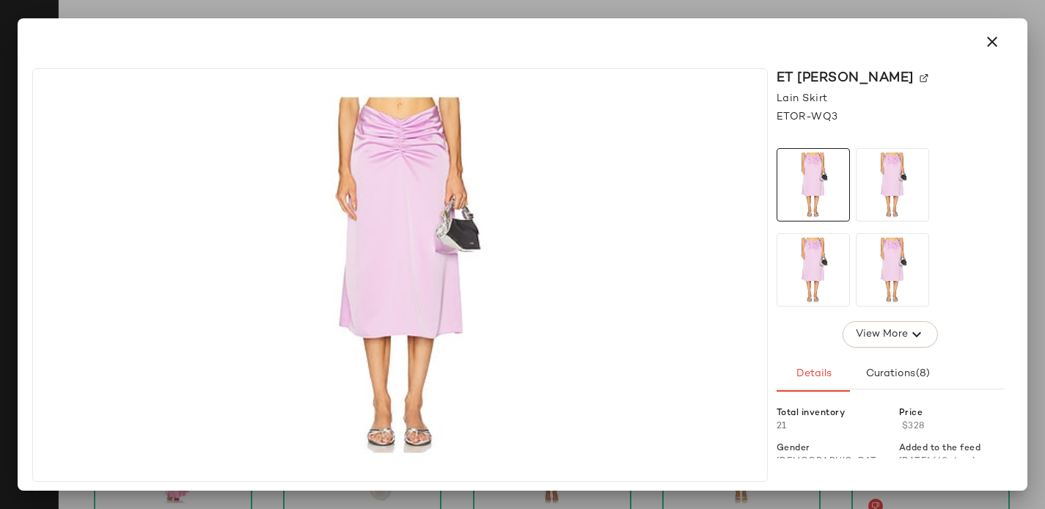
click at [919, 77] on img at bounding box center [923, 78] width 9 height 9
click at [988, 39] on icon "button" at bounding box center [992, 42] width 18 height 18
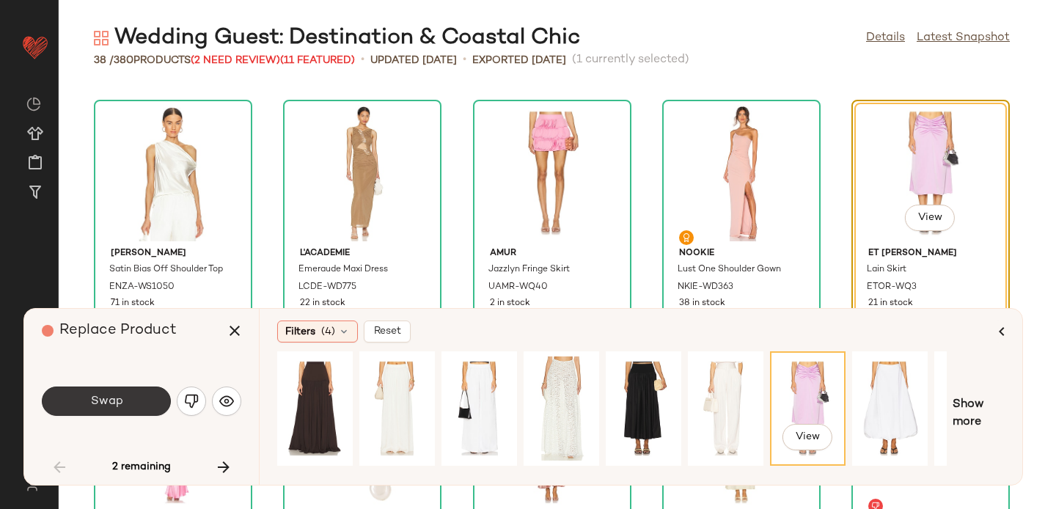
click at [129, 405] on button "Swap" at bounding box center [106, 400] width 129 height 29
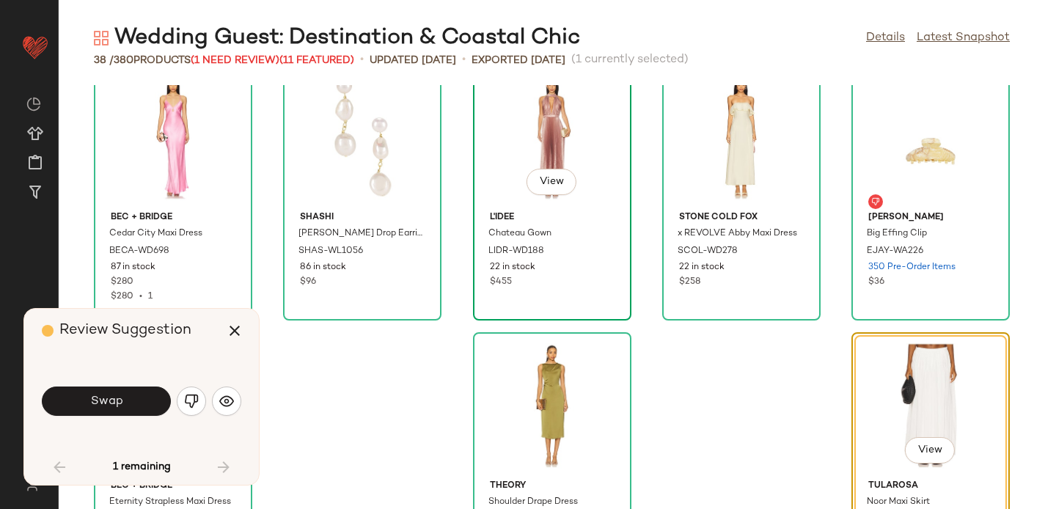
scroll to position [1726, 0]
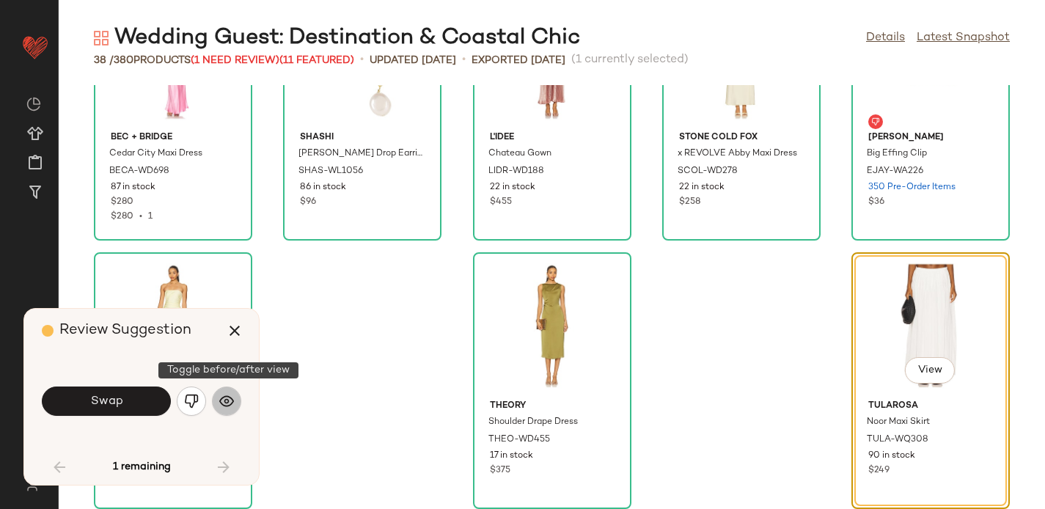
click at [225, 395] on img "button" at bounding box center [226, 401] width 15 height 15
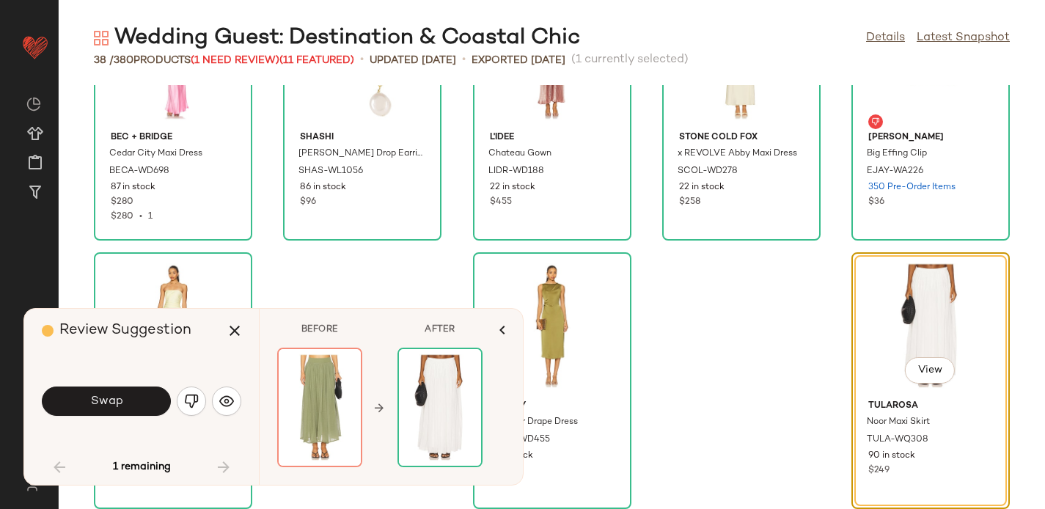
click at [375, 300] on div "Bec + Bridge Cedar City Maxi Dress BECA-WD698 87 in stock $280 $280 • 1 SHASHI …" at bounding box center [552, 297] width 986 height 424
click at [504, 326] on icon "button" at bounding box center [502, 330] width 18 height 18
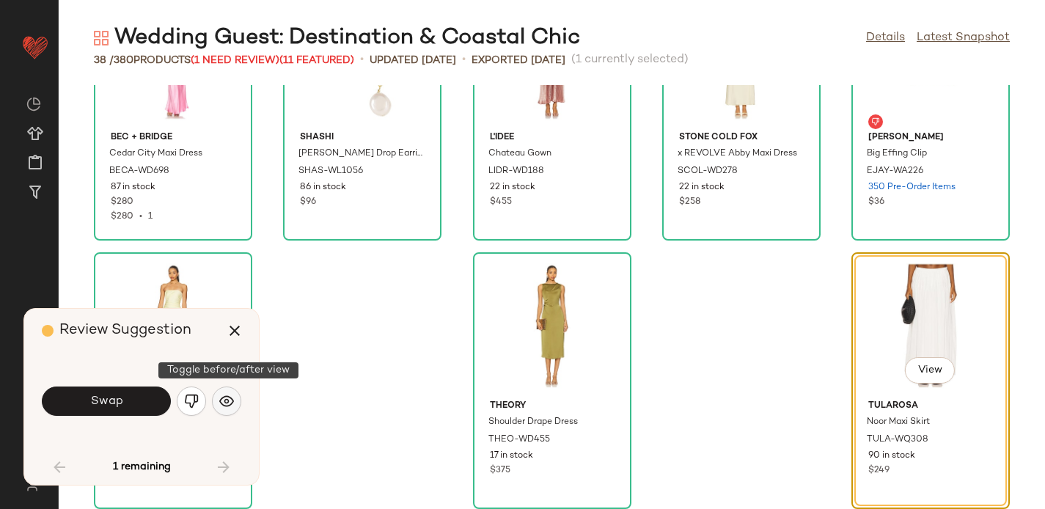
click at [229, 404] on img "button" at bounding box center [226, 401] width 15 height 15
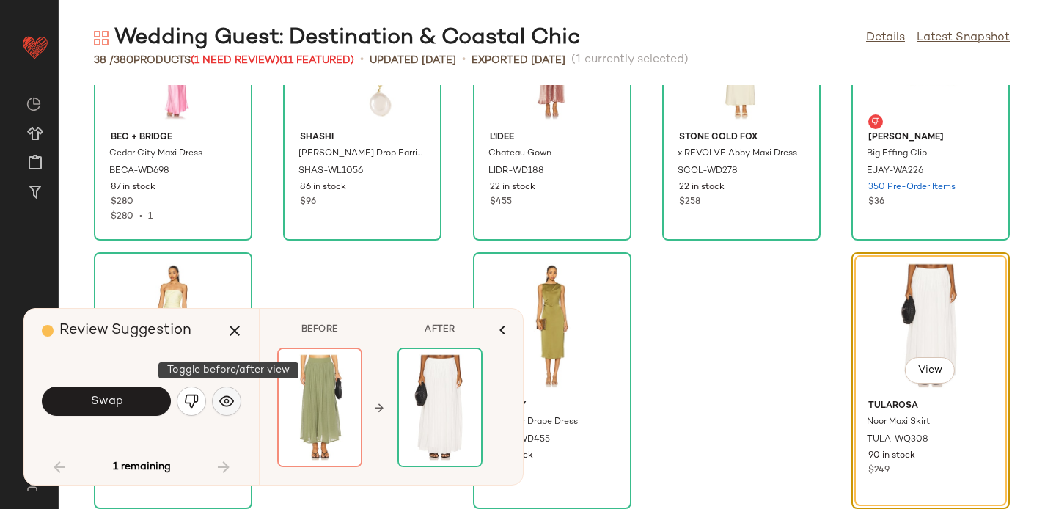
click at [229, 404] on img "button" at bounding box center [226, 401] width 15 height 15
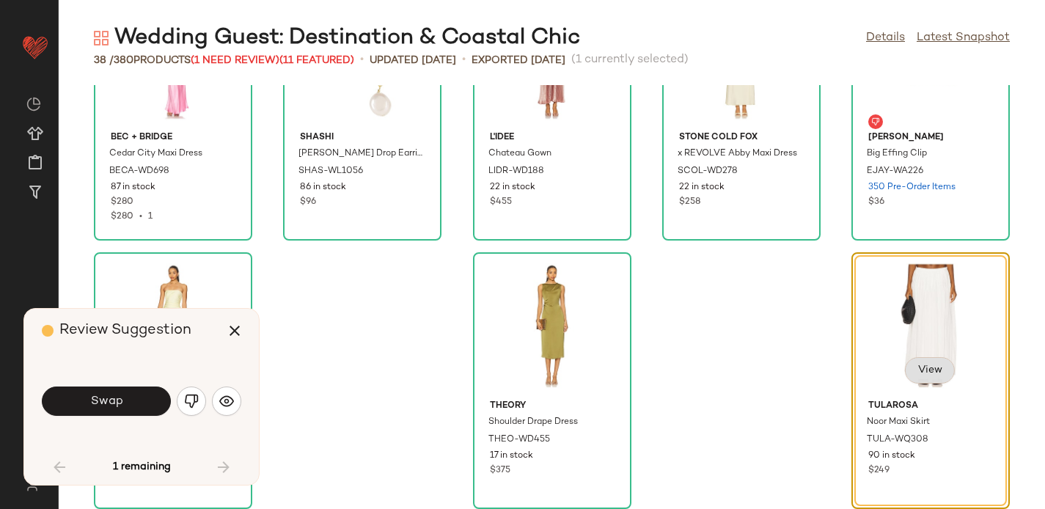
click at [929, 370] on span "View" at bounding box center [929, 370] width 25 height 12
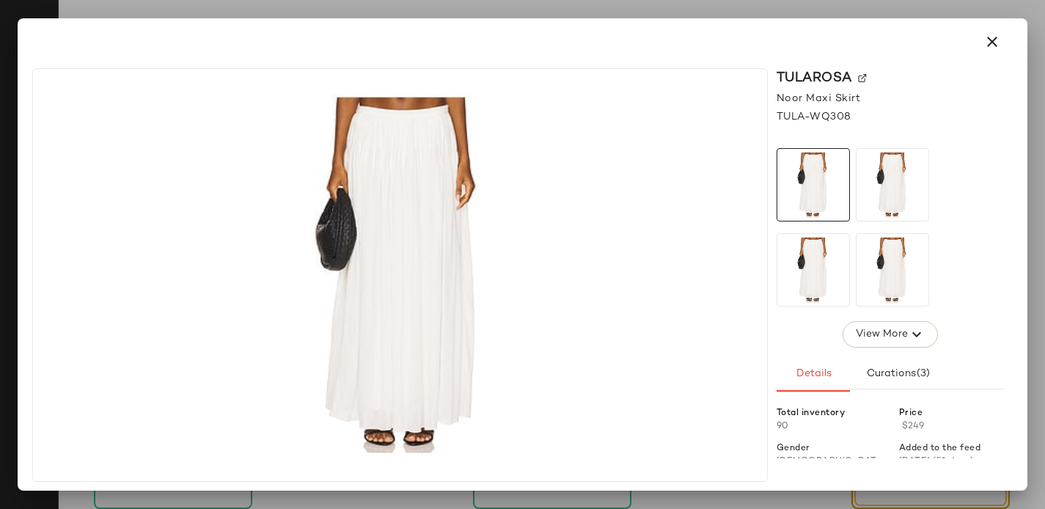
click at [864, 74] on img at bounding box center [862, 78] width 9 height 9
click at [997, 36] on icon "button" at bounding box center [992, 42] width 18 height 18
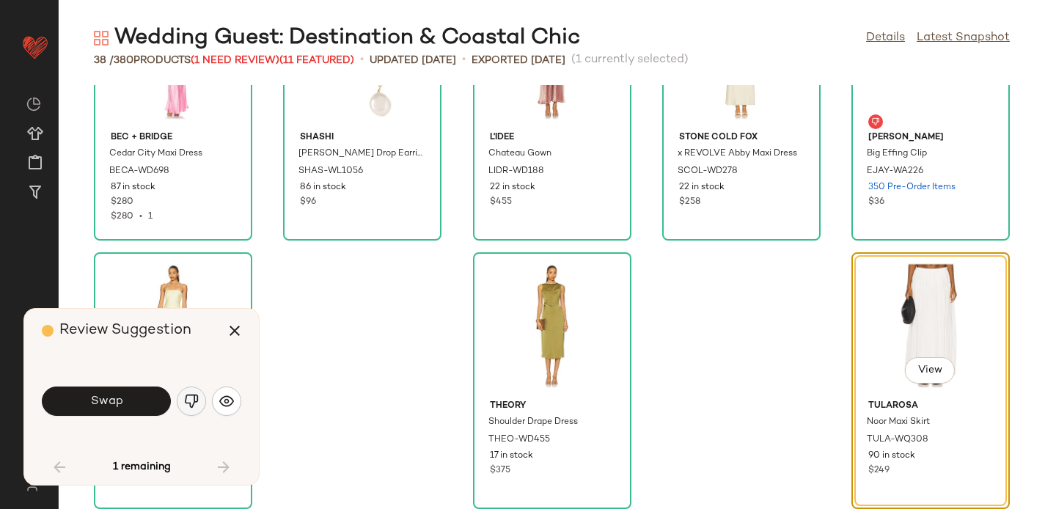
click at [197, 408] on button "button" at bounding box center [191, 400] width 29 height 29
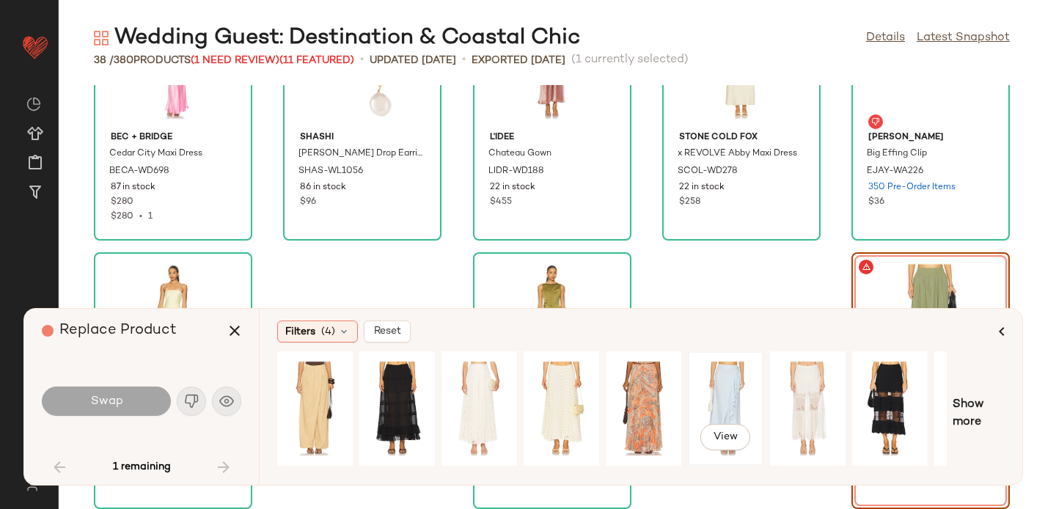
click at [719, 375] on div "View" at bounding box center [725, 408] width 65 height 104
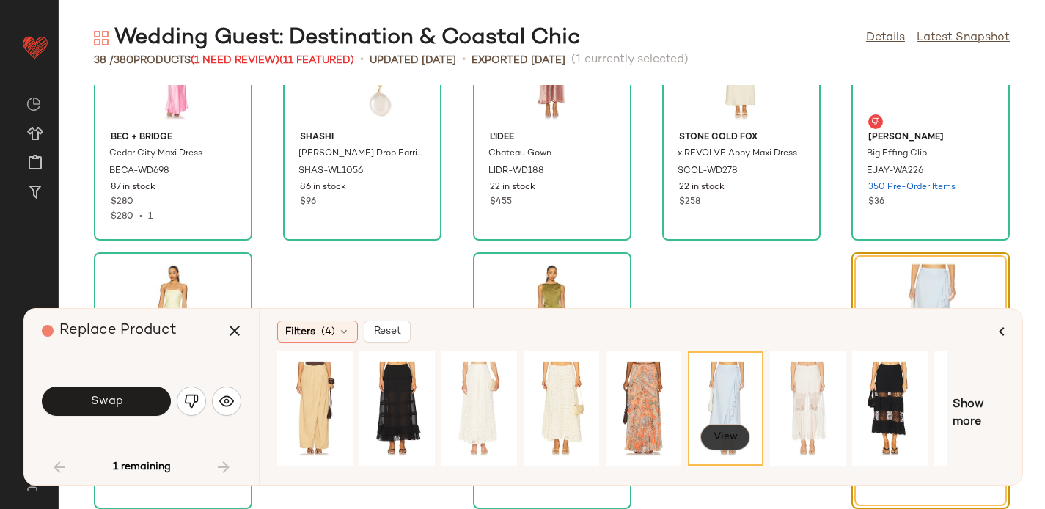
click at [717, 428] on button "View" at bounding box center [725, 437] width 50 height 26
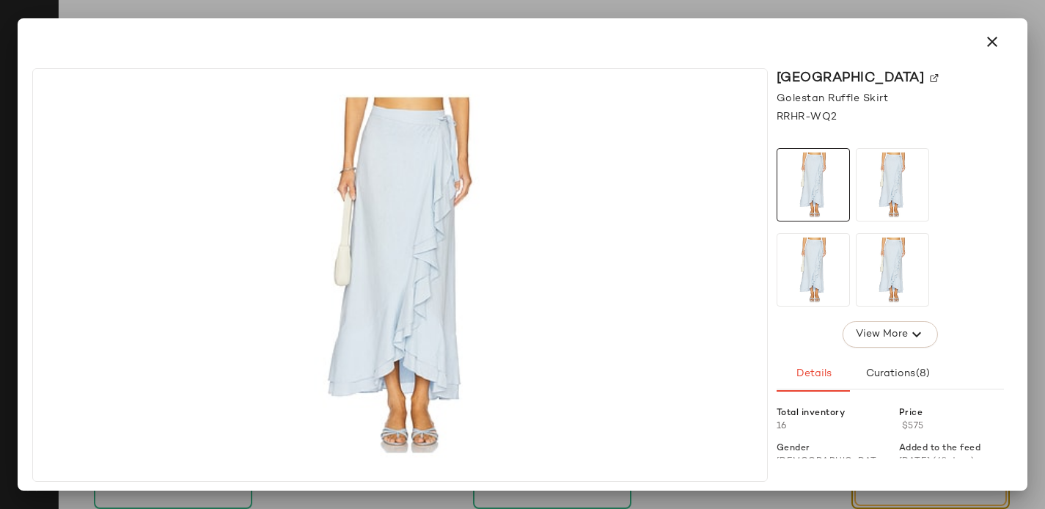
click at [930, 78] on img at bounding box center [934, 78] width 9 height 9
click at [994, 43] on icon "button" at bounding box center [992, 42] width 18 height 18
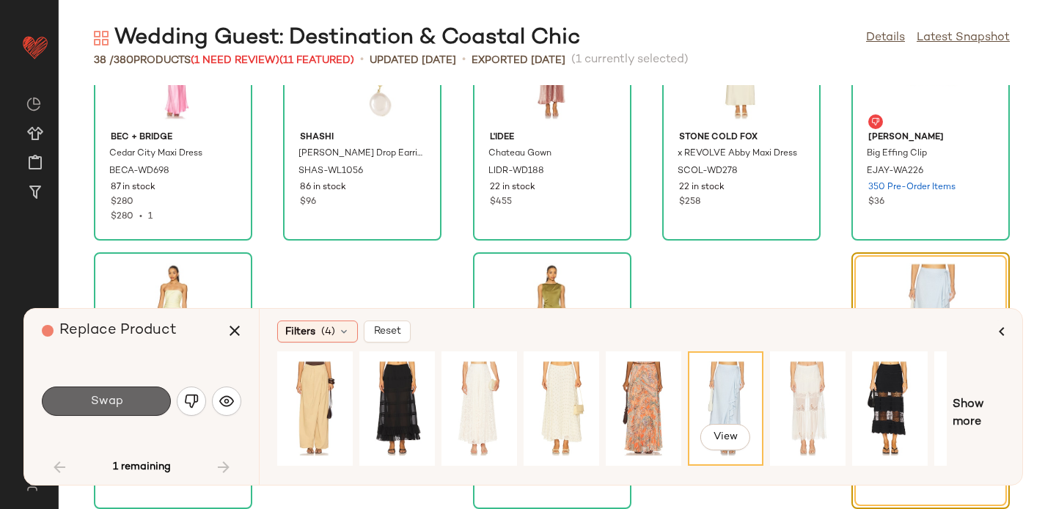
click at [123, 398] on button "Swap" at bounding box center [106, 400] width 129 height 29
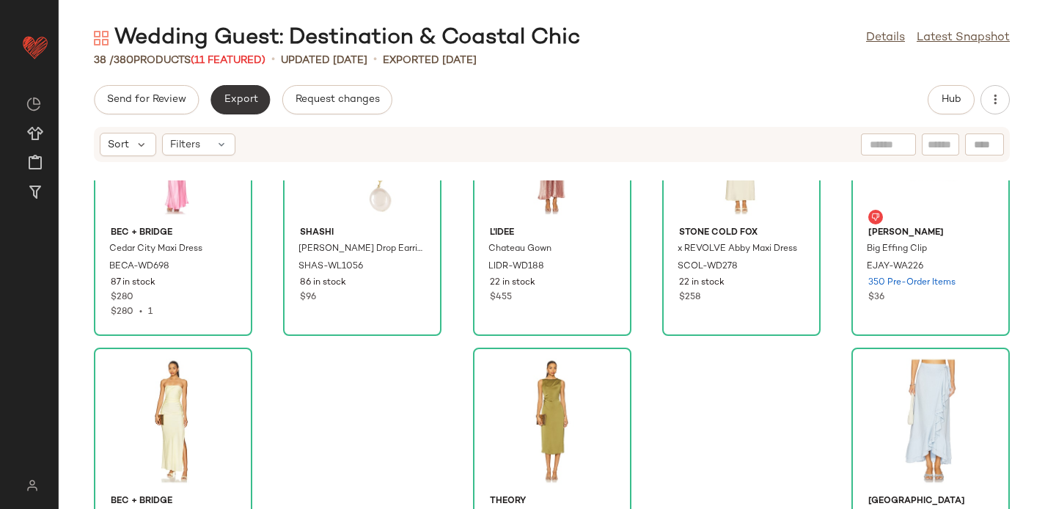
click at [221, 95] on button "Export" at bounding box center [239, 99] width 59 height 29
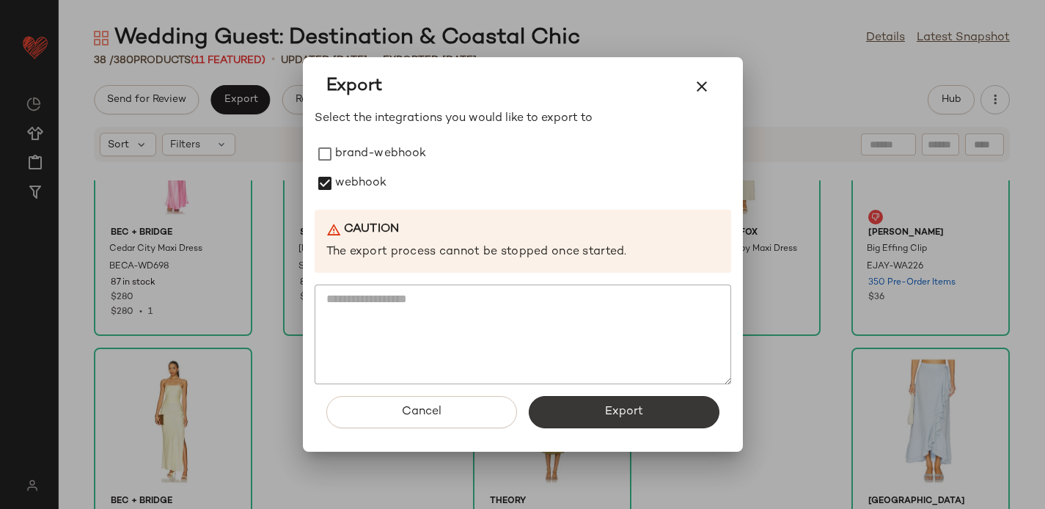
click at [592, 411] on button "Export" at bounding box center [624, 412] width 191 height 32
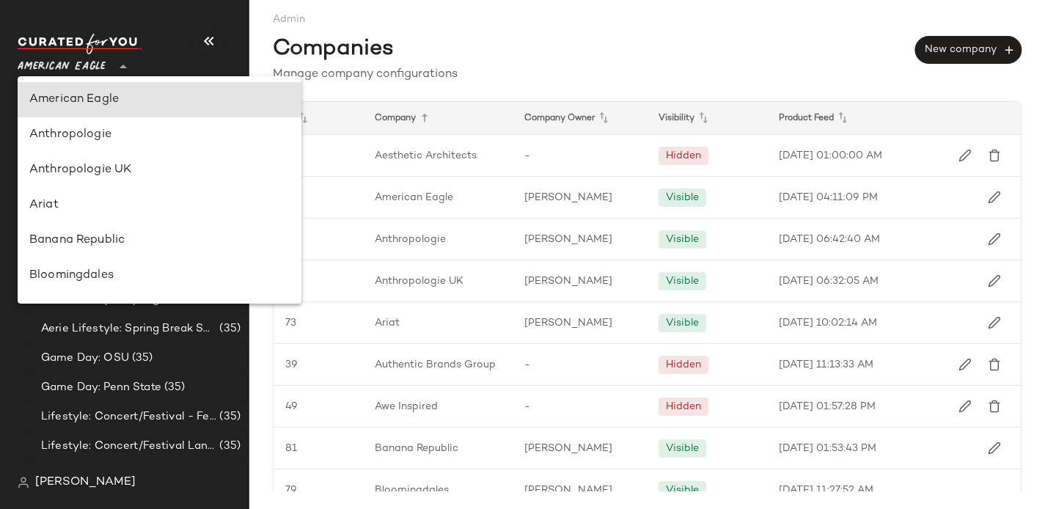
click at [104, 60] on span "American Eagle" at bounding box center [62, 63] width 88 height 26
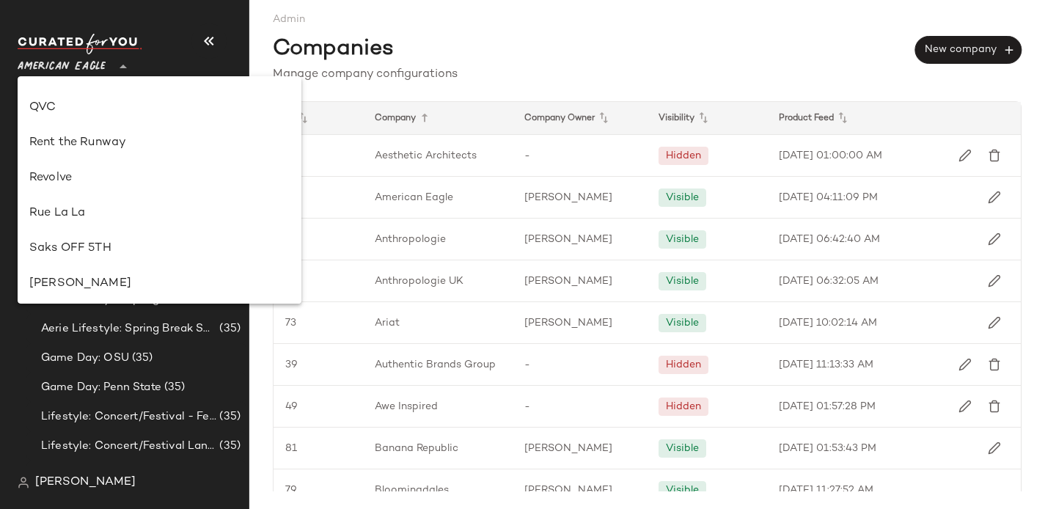
scroll to position [691, 0]
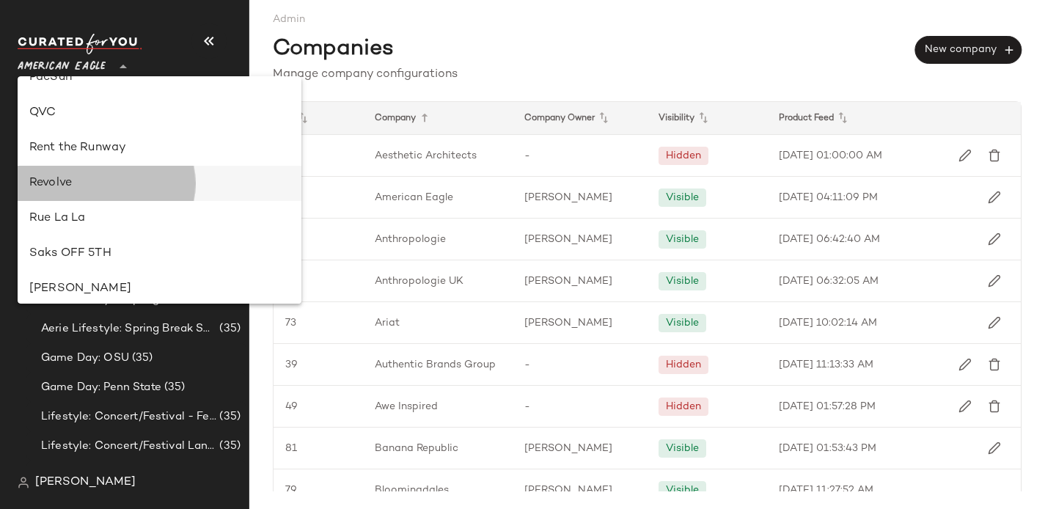
click at [59, 184] on div "Revolve" at bounding box center [159, 184] width 260 height 18
type input "**"
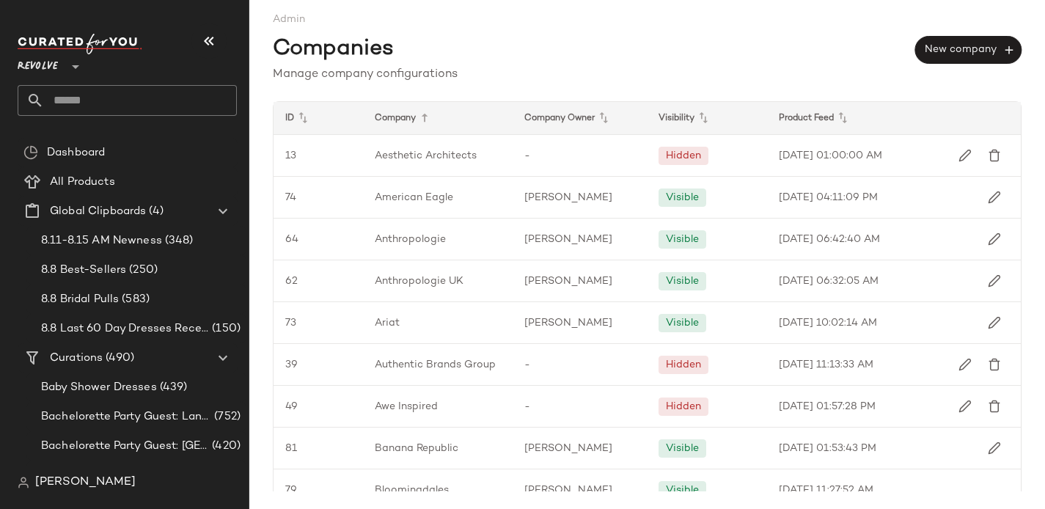
click at [59, 97] on input "text" at bounding box center [140, 100] width 193 height 31
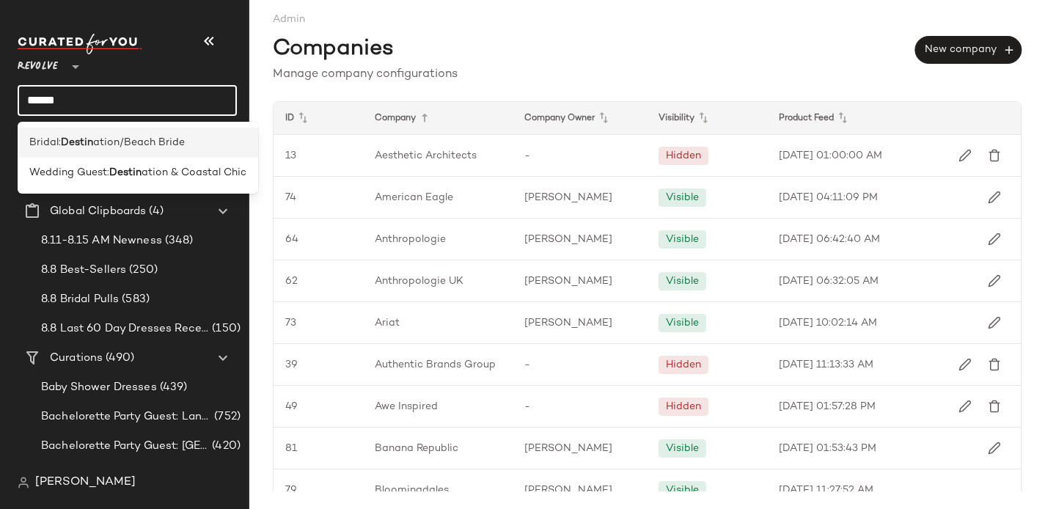
type input "******"
click at [60, 136] on span "Bridal:" at bounding box center [45, 142] width 32 height 15
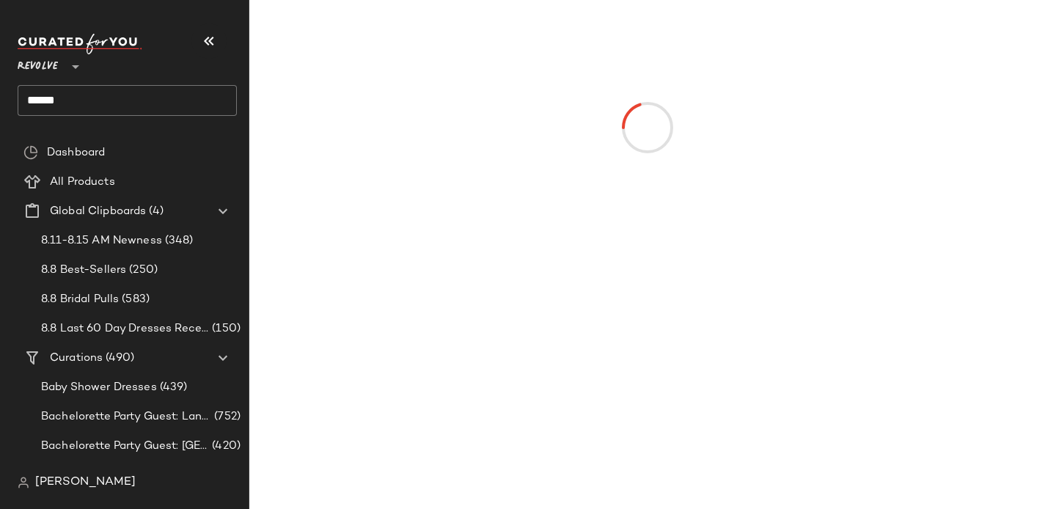
click at [70, 108] on input "******" at bounding box center [127, 100] width 219 height 31
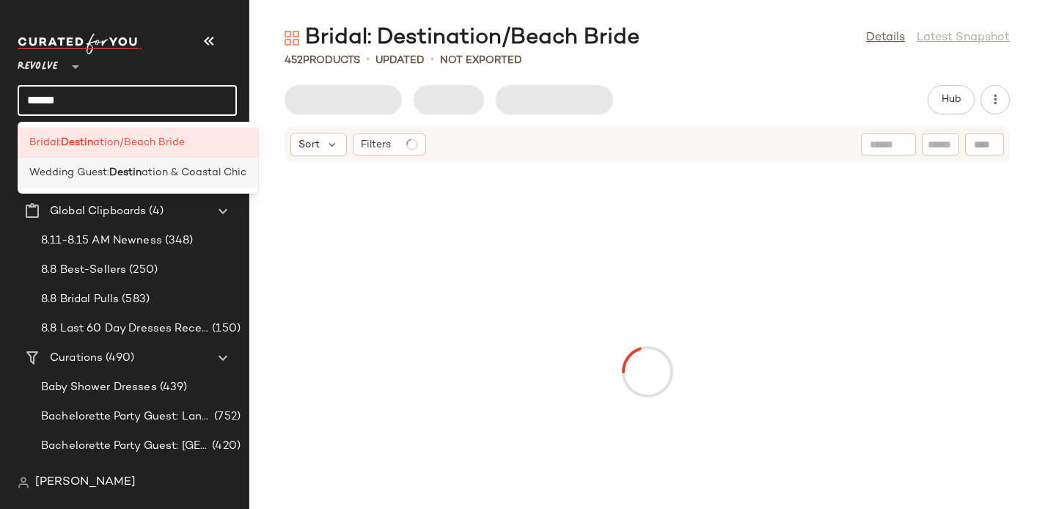
click at [69, 175] on span "Wedding Guest:" at bounding box center [69, 172] width 80 height 15
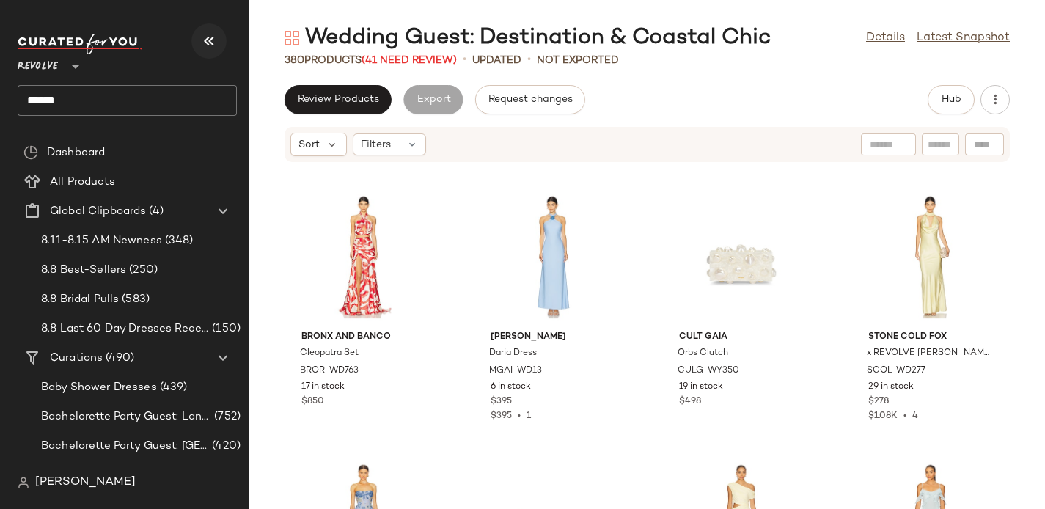
click at [207, 37] on icon "button" at bounding box center [209, 41] width 18 height 18
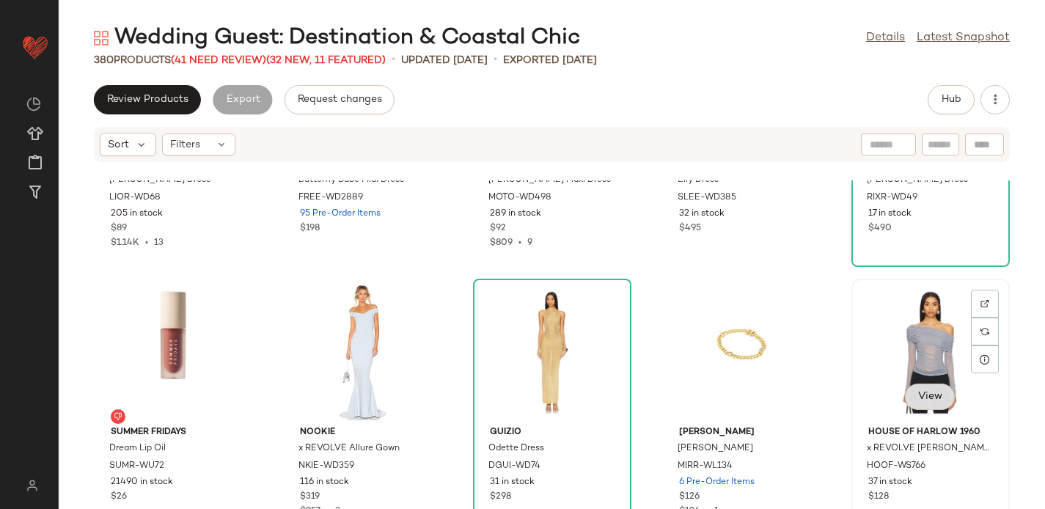
scroll to position [6891, 0]
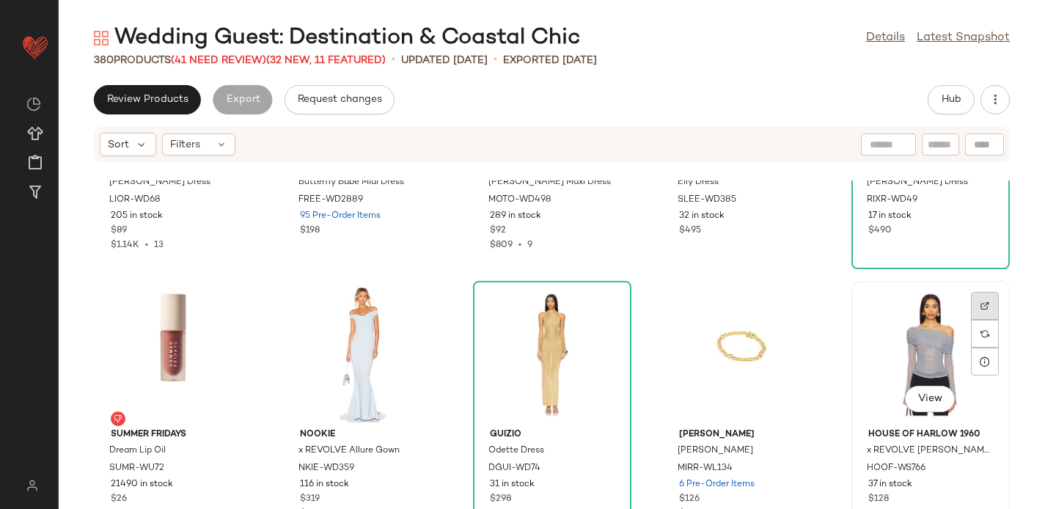
click at [971, 320] on div at bounding box center [985, 334] width 28 height 28
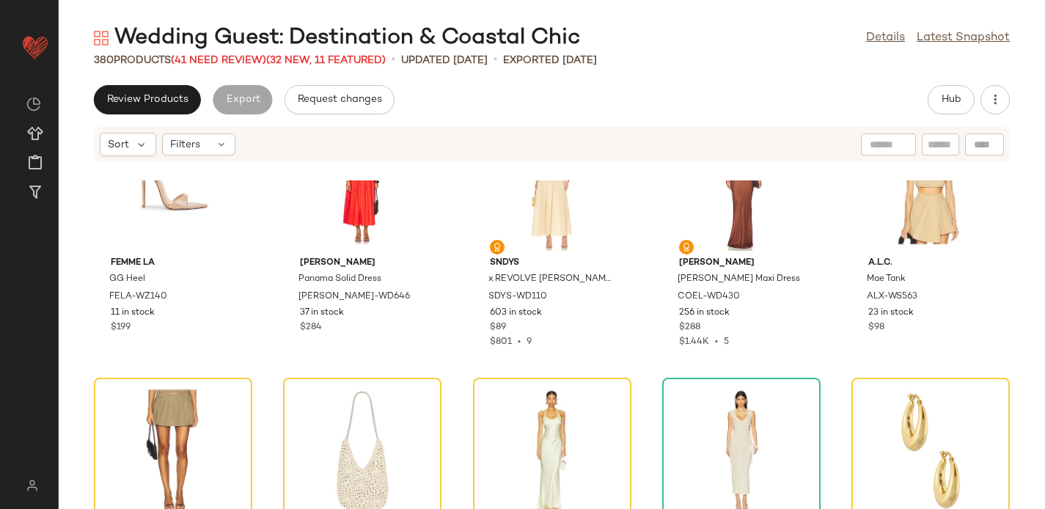
scroll to position [11895, 0]
click at [153, 388] on div "View" at bounding box center [173, 449] width 148 height 136
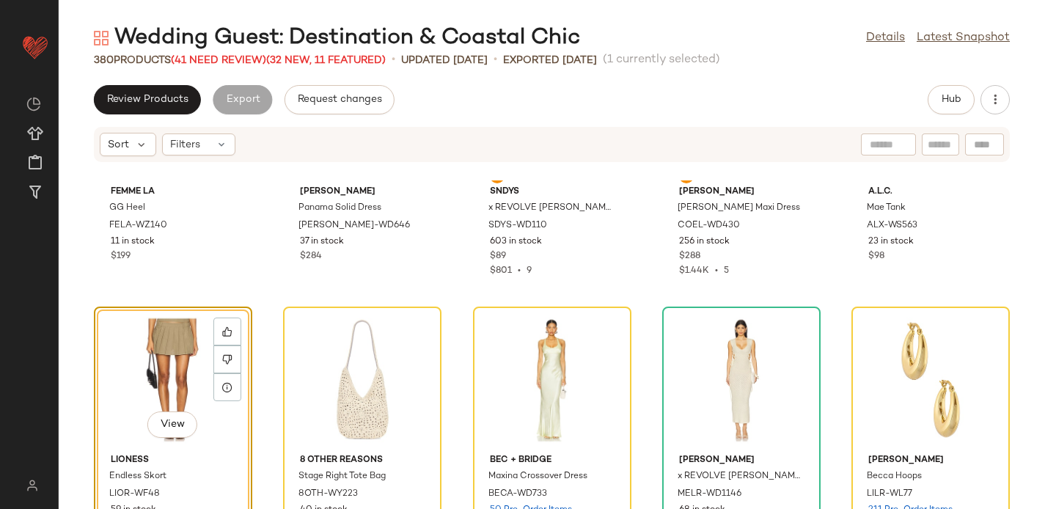
scroll to position [11966, 0]
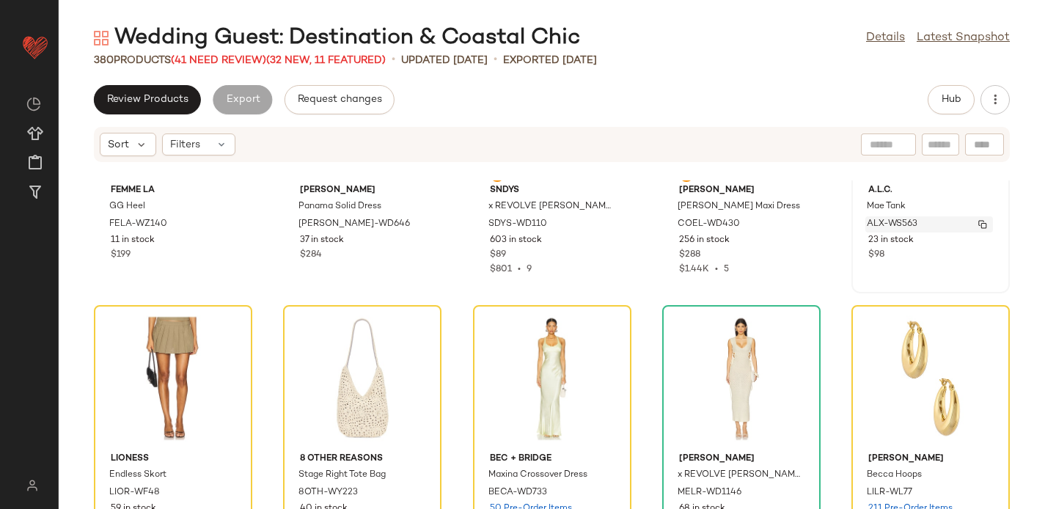
click at [958, 216] on div "ALX-WS563" at bounding box center [929, 224] width 128 height 16
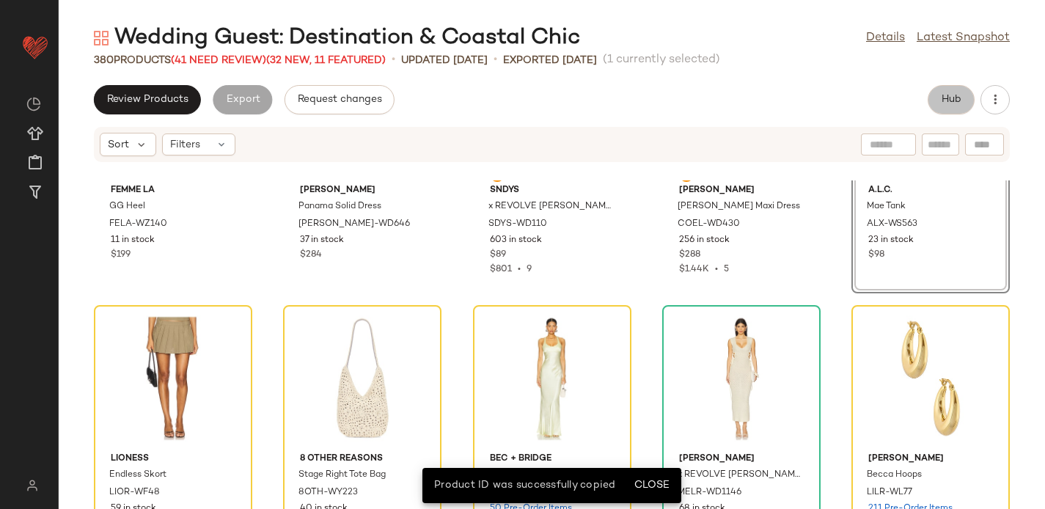
click at [957, 105] on span "Hub" at bounding box center [951, 100] width 21 height 12
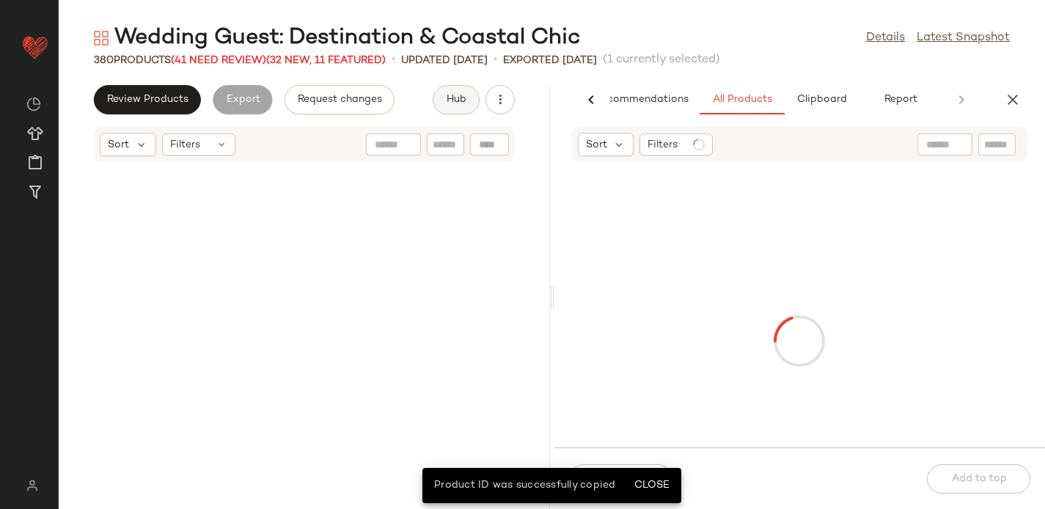
scroll to position [30056, 0]
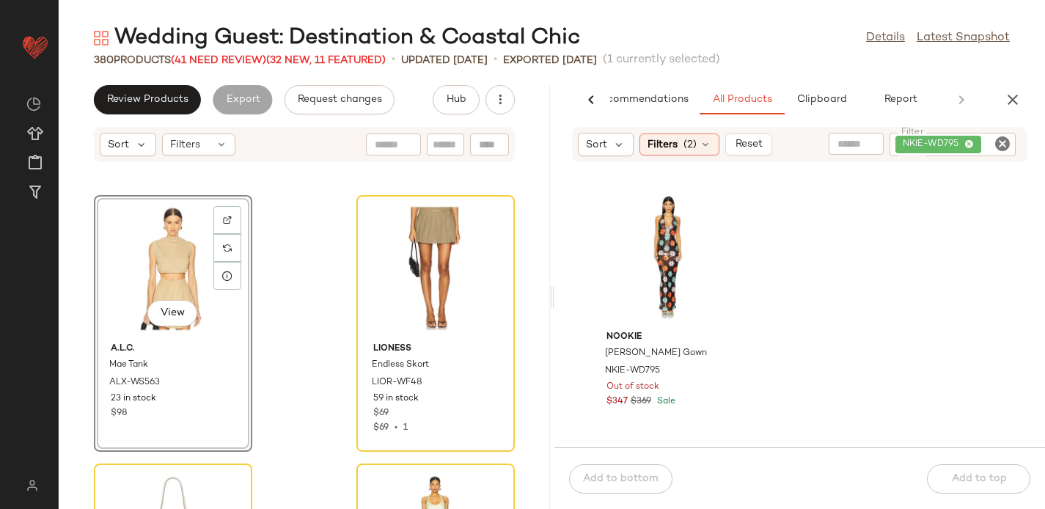
click at [1004, 142] on icon "Clear Filter" at bounding box center [1003, 144] width 18 height 18
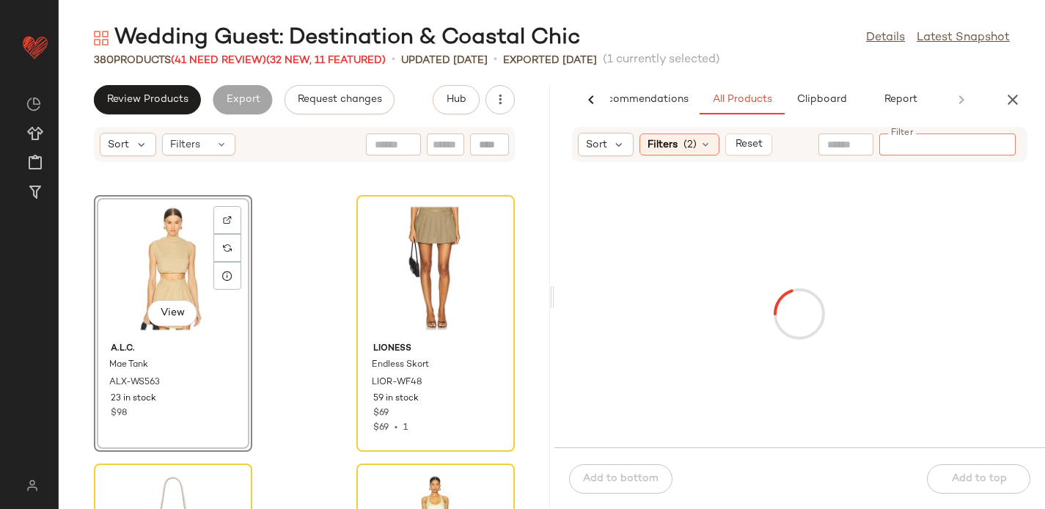
paste input "*********"
type input "*********"
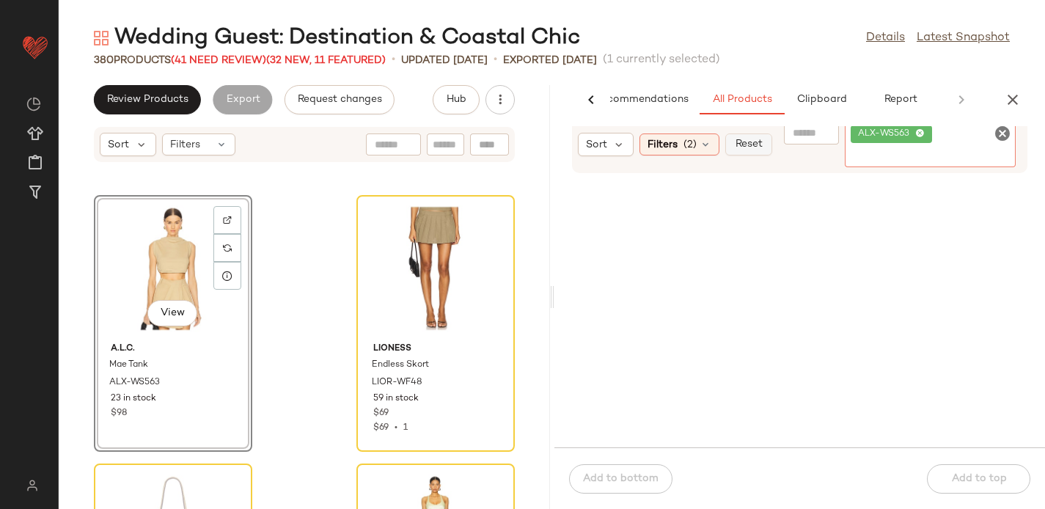
click at [750, 145] on span "Reset" at bounding box center [749, 145] width 28 height 12
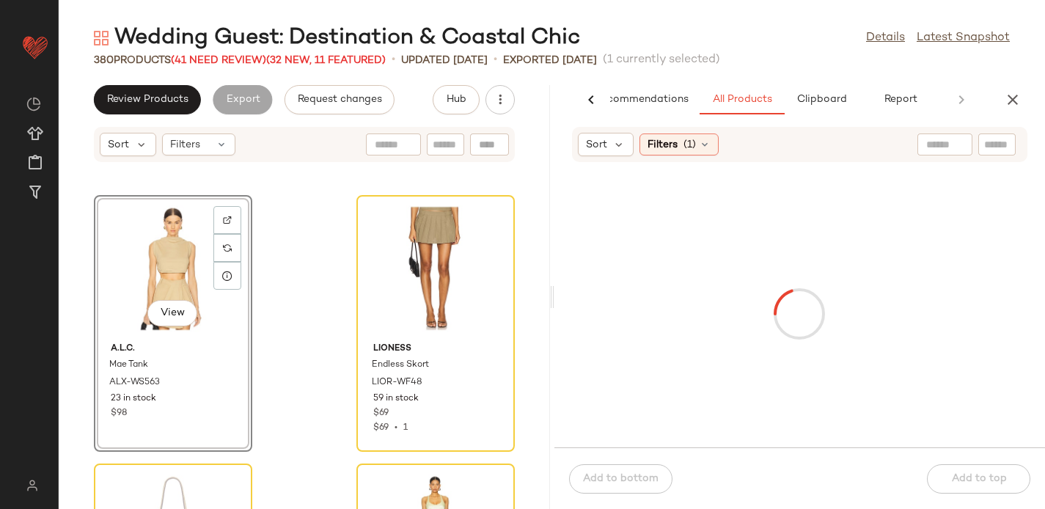
click at [993, 147] on input "text" at bounding box center [997, 144] width 26 height 15
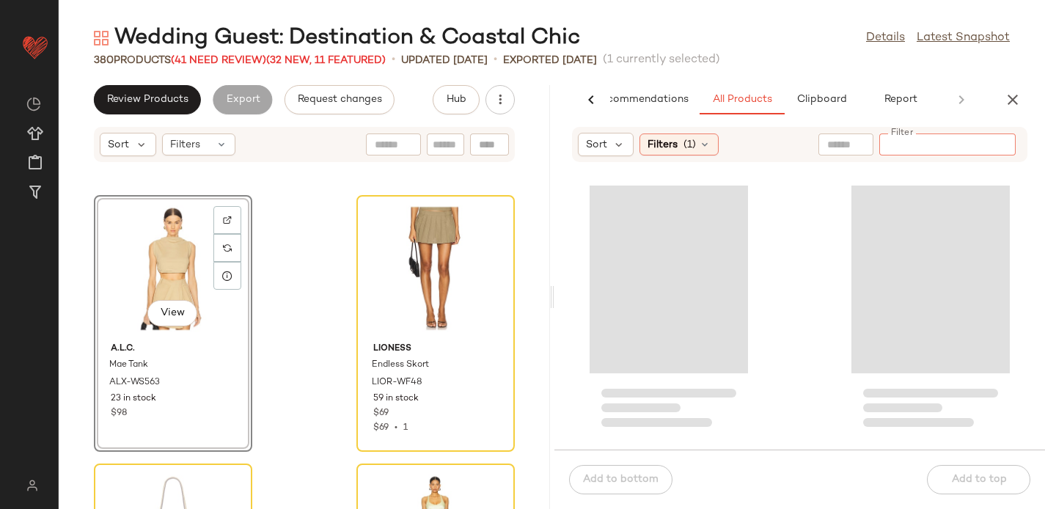
paste input "*********"
type input "*********"
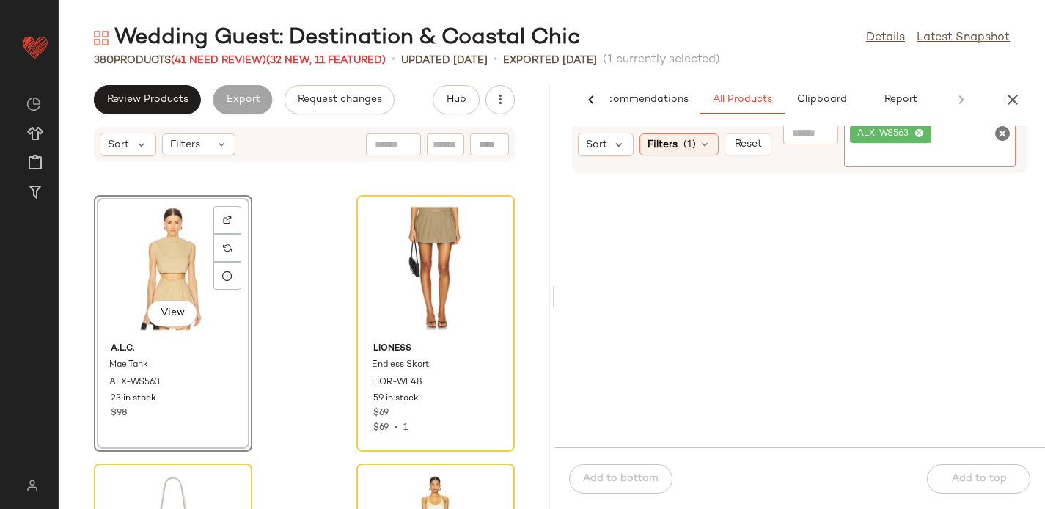
click at [1002, 144] on div "ALX-WS563" at bounding box center [930, 144] width 172 height 45
click at [1003, 139] on icon "Clear Filter" at bounding box center [1003, 134] width 18 height 18
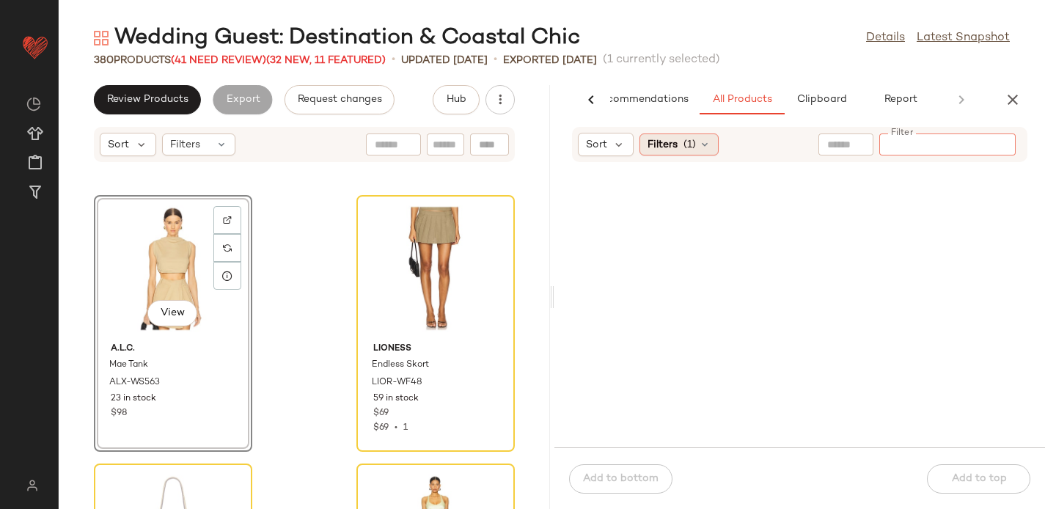
click at [677, 143] on span "Filters" at bounding box center [662, 144] width 30 height 15
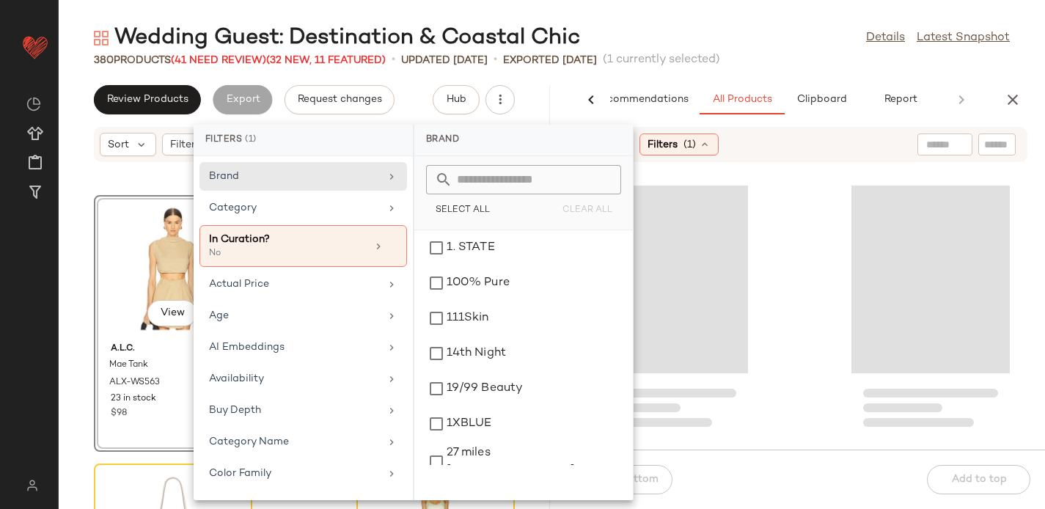
click at [754, 216] on div at bounding box center [799, 314] width 491 height 269
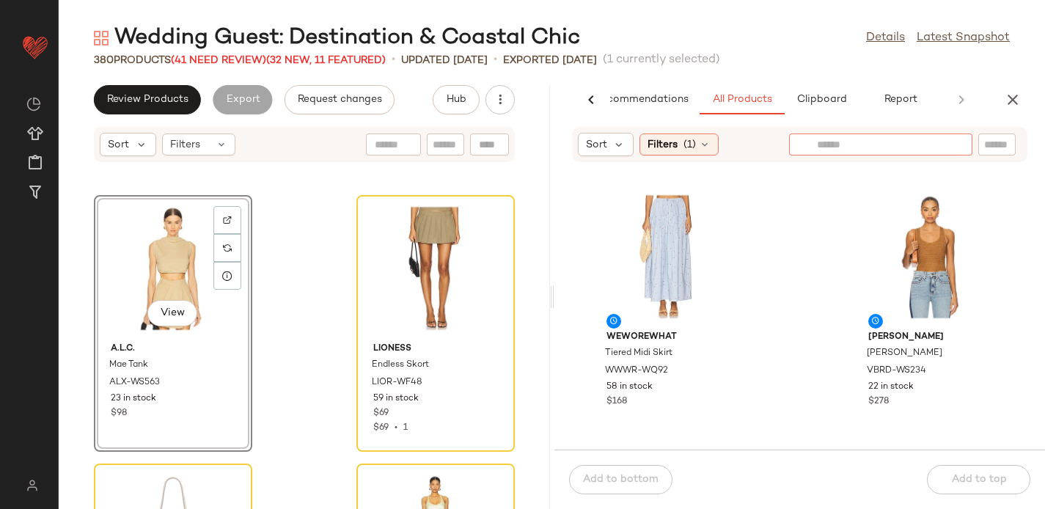
click at [949, 147] on div at bounding box center [880, 144] width 183 height 22
click at [1002, 147] on input "Filter" at bounding box center [947, 144] width 125 height 15
paste input "*********"
type input "*********"
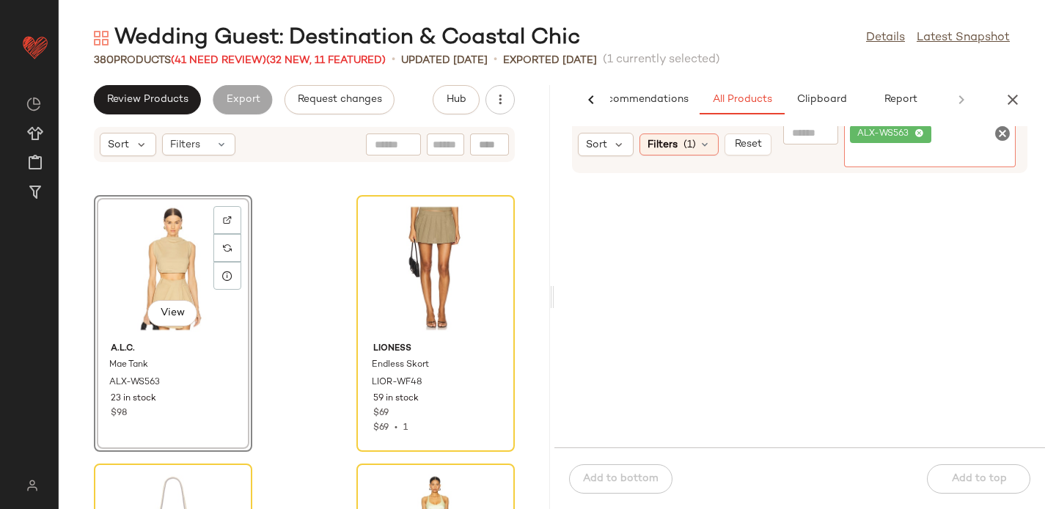
click at [1003, 132] on icon "Clear Filter" at bounding box center [1003, 134] width 18 height 18
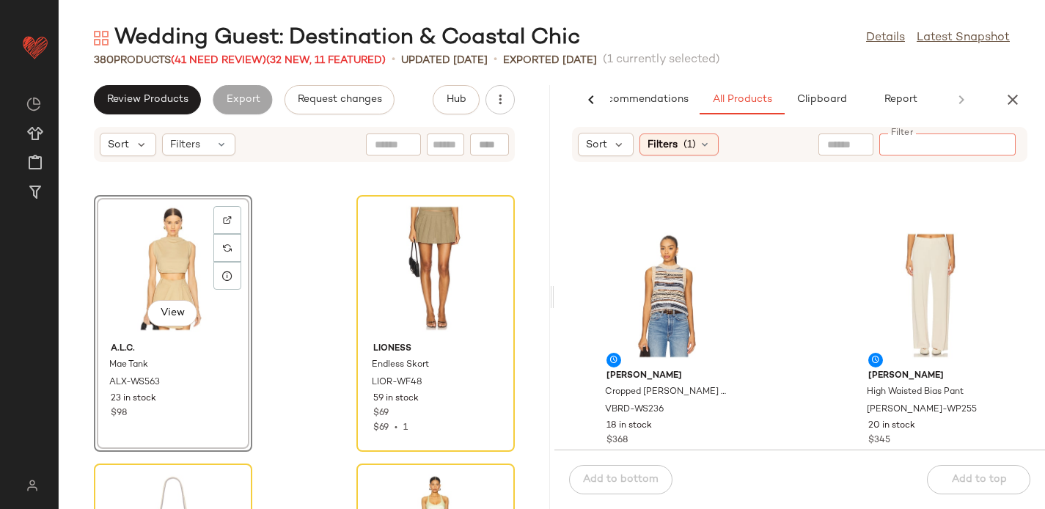
scroll to position [0, 0]
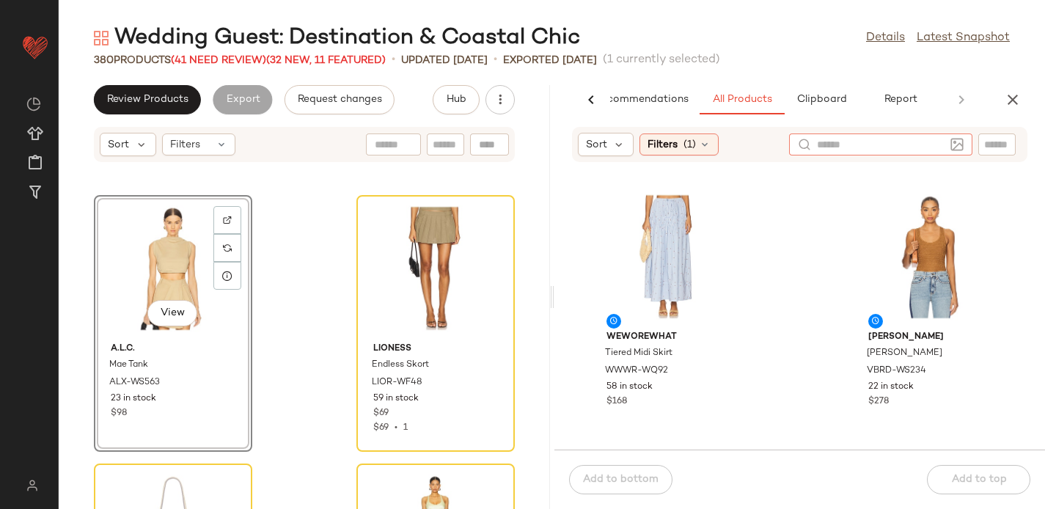
click at [836, 144] on input "text" at bounding box center [881, 144] width 128 height 15
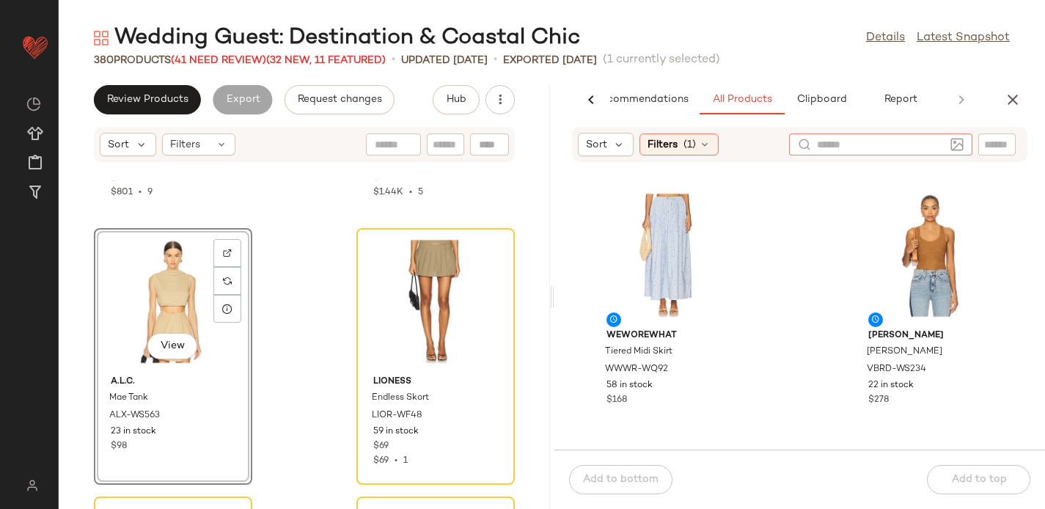
scroll to position [30027, 0]
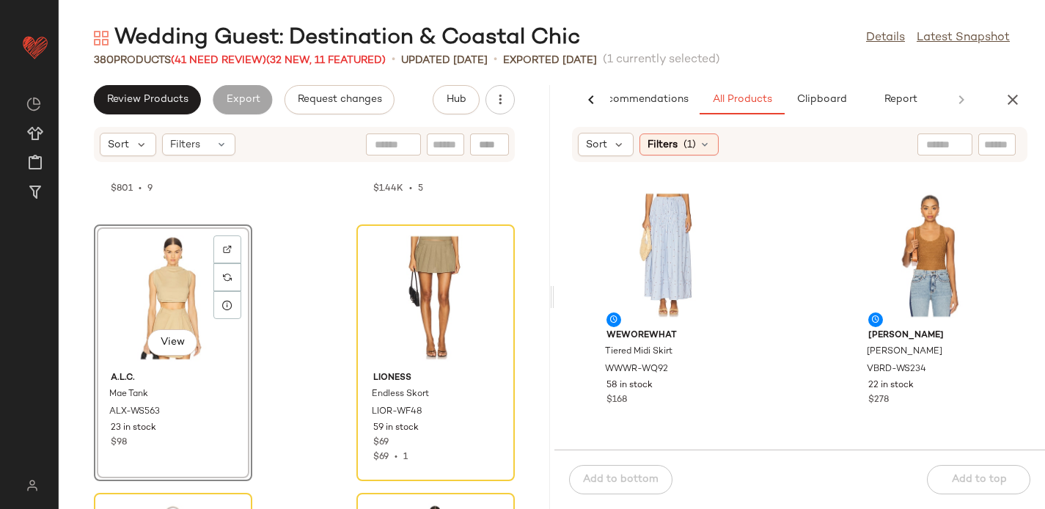
click at [587, 103] on icon at bounding box center [591, 100] width 18 height 18
click at [955, 145] on div at bounding box center [944, 144] width 55 height 22
click at [987, 134] on div at bounding box center [967, 144] width 96 height 22
paste input "*********"
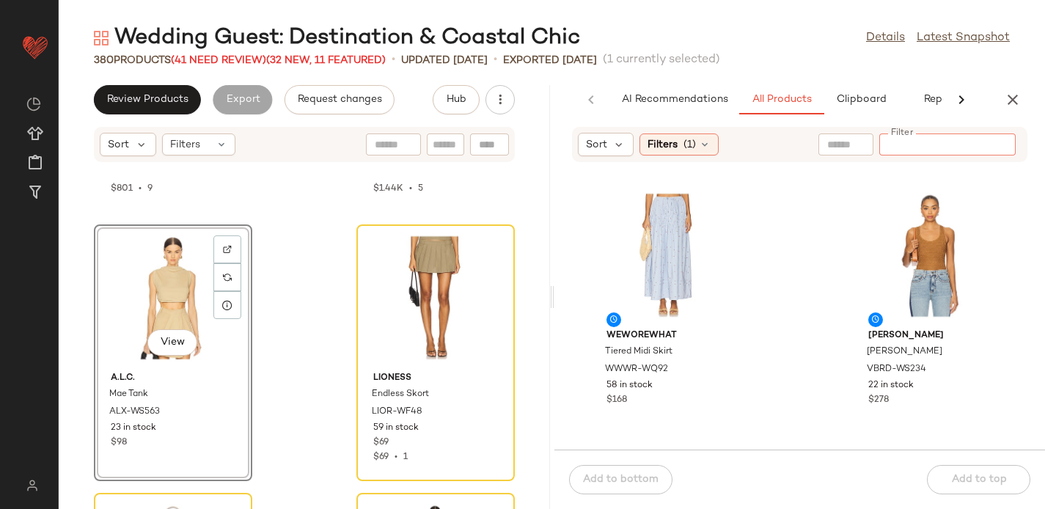
type input "*********"
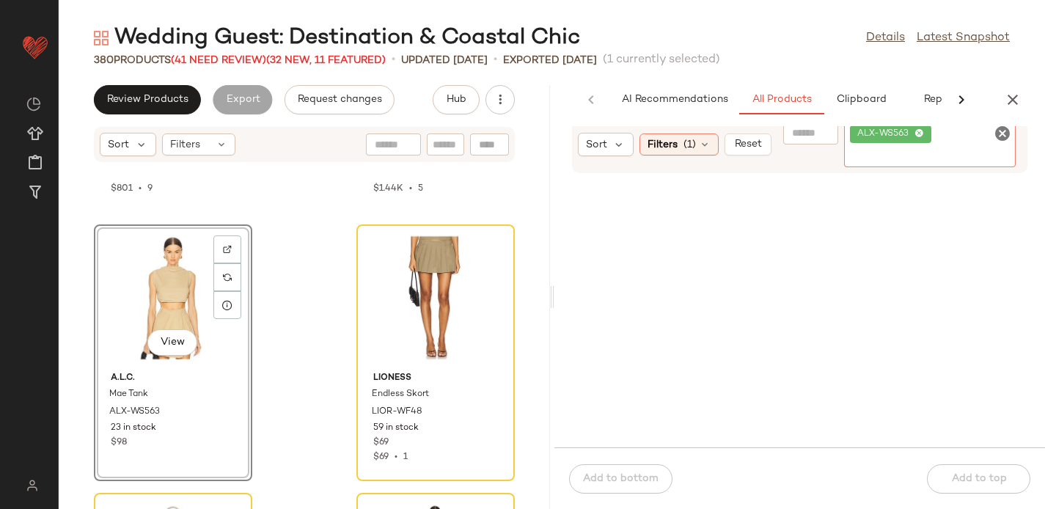
click at [920, 129] on icon at bounding box center [919, 134] width 10 height 10
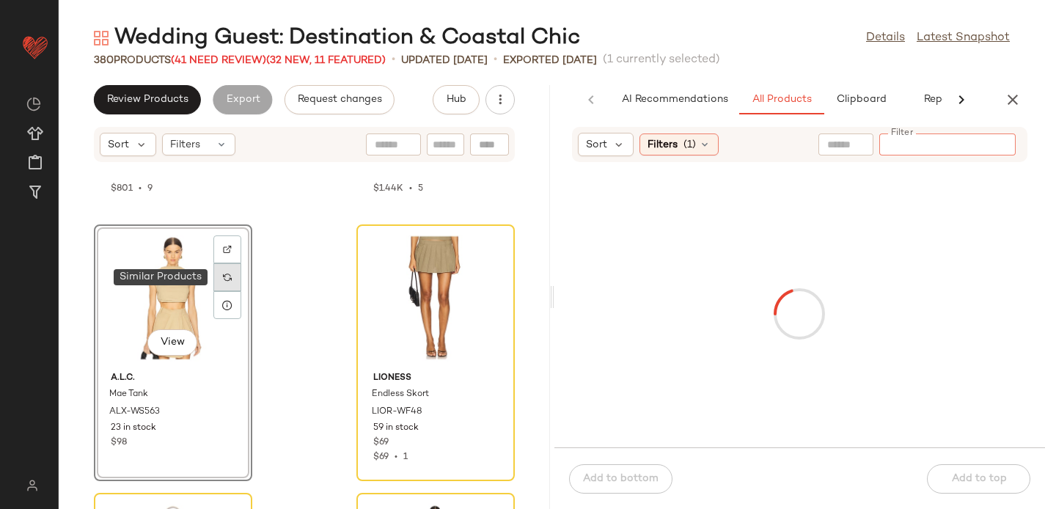
click at [228, 279] on img at bounding box center [227, 277] width 9 height 9
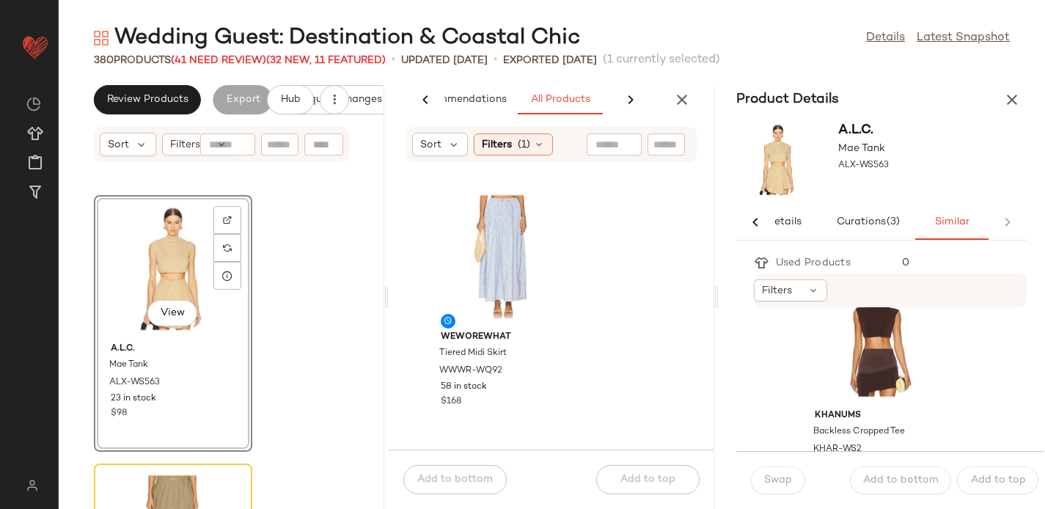
scroll to position [1130, 0]
click at [826, 334] on div "View" at bounding box center [877, 336] width 148 height 136
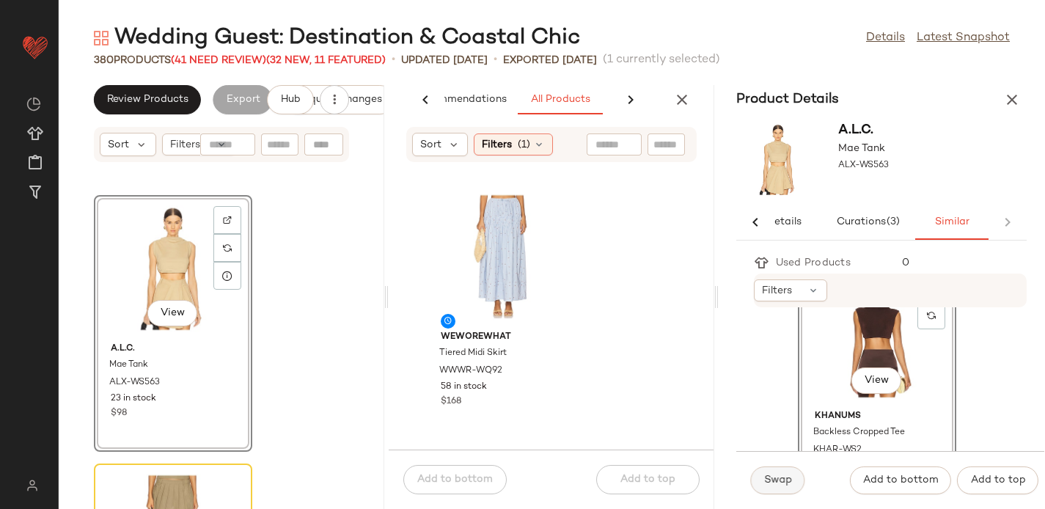
click at [781, 475] on span "Swap" at bounding box center [777, 480] width 29 height 12
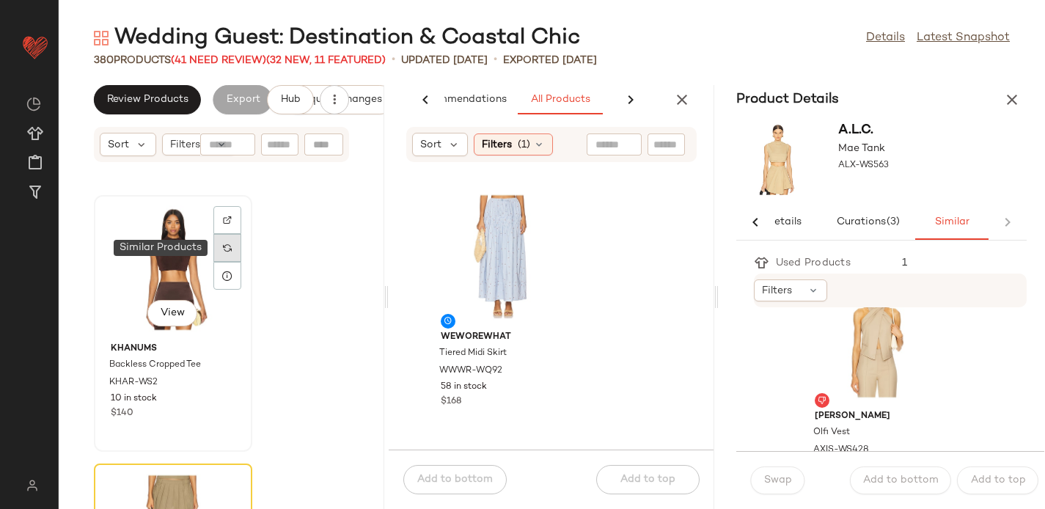
click at [226, 249] on img at bounding box center [227, 247] width 9 height 9
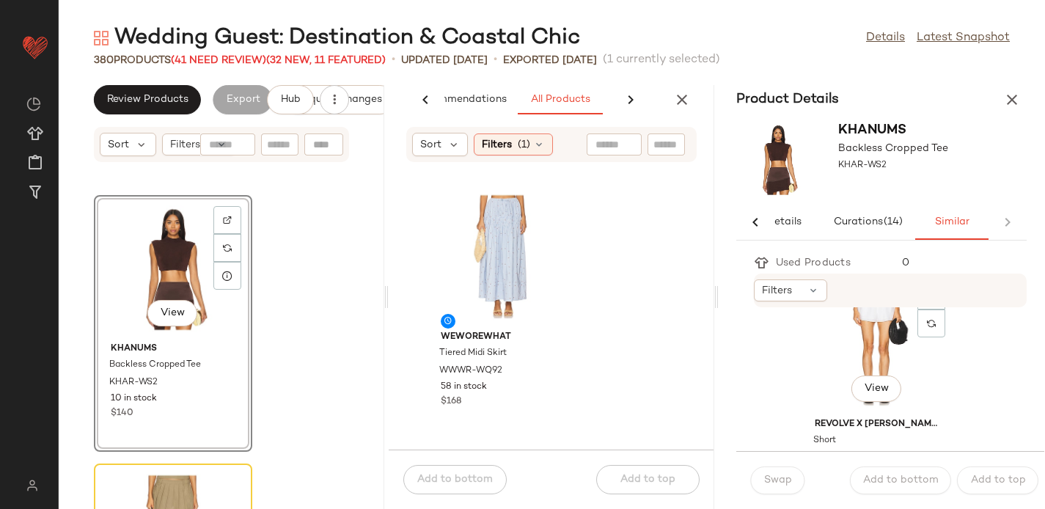
scroll to position [334, 0]
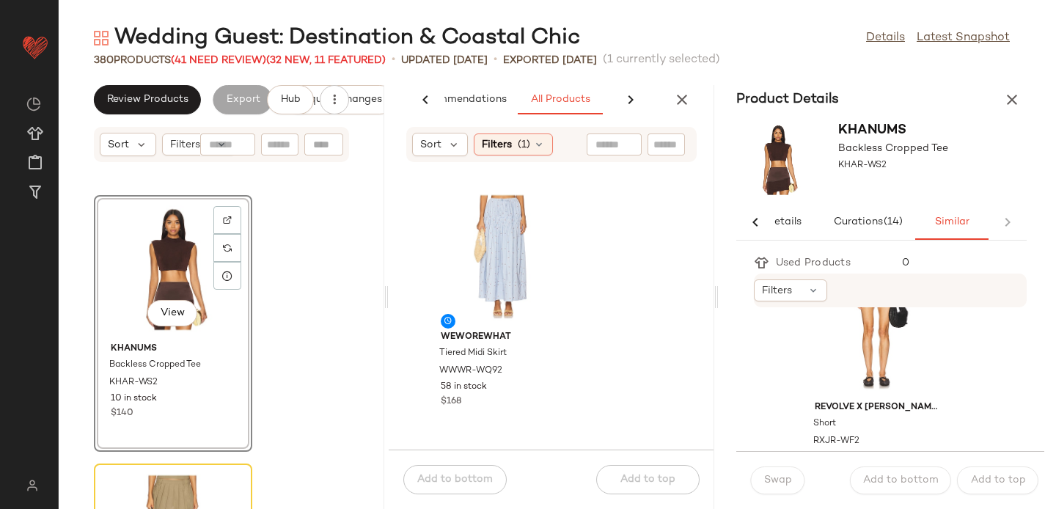
click at [751, 225] on icon at bounding box center [755, 222] width 18 height 18
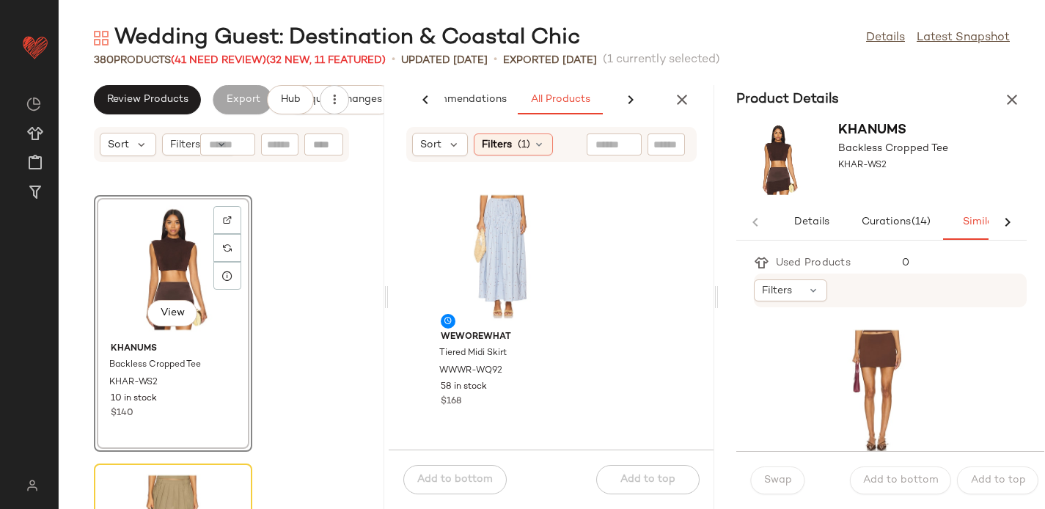
scroll to position [5103, 0]
click at [164, 307] on span "View" at bounding box center [172, 313] width 25 height 12
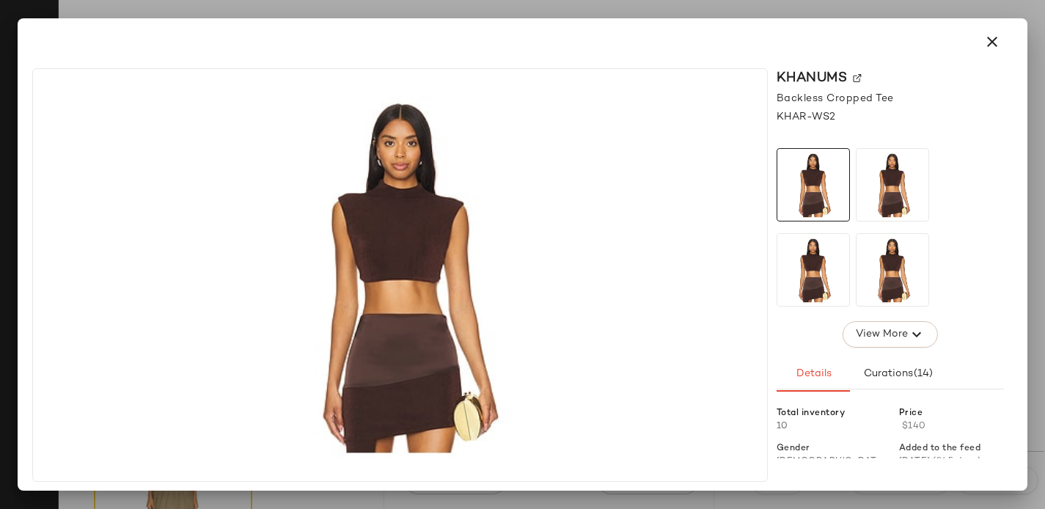
click at [858, 76] on img at bounding box center [857, 78] width 9 height 9
click at [991, 41] on icon "button" at bounding box center [992, 42] width 18 height 18
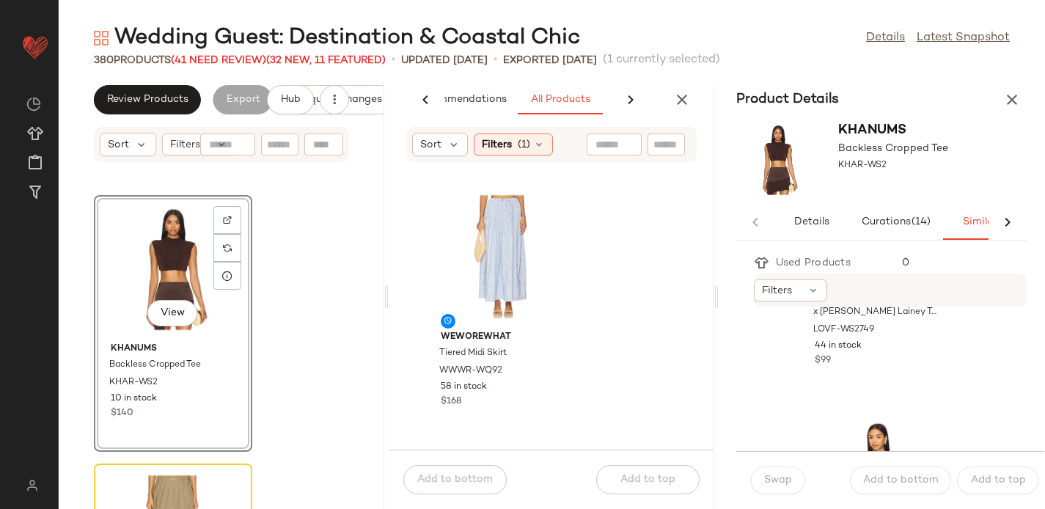
scroll to position [4734, 0]
click at [661, 144] on input "text" at bounding box center [666, 144] width 26 height 15
paste input "********"
type input "********"
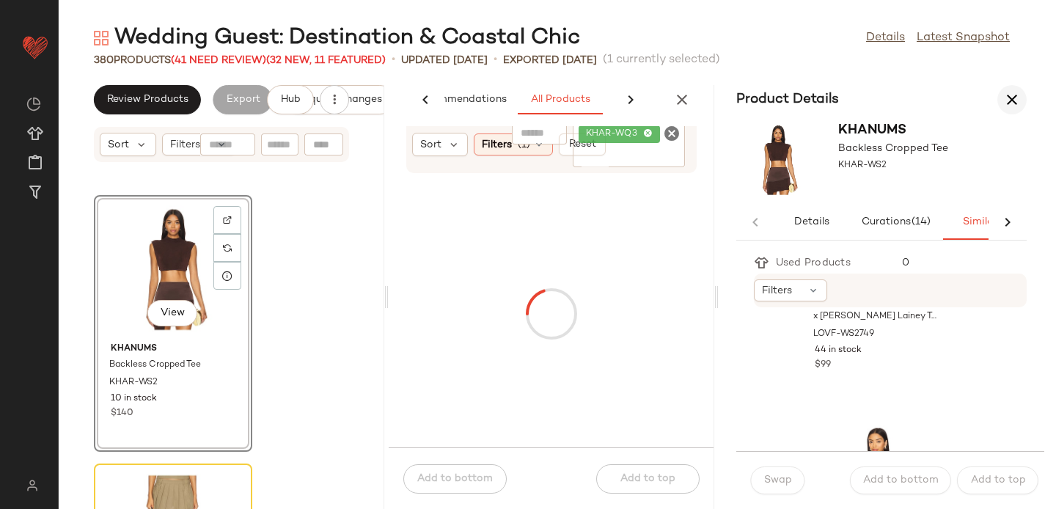
click at [1007, 101] on icon "button" at bounding box center [1012, 100] width 18 height 18
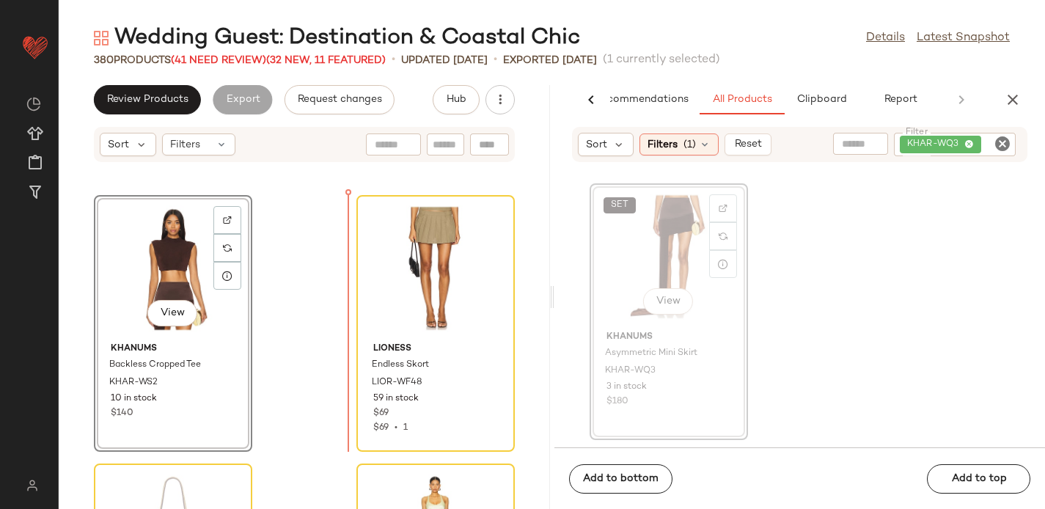
scroll to position [30053, 0]
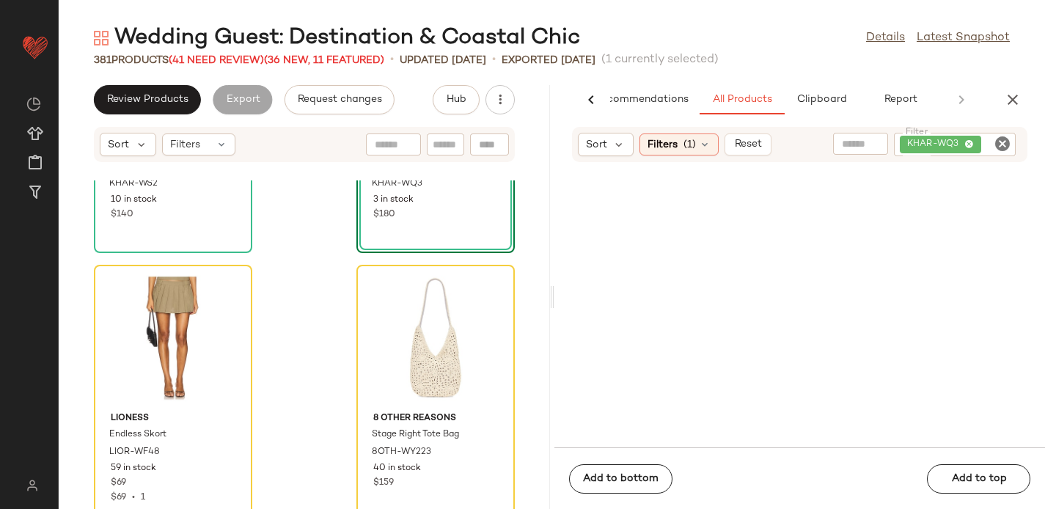
scroll to position [30261, 0]
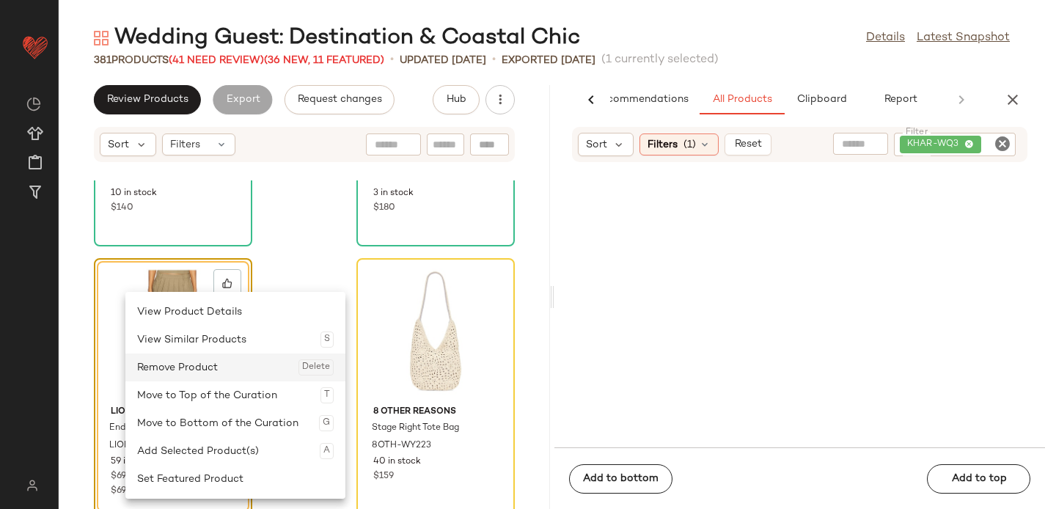
click at [194, 364] on div "Remove Product Delete" at bounding box center [235, 367] width 197 height 28
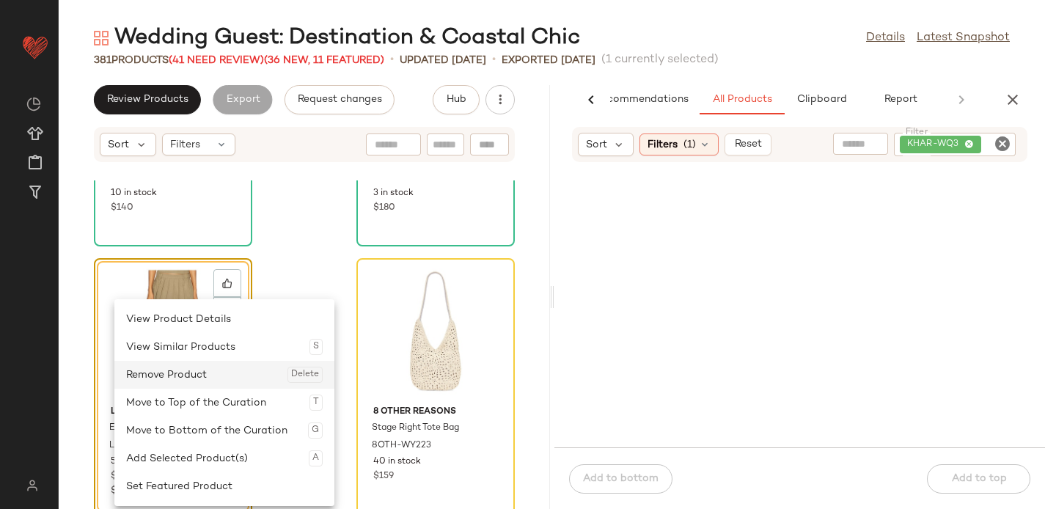
click at [153, 370] on div "Remove Product Delete" at bounding box center [224, 375] width 197 height 28
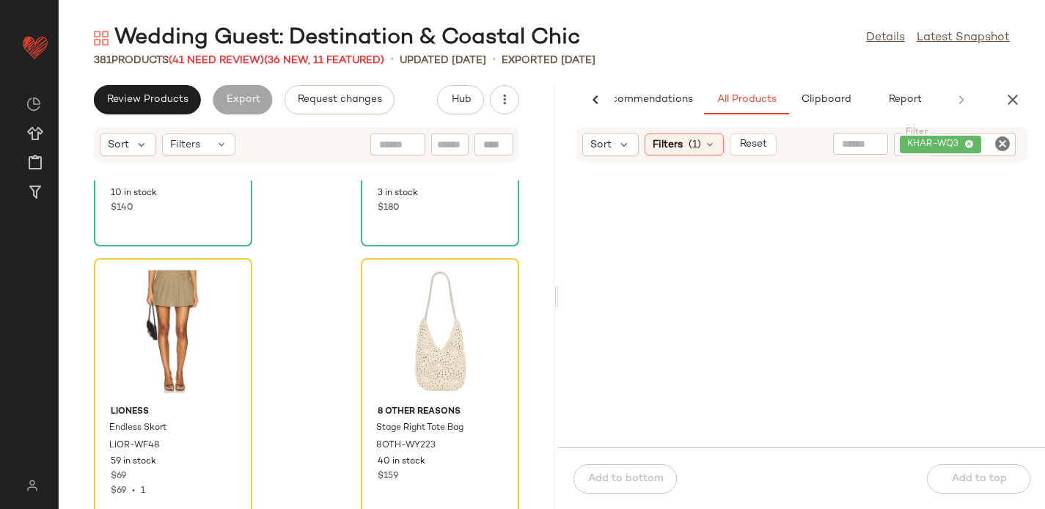
scroll to position [0, 37]
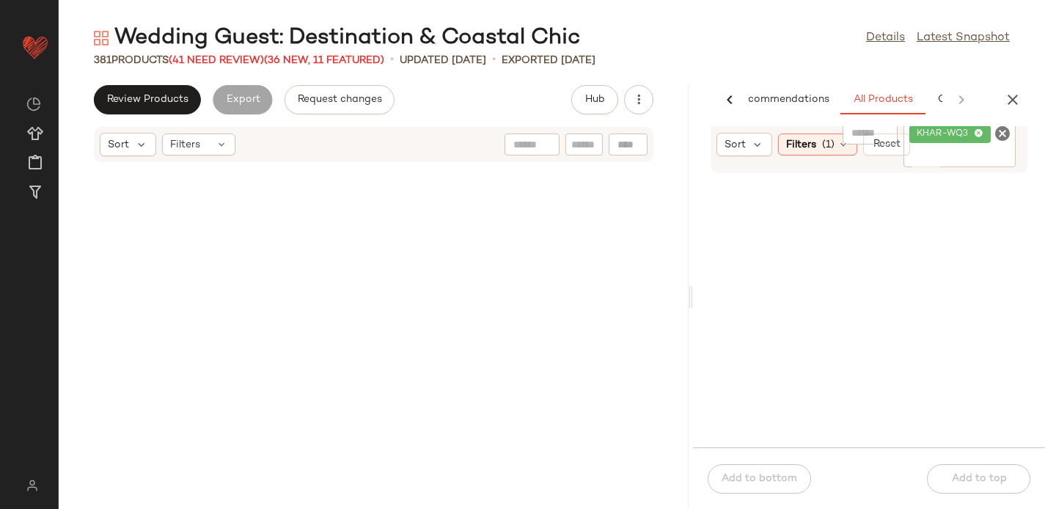
drag, startPoint x: 551, startPoint y: 292, endPoint x: 694, endPoint y: 287, distance: 142.3
click at [694, 287] on div "Wedding Guest: Destination & Coastal Chic Details Latest Snapshot 381 Products …" at bounding box center [552, 265] width 986 height 485
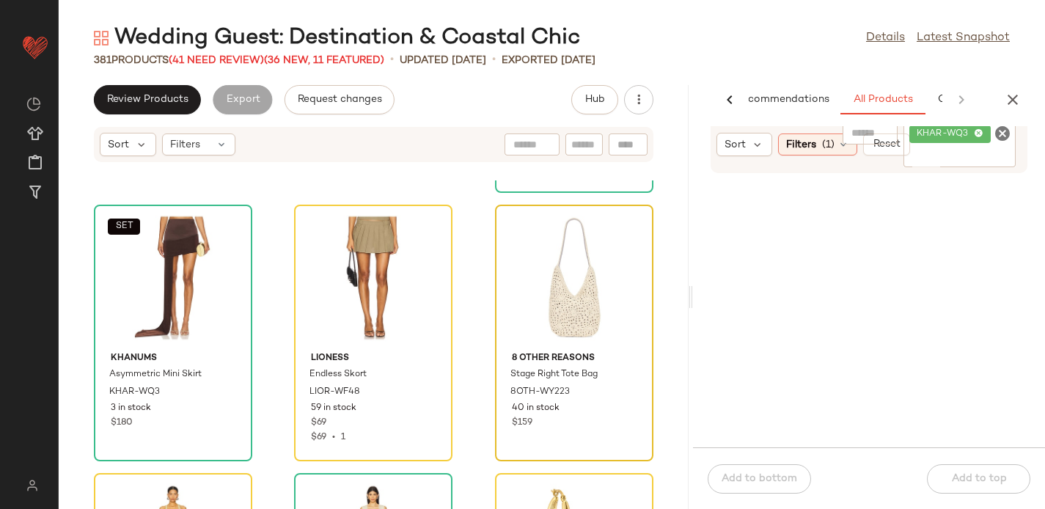
scroll to position [20123, 0]
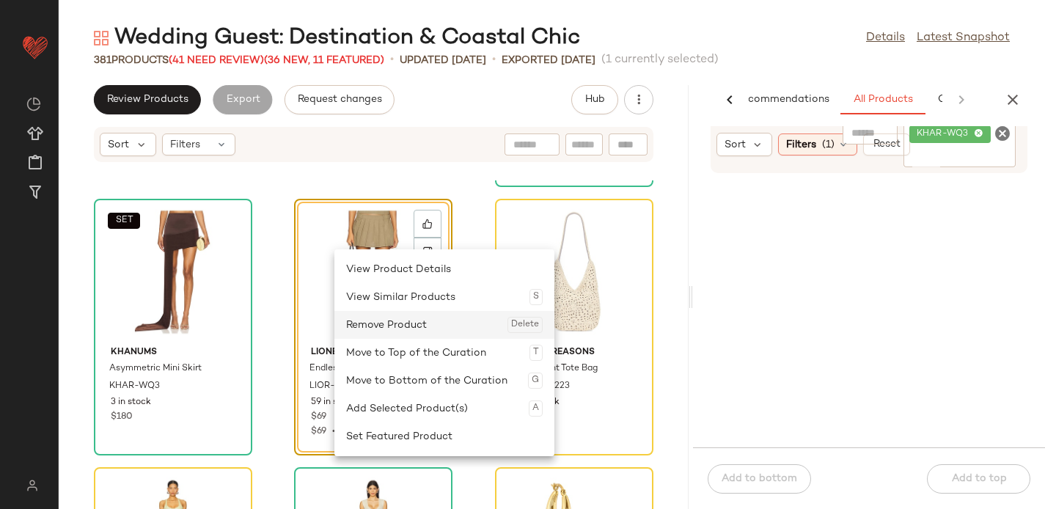
click at [363, 328] on div "Remove Product Delete" at bounding box center [444, 325] width 197 height 28
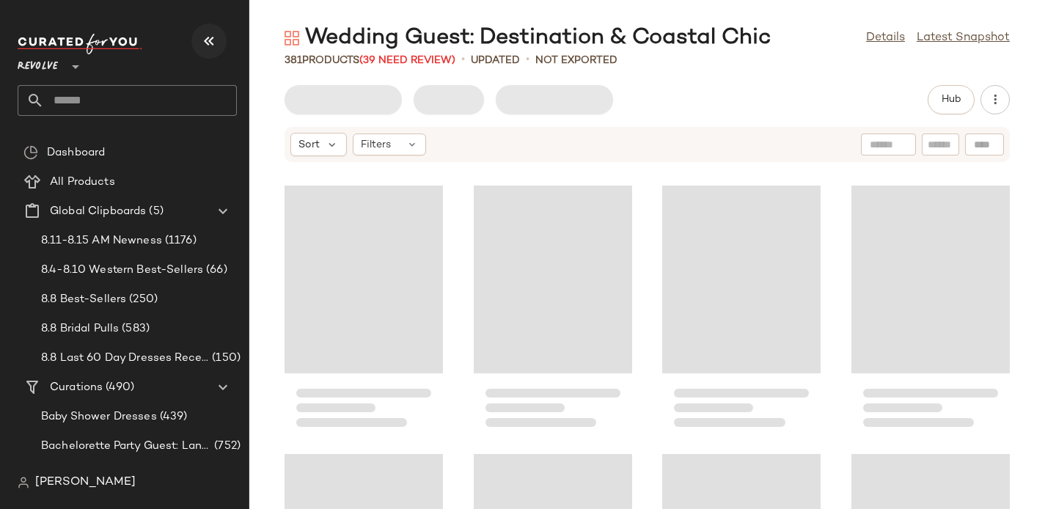
click at [215, 34] on icon "button" at bounding box center [209, 41] width 18 height 18
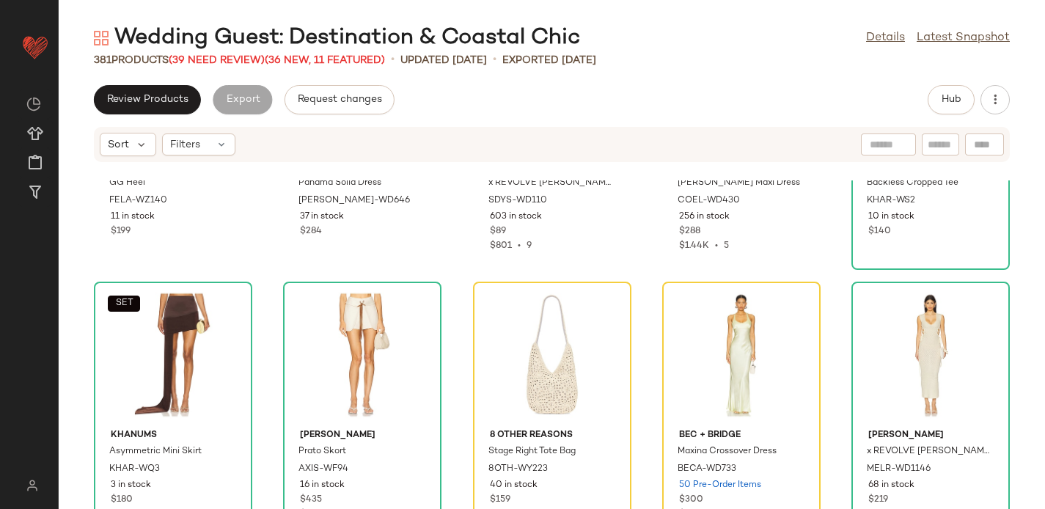
scroll to position [12014, 0]
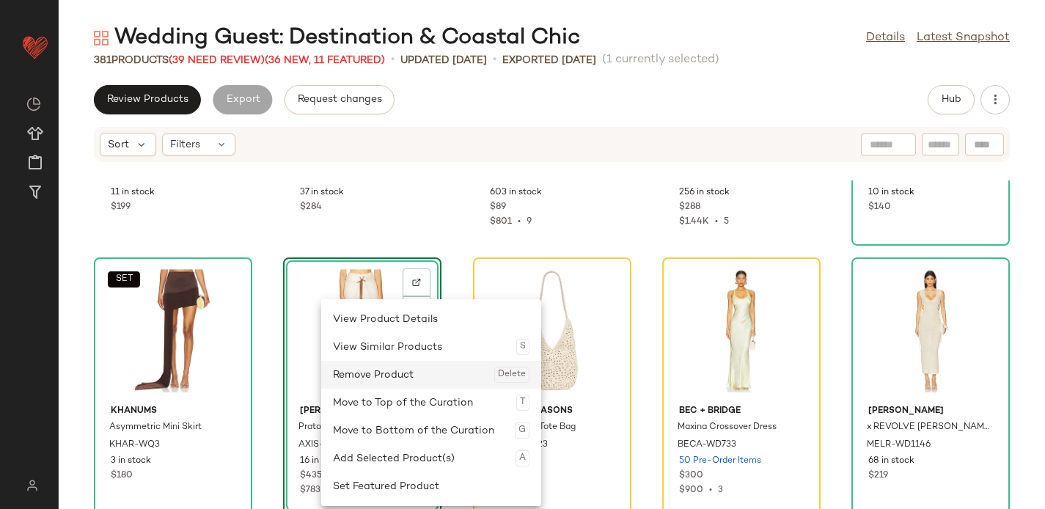
click at [358, 367] on div "Remove Product Delete" at bounding box center [431, 375] width 197 height 28
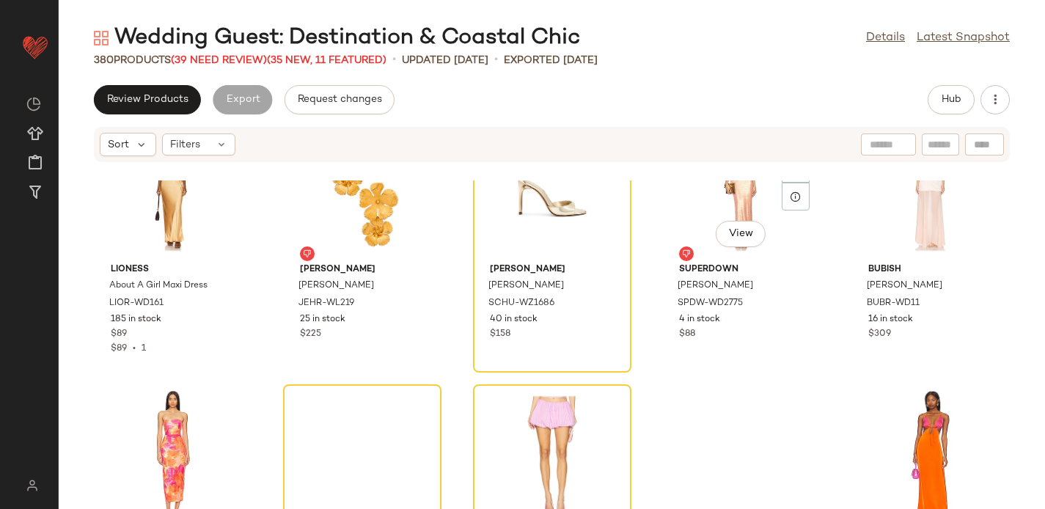
scroll to position [13603, 0]
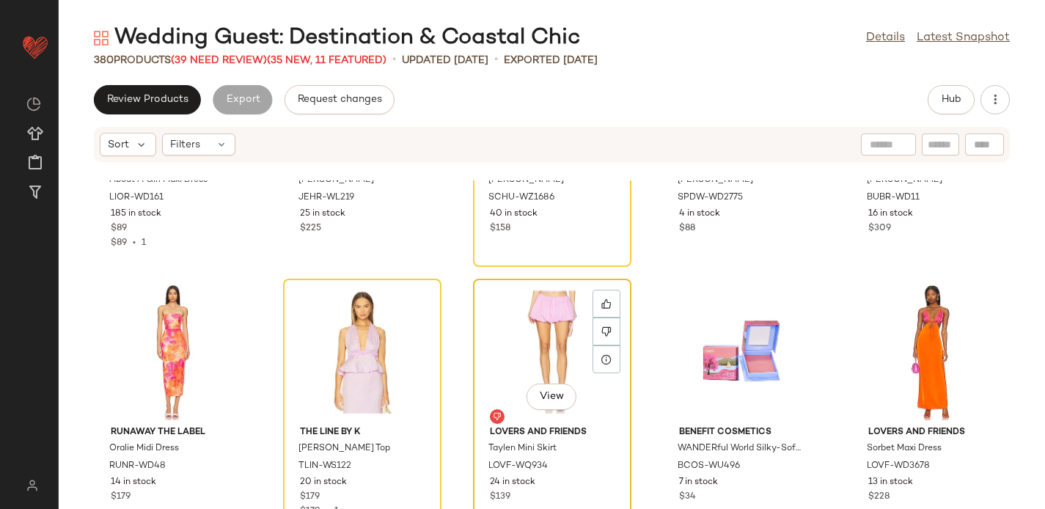
click at [491, 317] on div "View" at bounding box center [552, 352] width 148 height 136
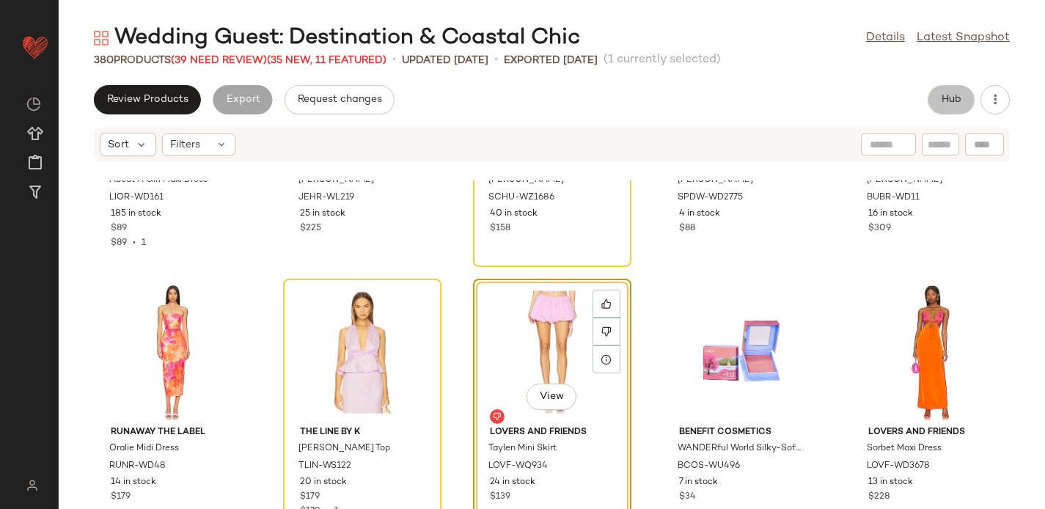
click at [968, 98] on button "Hub" at bounding box center [951, 99] width 47 height 29
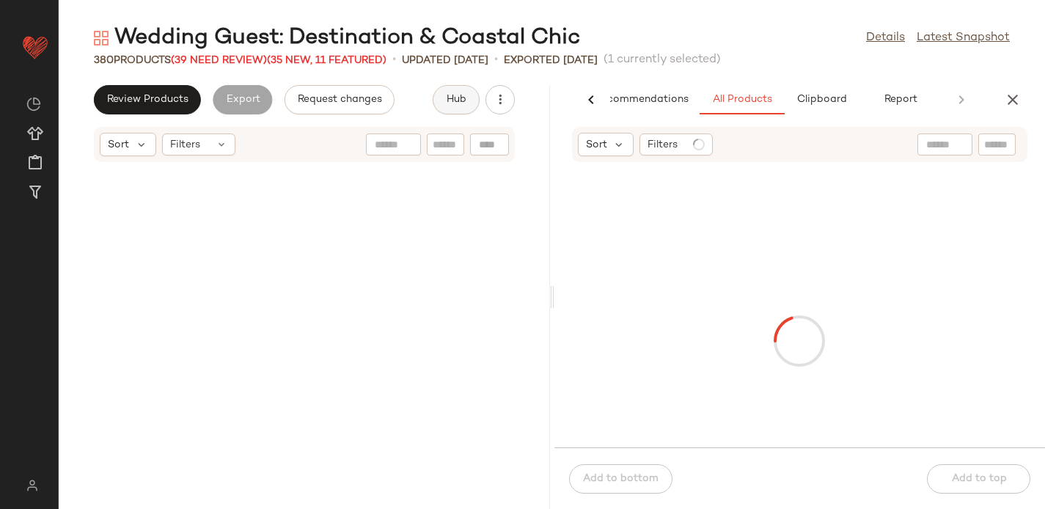
scroll to position [34350, 0]
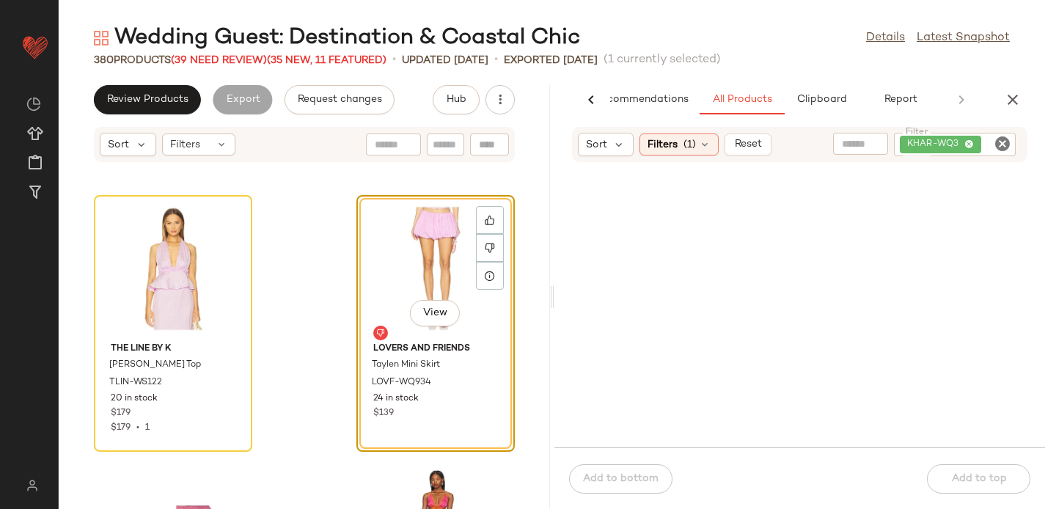
click at [1000, 144] on icon "Clear Filter" at bounding box center [1003, 144] width 18 height 18
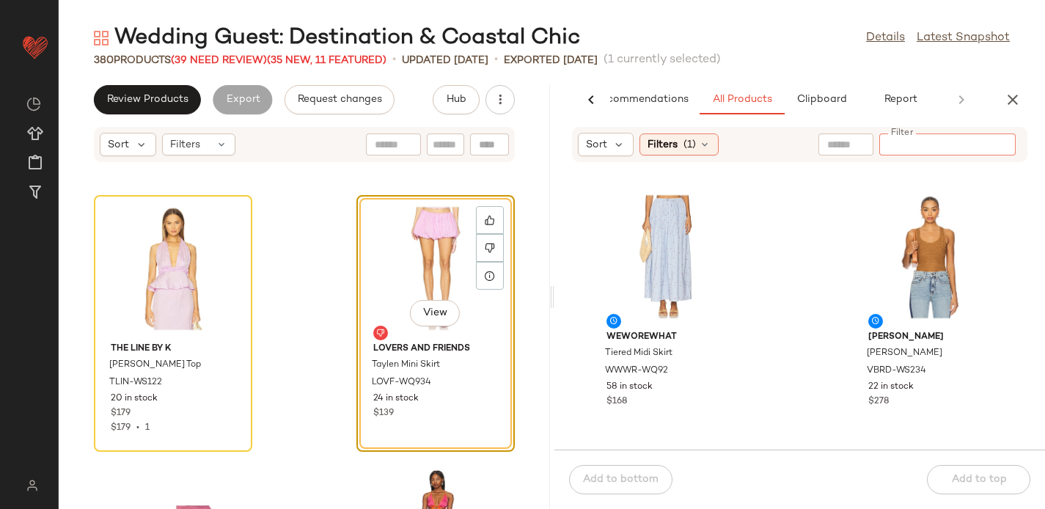
paste input "*********"
type input "*********"
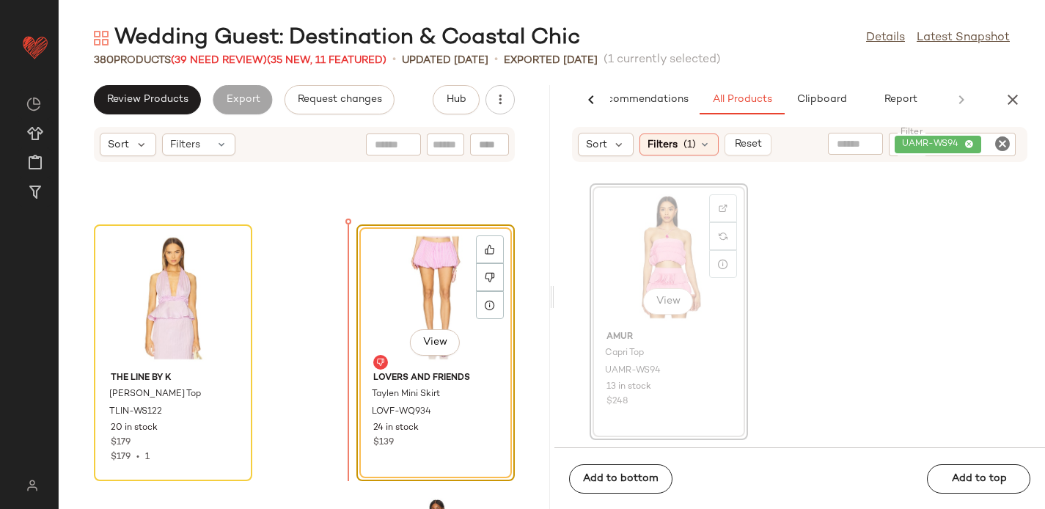
scroll to position [34320, 0]
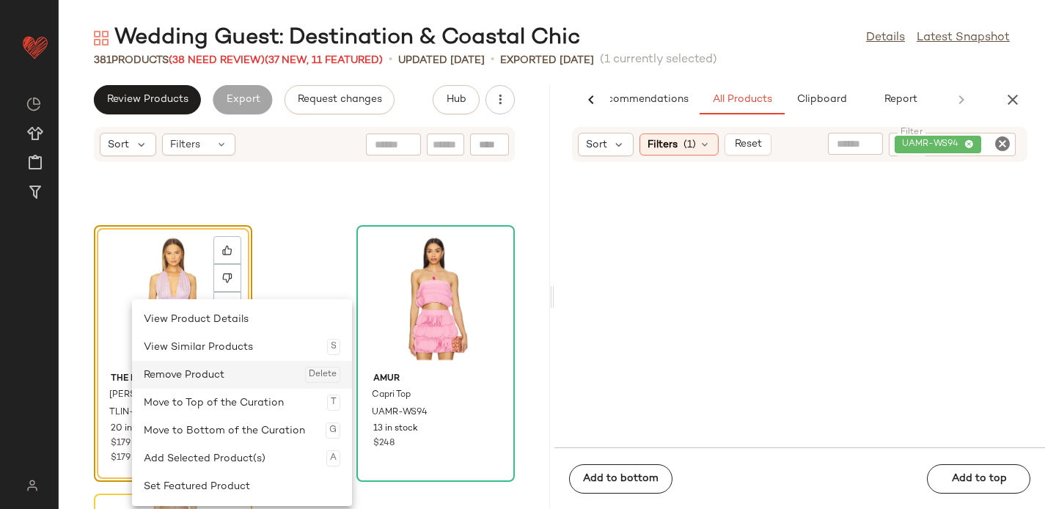
click at [209, 367] on div "Remove Product Delete" at bounding box center [242, 375] width 197 height 28
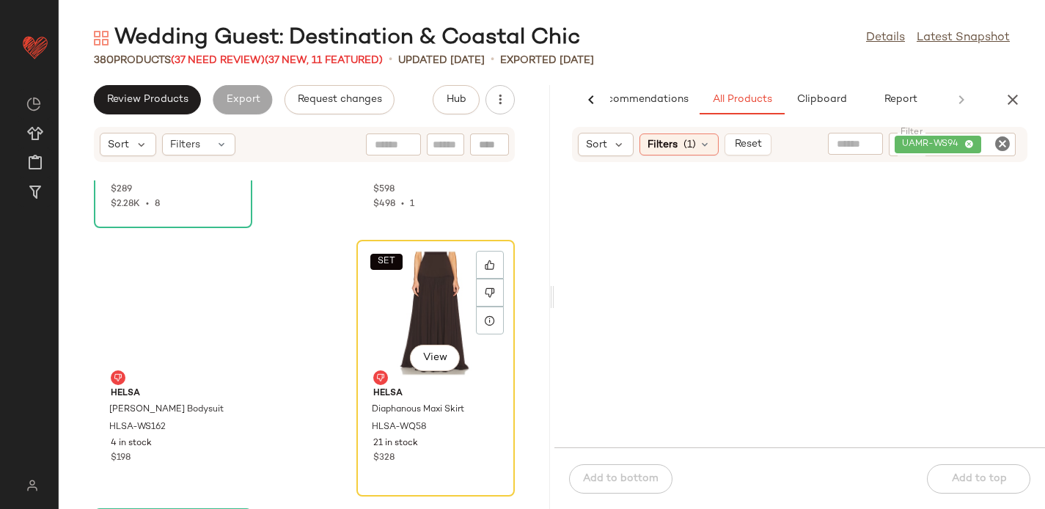
scroll to position [37526, 0]
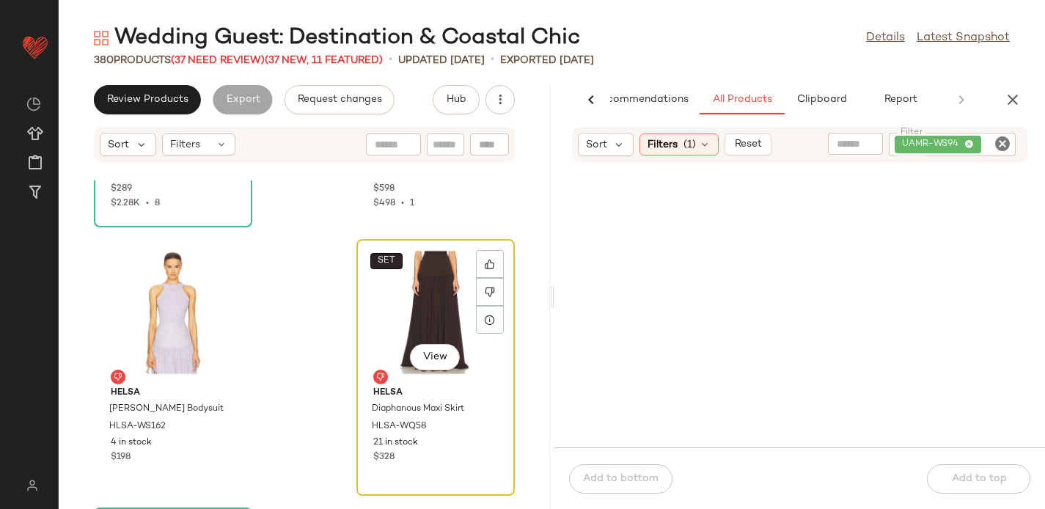
click at [378, 257] on span "SET" at bounding box center [386, 261] width 18 height 10
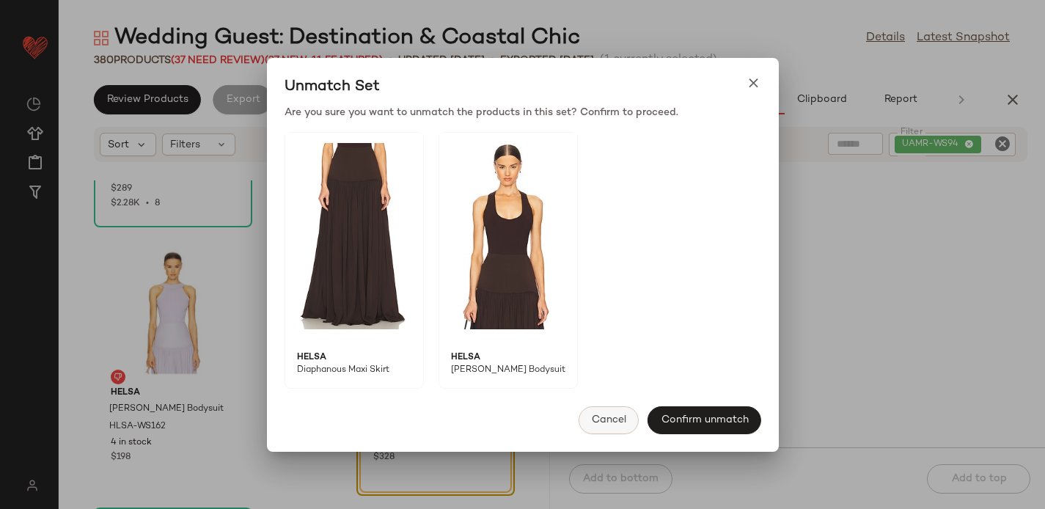
click at [612, 420] on span "Cancel" at bounding box center [608, 420] width 35 height 12
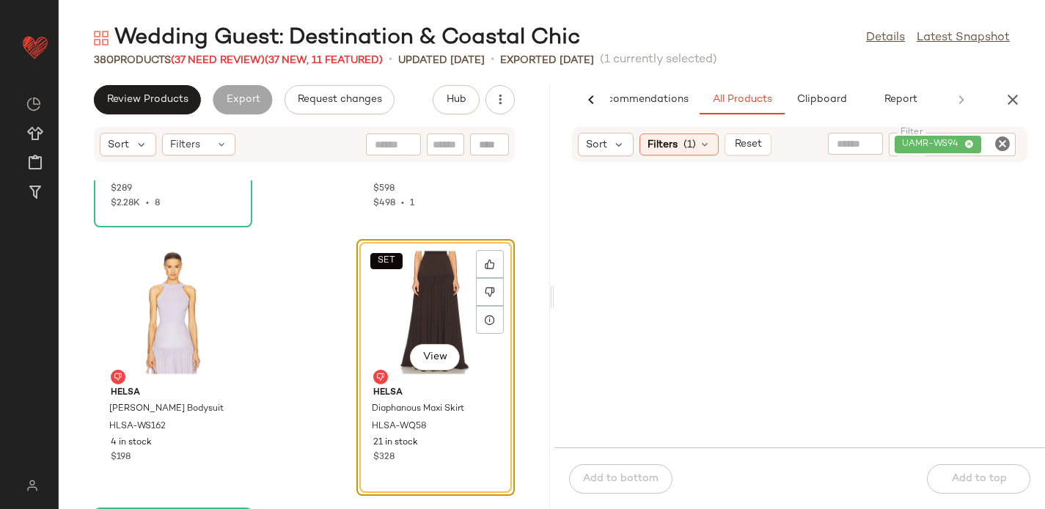
click at [586, 99] on icon at bounding box center [591, 100] width 18 height 18
click at [403, 314] on div "SET View" at bounding box center [435, 312] width 148 height 136
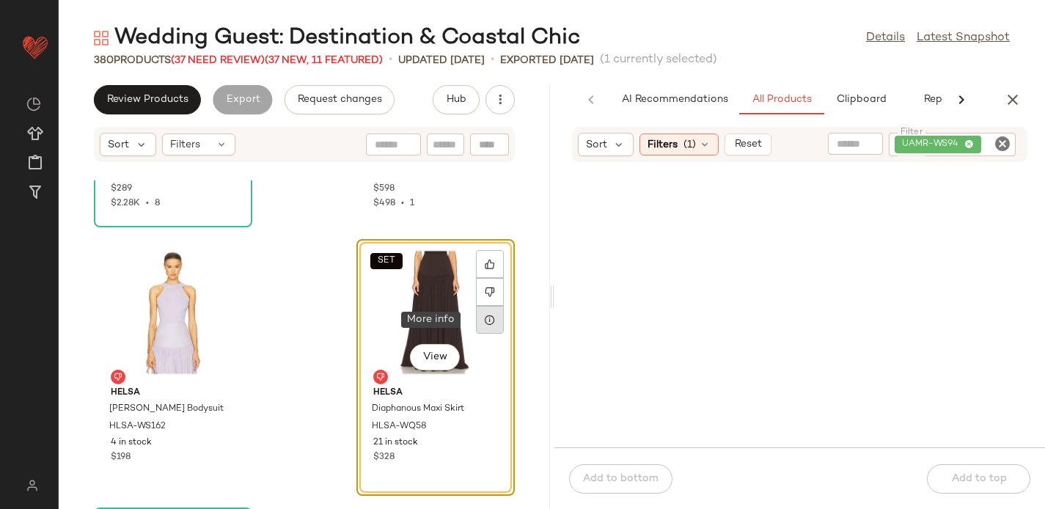
click at [484, 321] on icon at bounding box center [490, 320] width 12 height 12
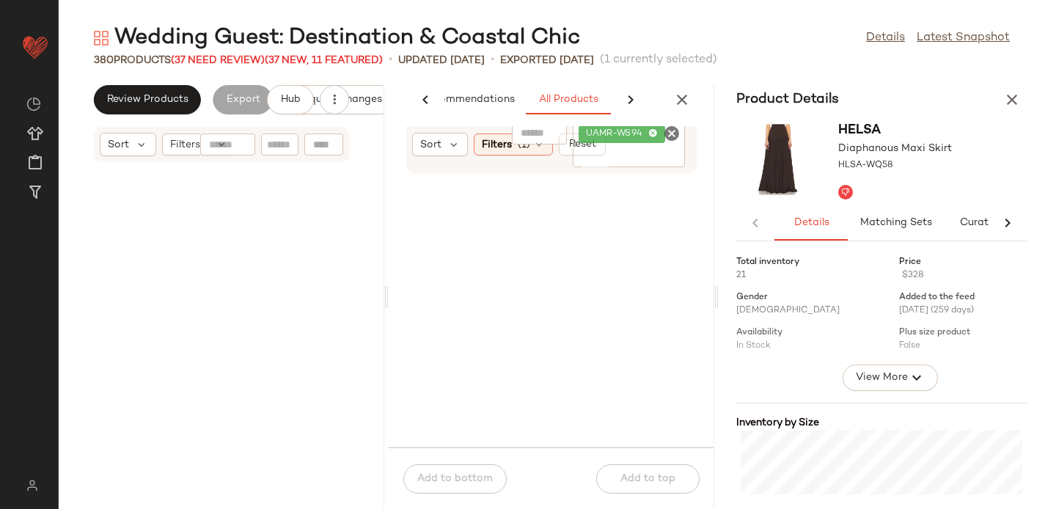
scroll to position [75408, 0]
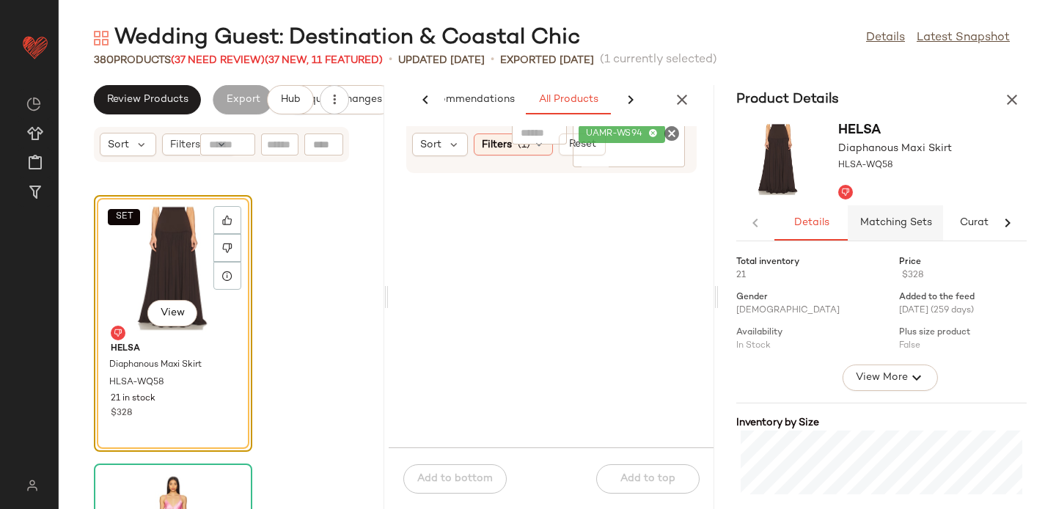
click at [901, 220] on span "Matching Sets" at bounding box center [895, 223] width 73 height 12
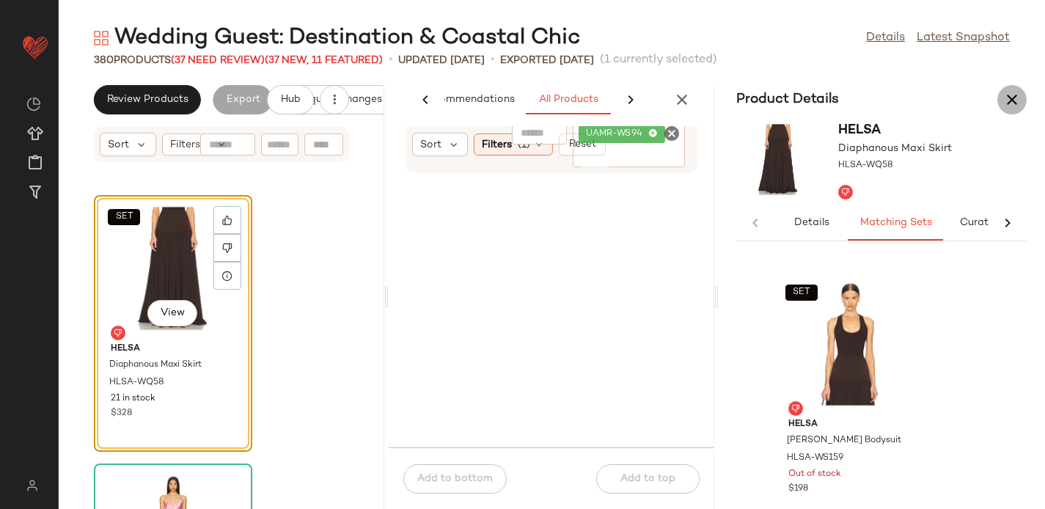
click at [1014, 96] on icon "button" at bounding box center [1012, 100] width 18 height 18
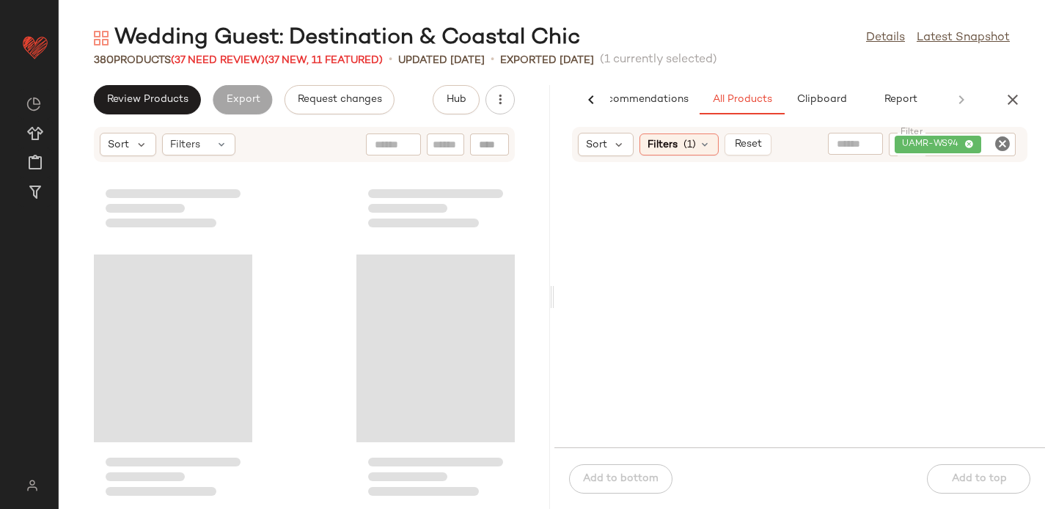
scroll to position [37570, 0]
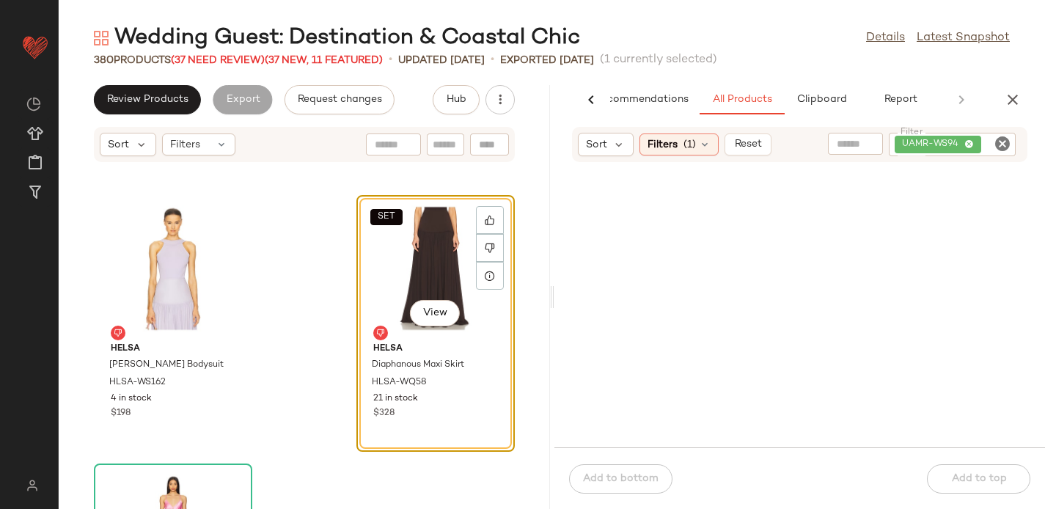
click at [1001, 139] on icon "Clear Filter" at bounding box center [1003, 144] width 18 height 18
paste input "********"
type input "********"
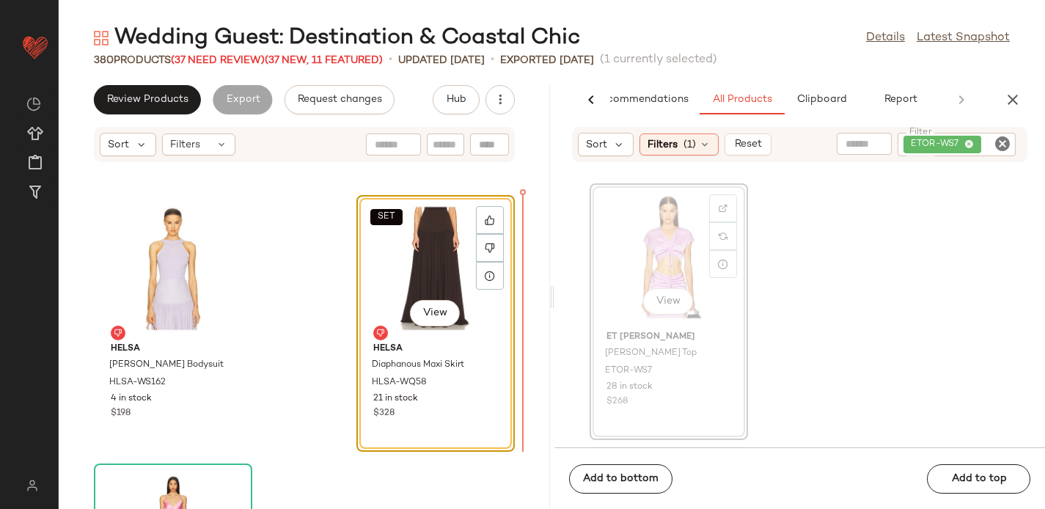
scroll to position [37566, 0]
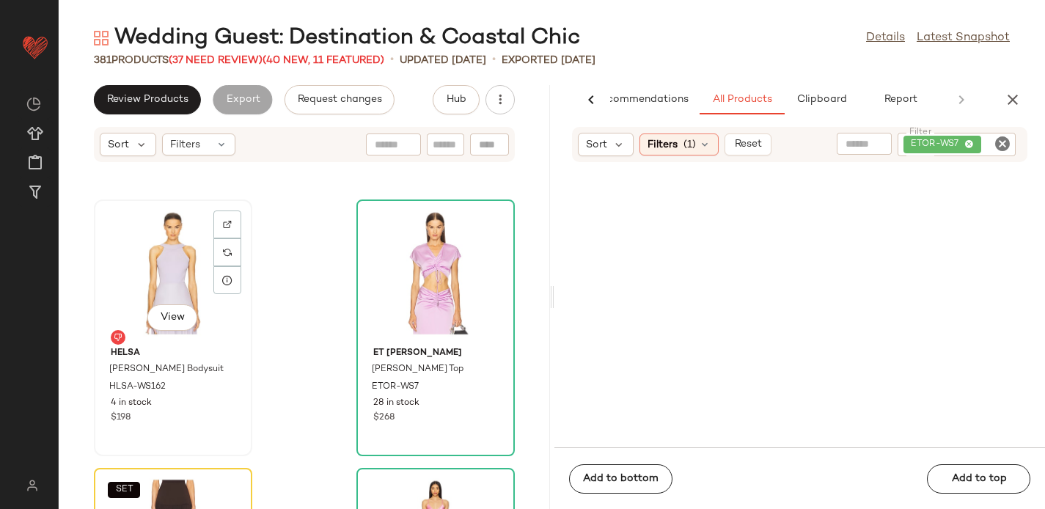
click at [128, 263] on div "View" at bounding box center [173, 273] width 148 height 136
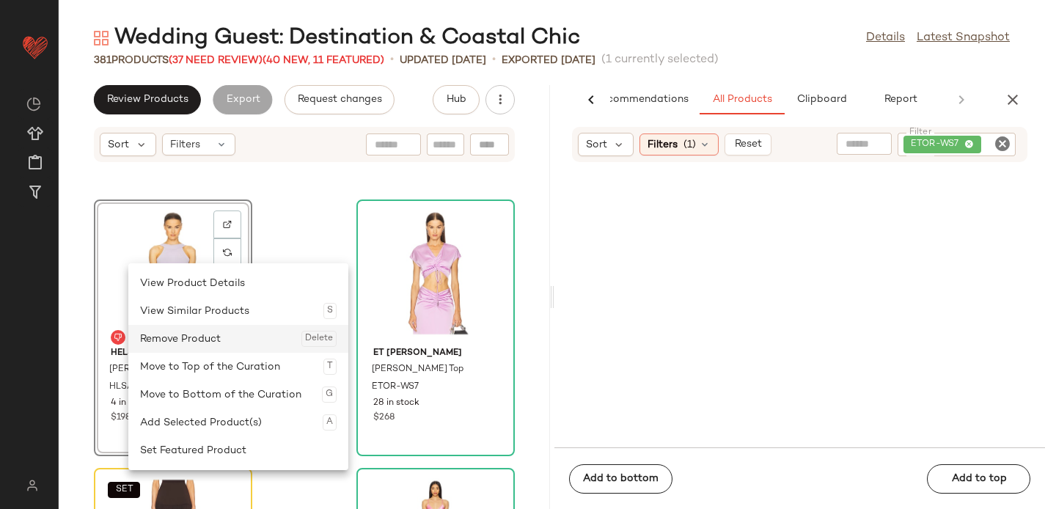
click at [193, 333] on div "Remove Product Delete" at bounding box center [238, 339] width 197 height 28
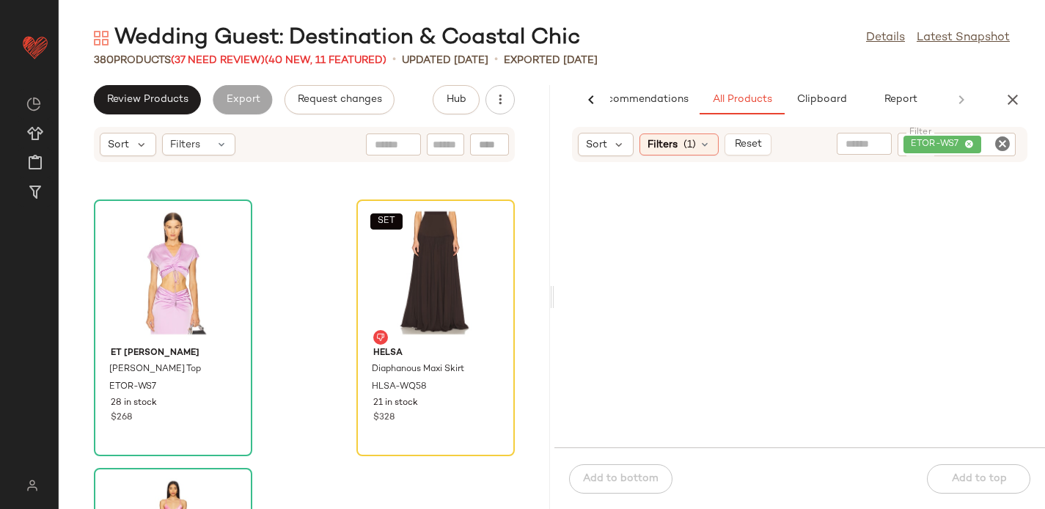
click at [301, 320] on div "ET OCHS Blake Top ETOR-WS7 28 in stock $268 SET Helsa Diaphanous Maxi Skirt HLS…" at bounding box center [304, 344] width 491 height 328
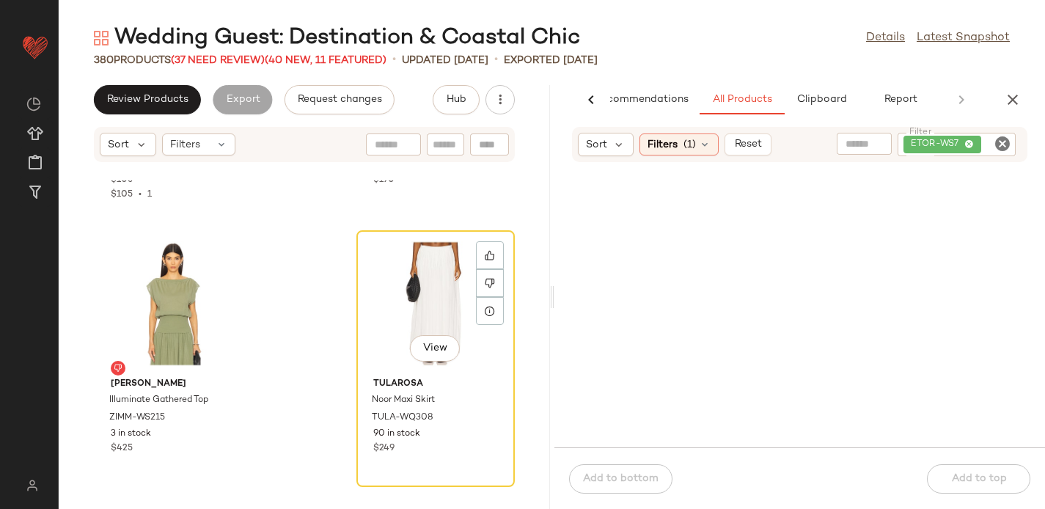
scroll to position [50150, 0]
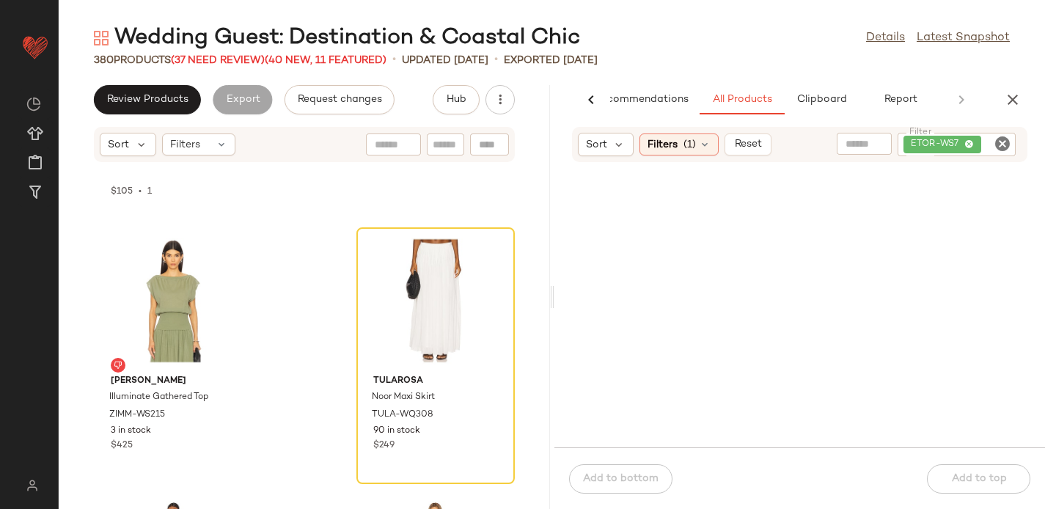
click at [1002, 139] on icon "Clear Filter" at bounding box center [1003, 144] width 18 height 18
paste input "********"
type input "********"
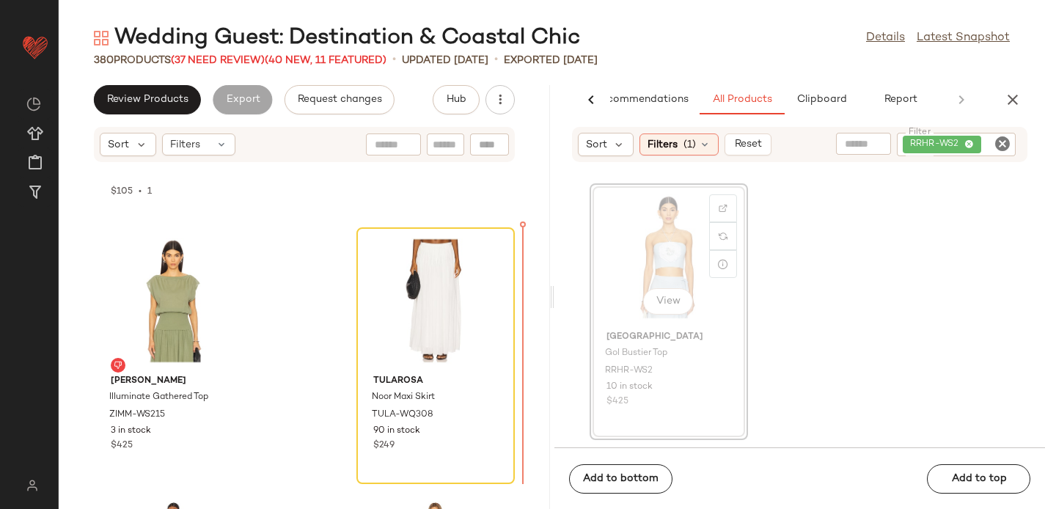
scroll to position [50147, 0]
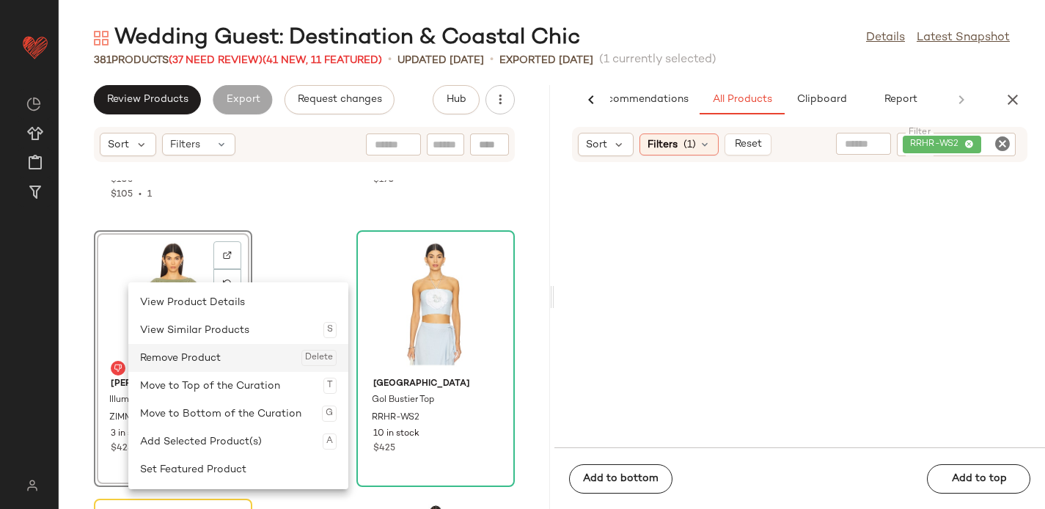
click at [173, 353] on div "Remove Product Delete" at bounding box center [238, 358] width 197 height 28
